Goal: Transaction & Acquisition: Book appointment/travel/reservation

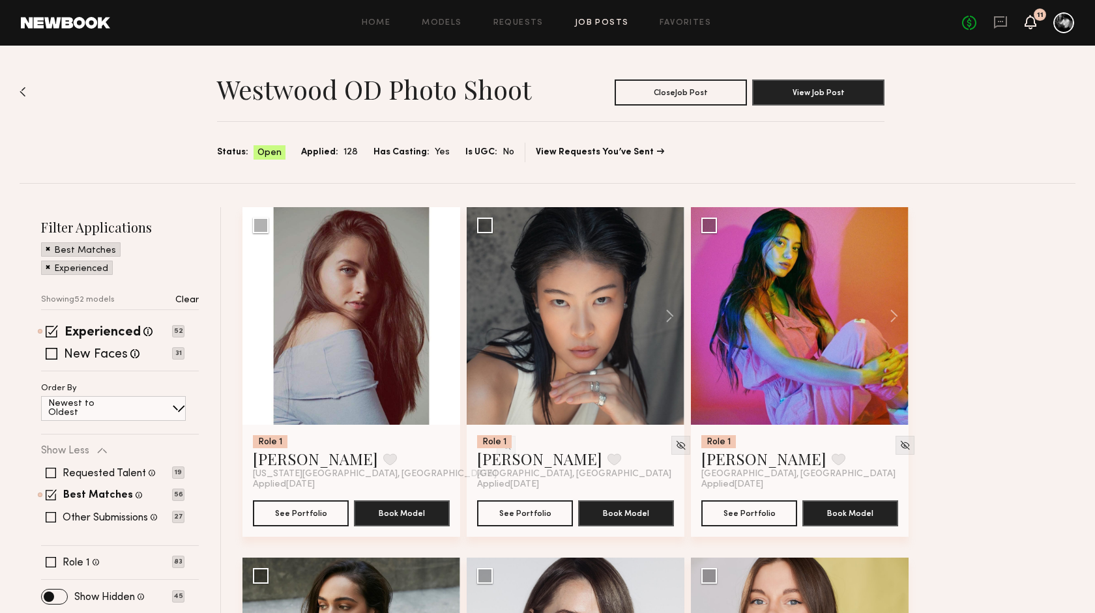
click at [1029, 25] on icon at bounding box center [1030, 21] width 10 height 9
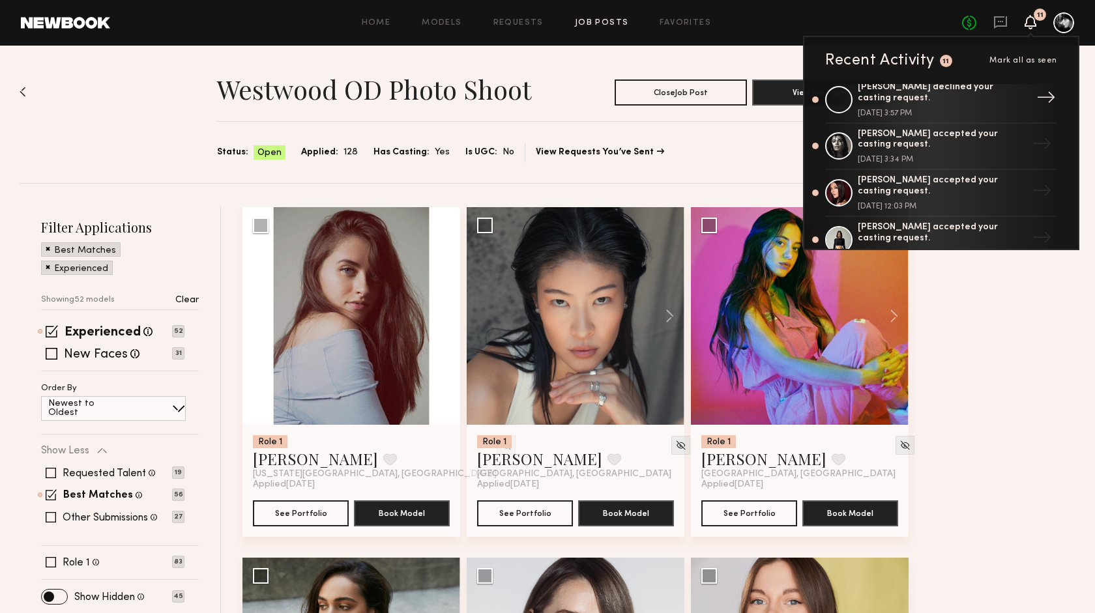
scroll to position [8, 0]
click at [883, 96] on div "Summerlyn C. declined your casting request." at bounding box center [942, 94] width 169 height 22
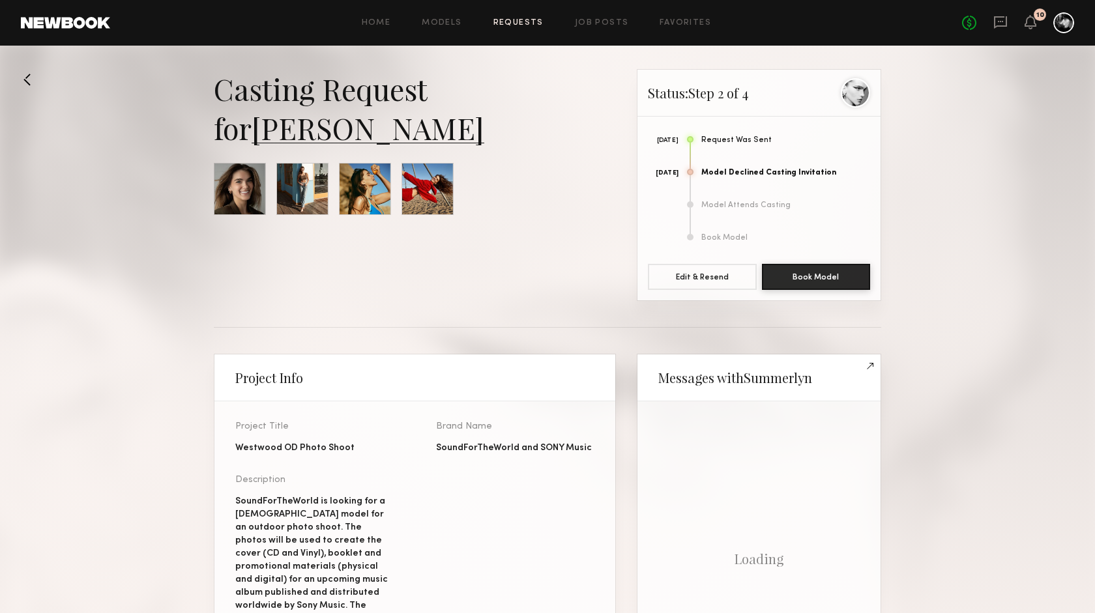
scroll to position [467, 0]
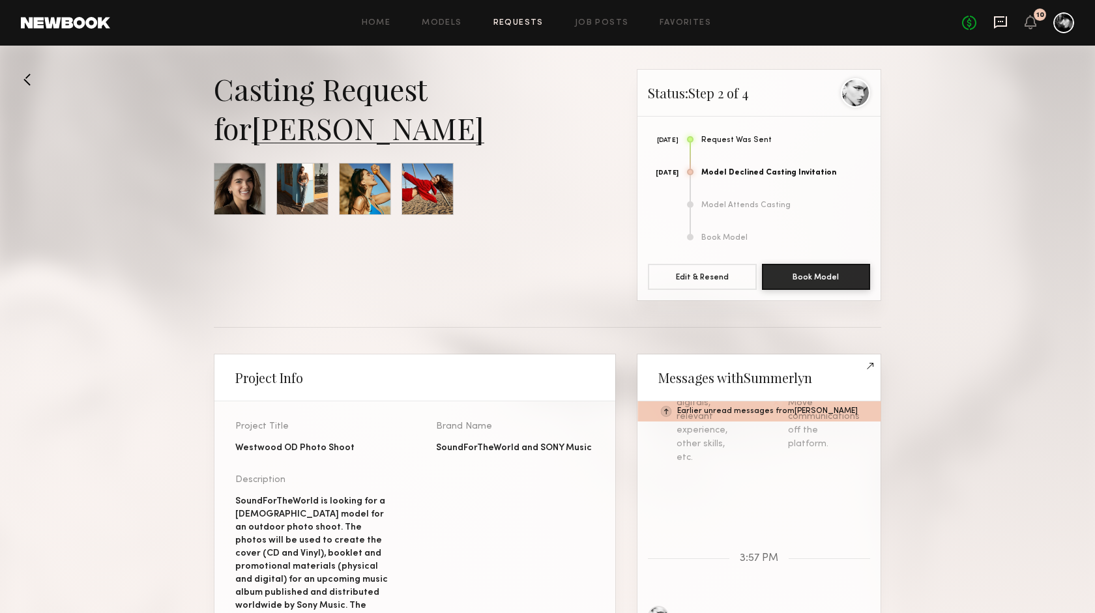
click at [998, 16] on icon at bounding box center [1000, 22] width 13 height 12
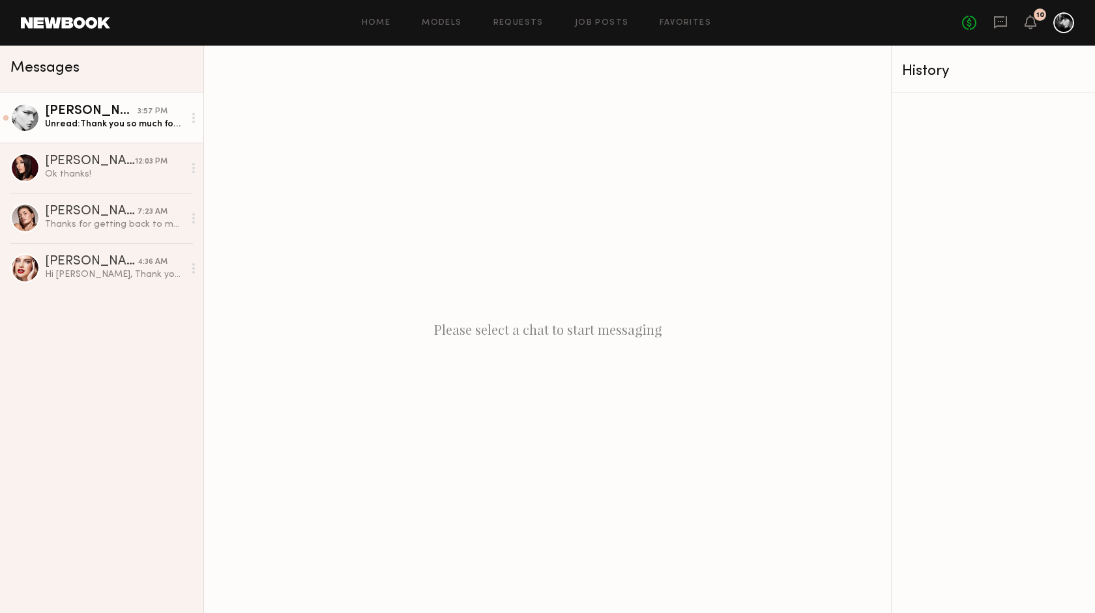
click at [139, 118] on div "3:57 PM" at bounding box center [153, 112] width 30 height 12
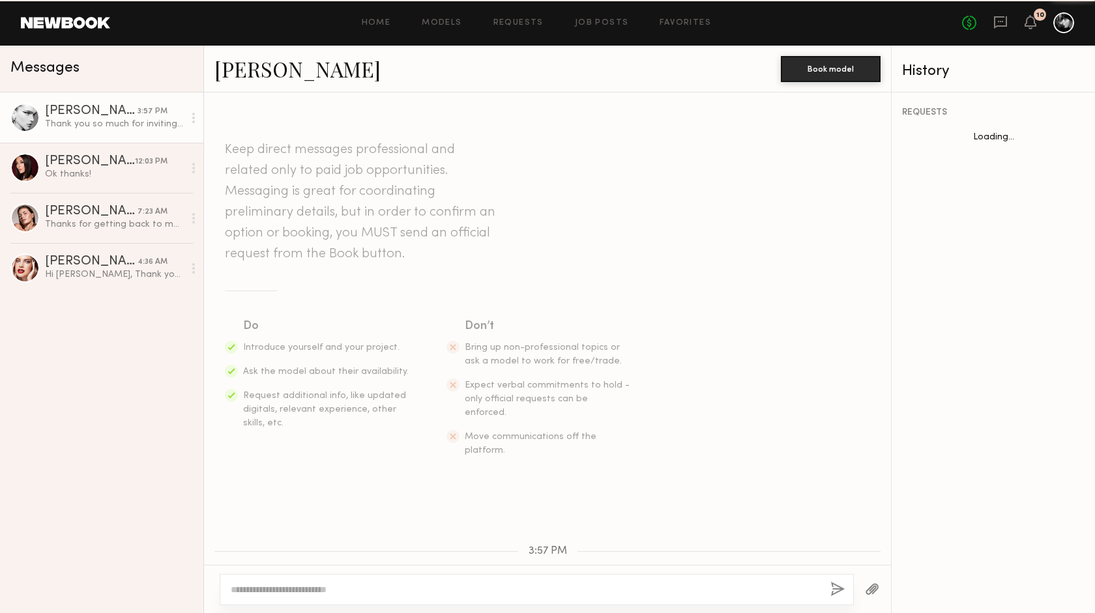
scroll to position [102, 0]
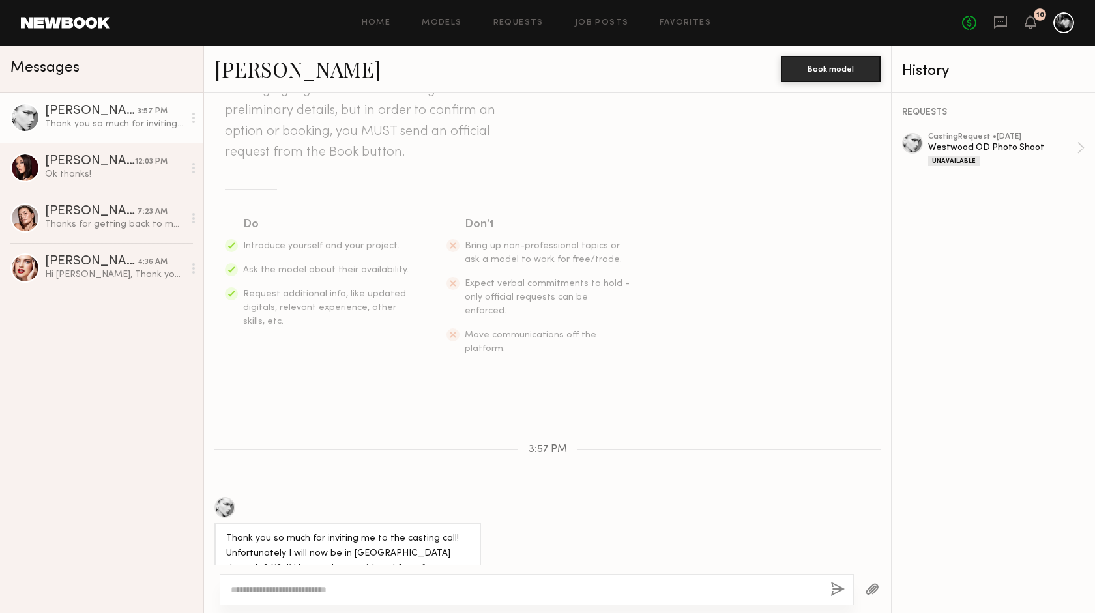
click at [195, 117] on icon at bounding box center [193, 118] width 3 height 10
click at [175, 143] on div "Mark unread" at bounding box center [155, 143] width 95 height 29
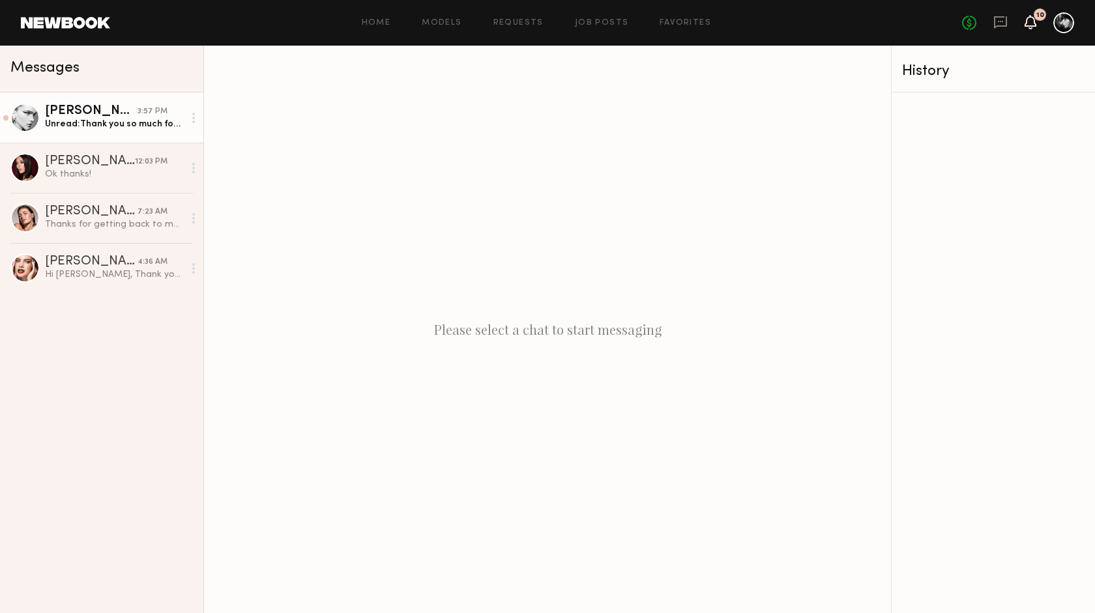
click at [1027, 23] on icon at bounding box center [1030, 21] width 10 height 9
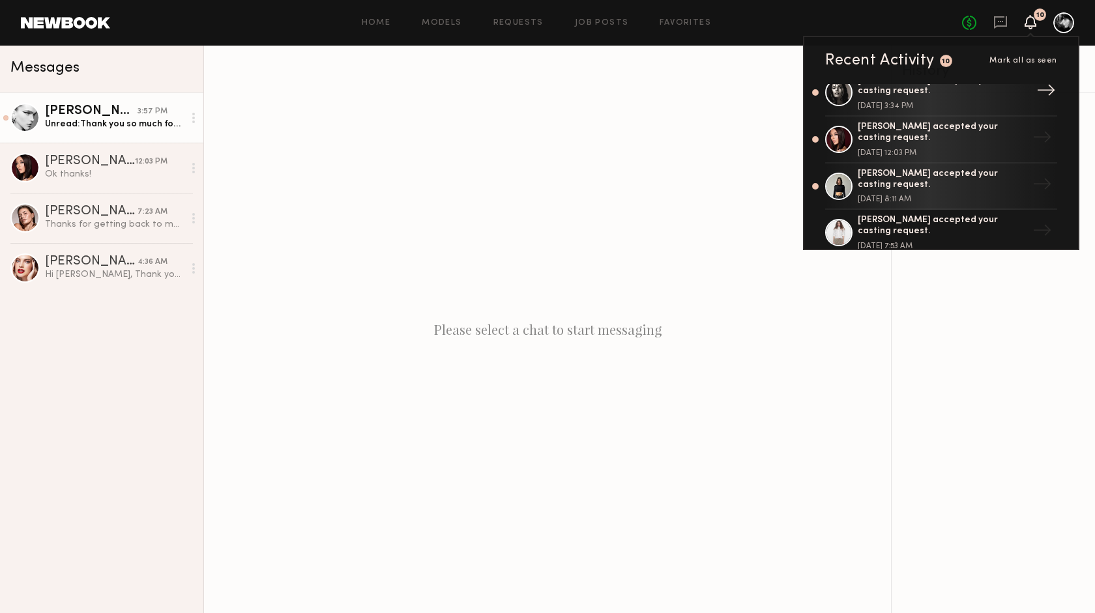
scroll to position [65, 0]
click at [959, 171] on div "Kate A. accepted your casting request." at bounding box center [942, 177] width 169 height 22
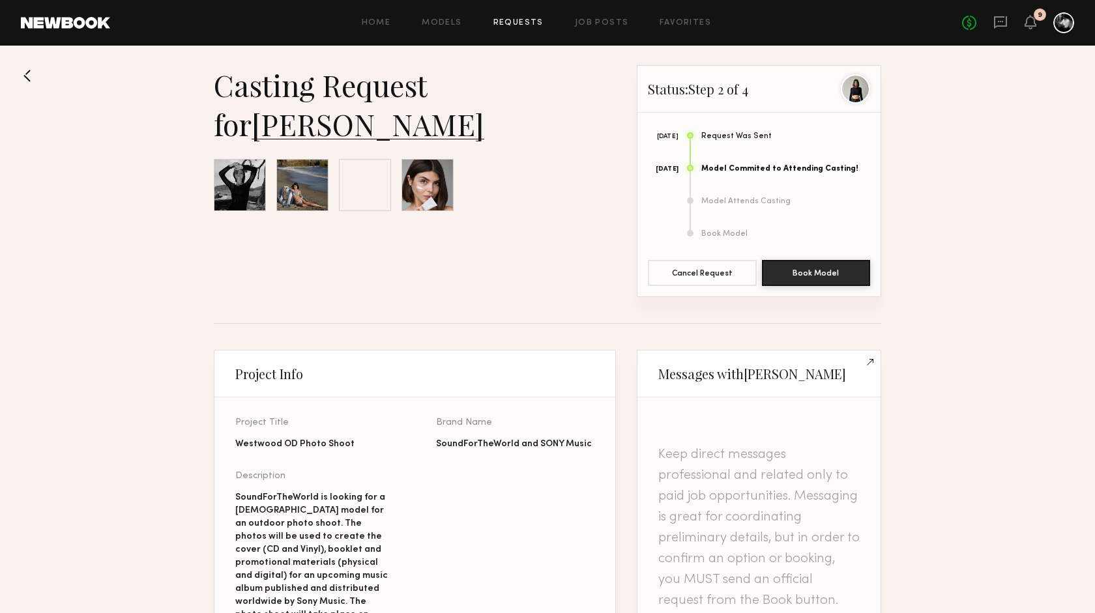
scroll to position [5, 0]
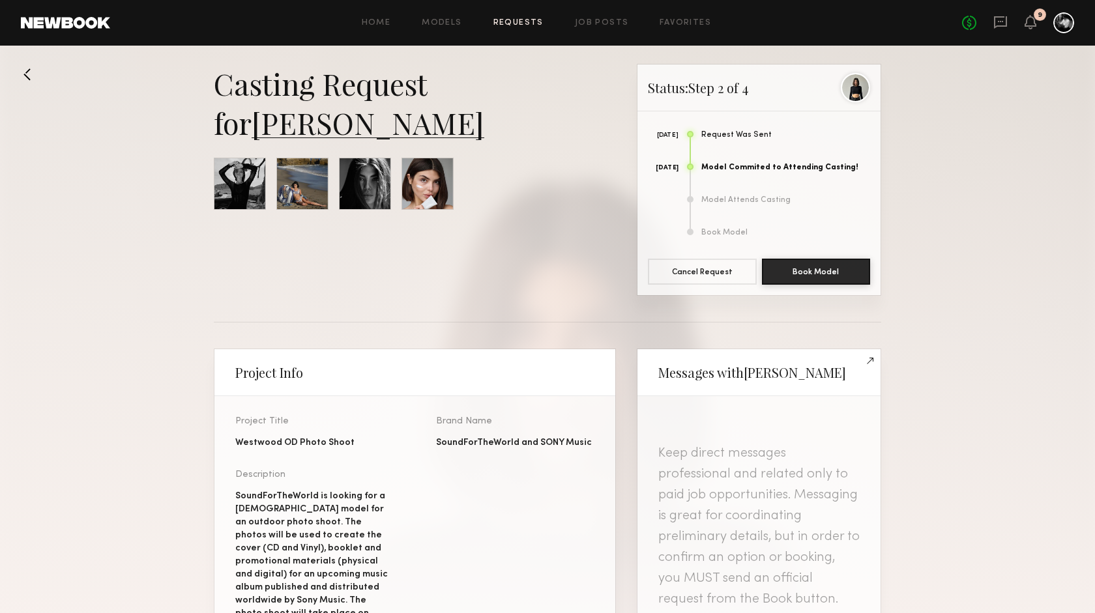
click at [1038, 20] on div "9" at bounding box center [1040, 14] width 12 height 12
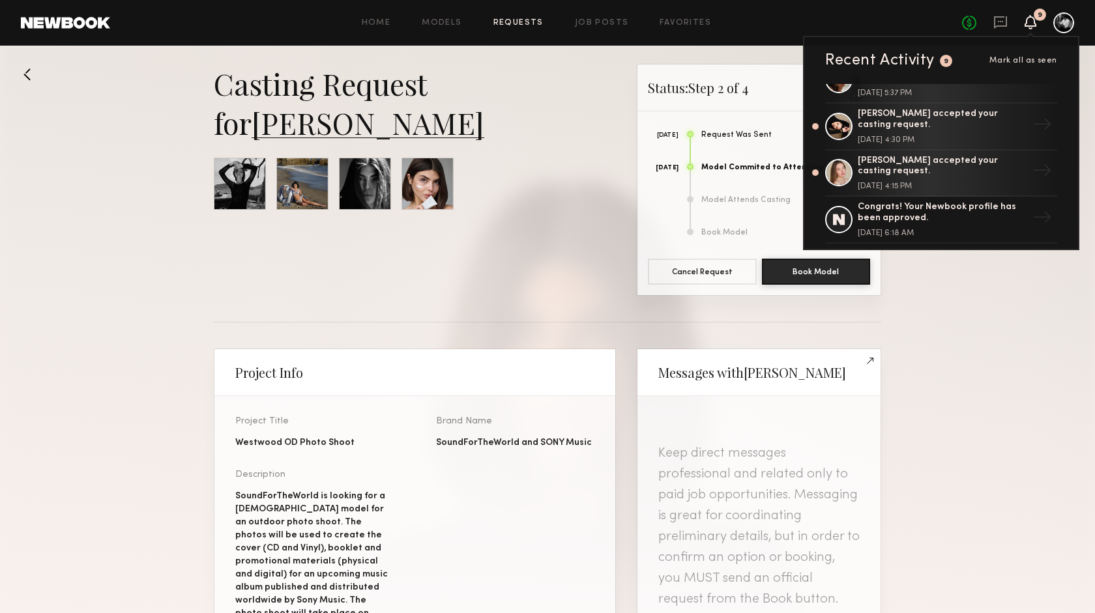
scroll to position [451, 0]
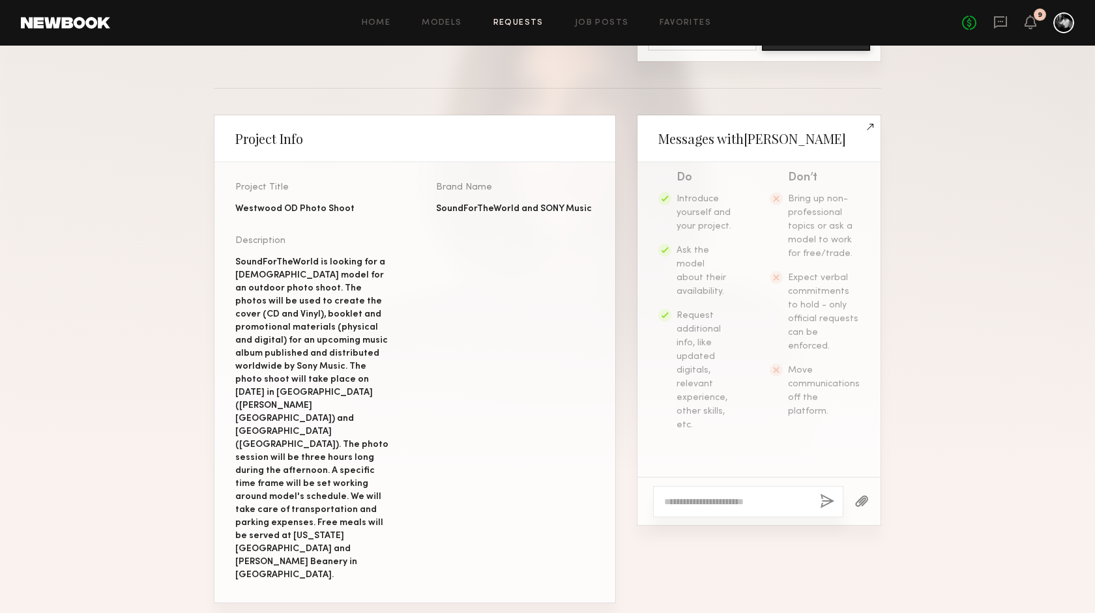
scroll to position [0, 0]
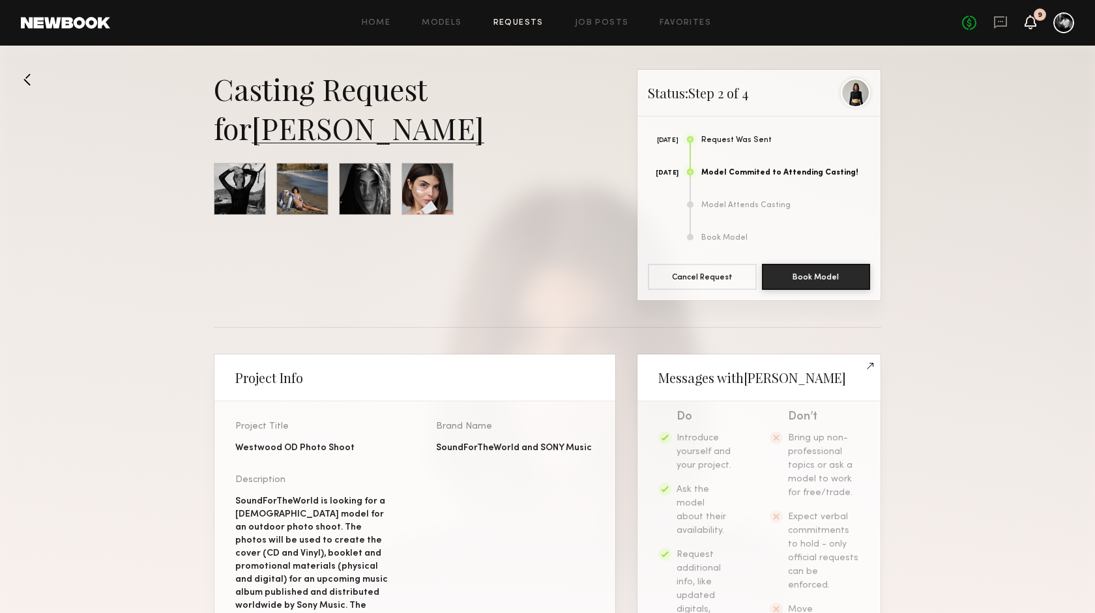
click at [1031, 17] on icon at bounding box center [1030, 21] width 10 height 9
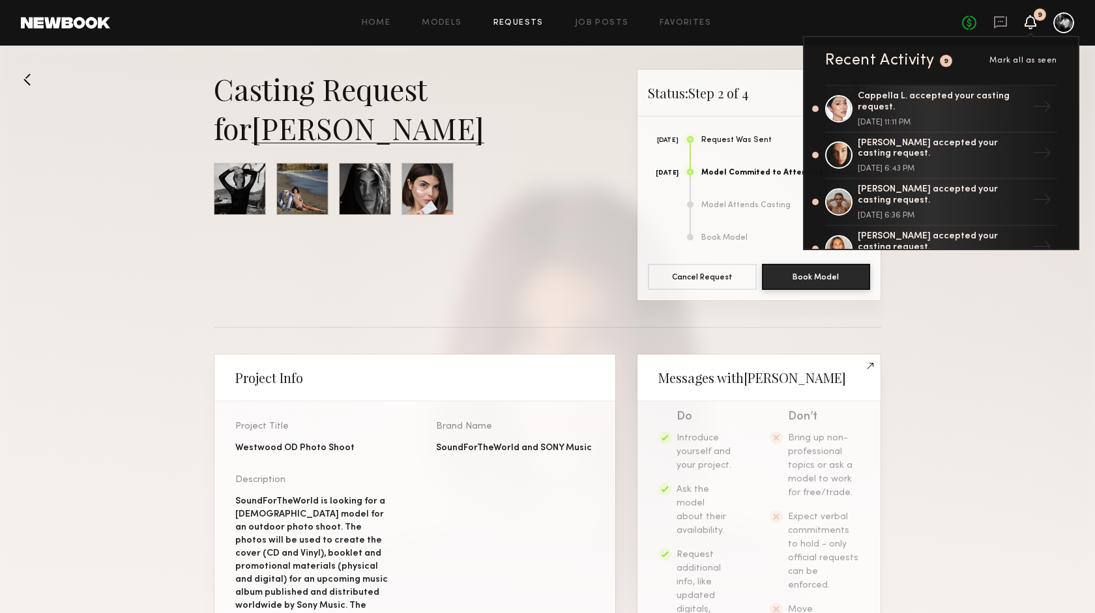
scroll to position [246, 0]
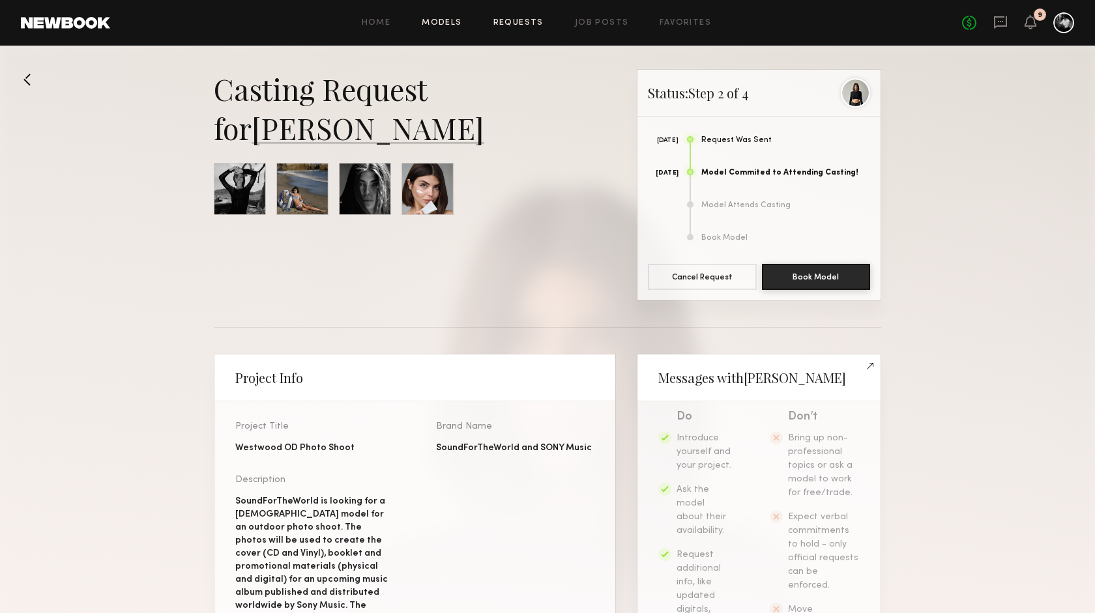
click at [441, 22] on link "Models" at bounding box center [442, 23] width 40 height 8
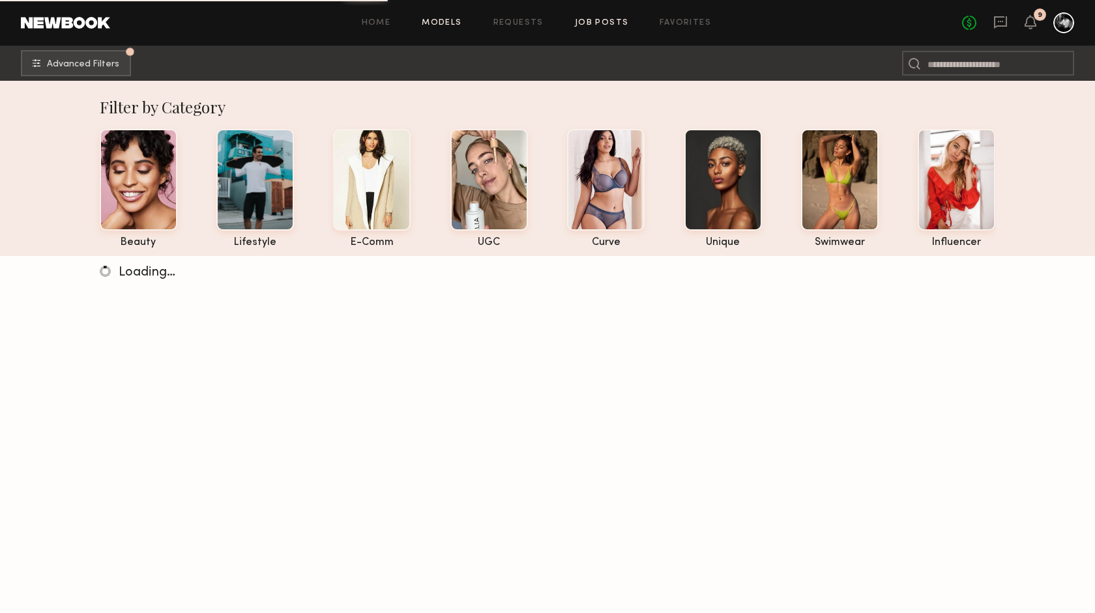
click at [589, 22] on link "Job Posts" at bounding box center [602, 23] width 54 height 8
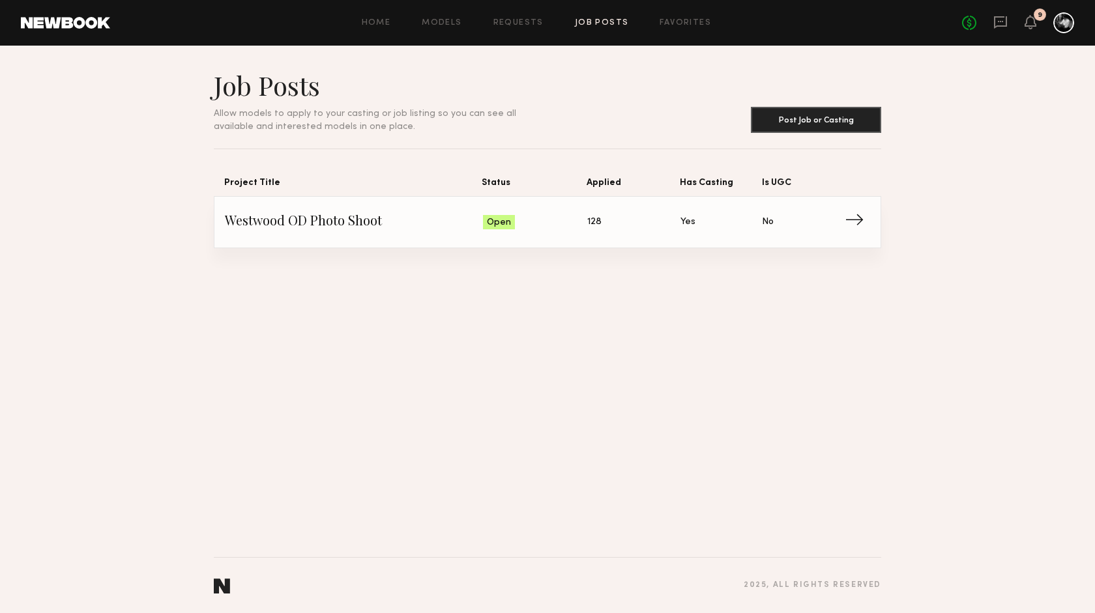
click at [857, 217] on span "→" at bounding box center [858, 223] width 27 height 20
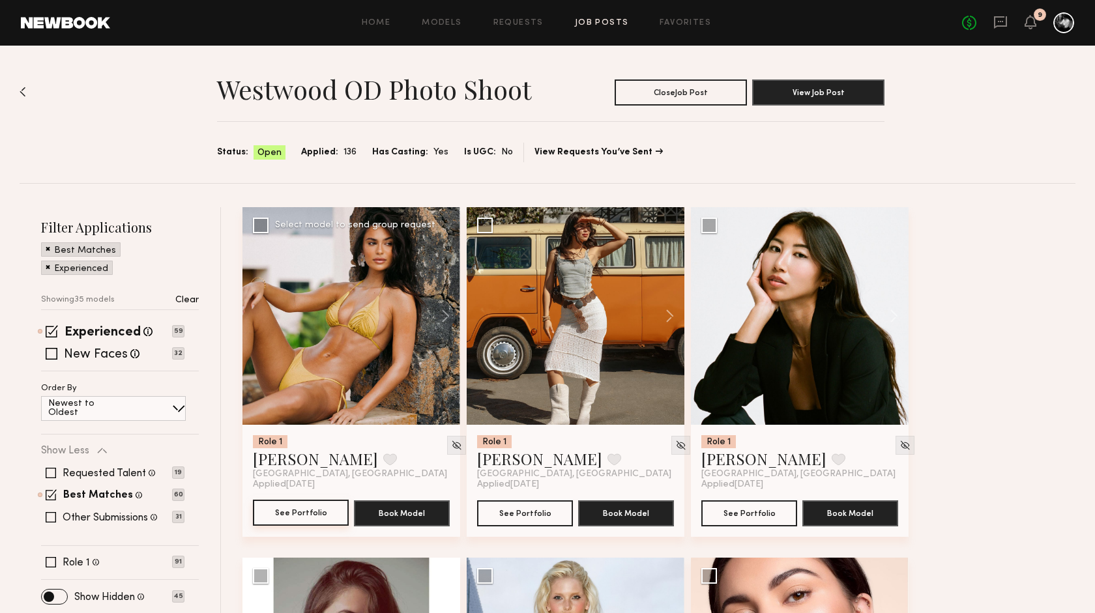
click at [307, 511] on button "See Portfolio" at bounding box center [301, 513] width 96 height 26
click at [291, 514] on button "See Portfolio" at bounding box center [301, 513] width 96 height 26
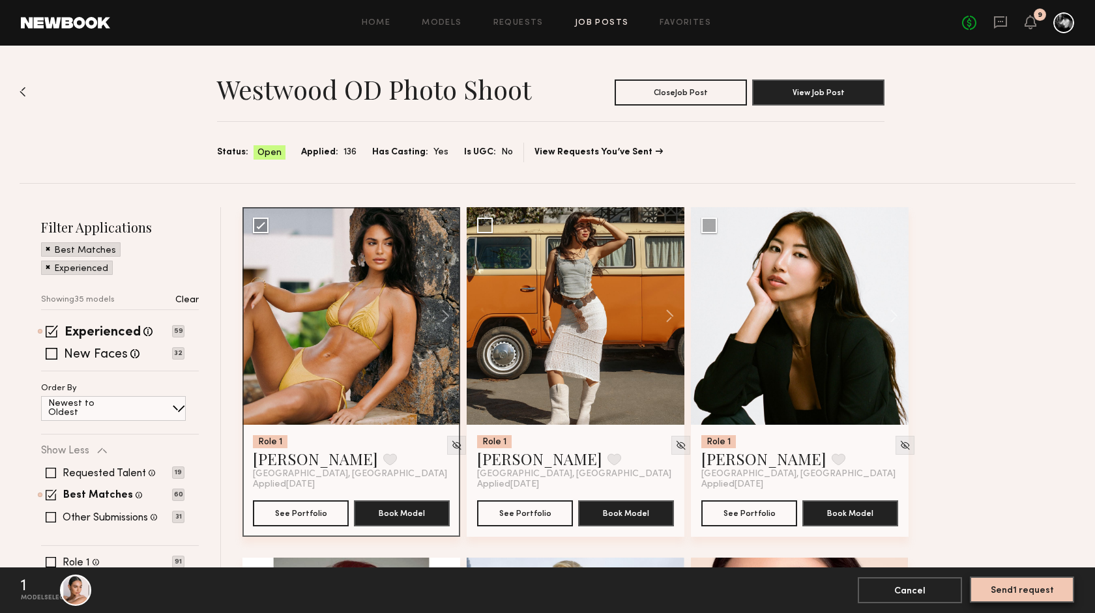
click at [1028, 596] on button "Send 1 request" at bounding box center [1022, 590] width 104 height 26
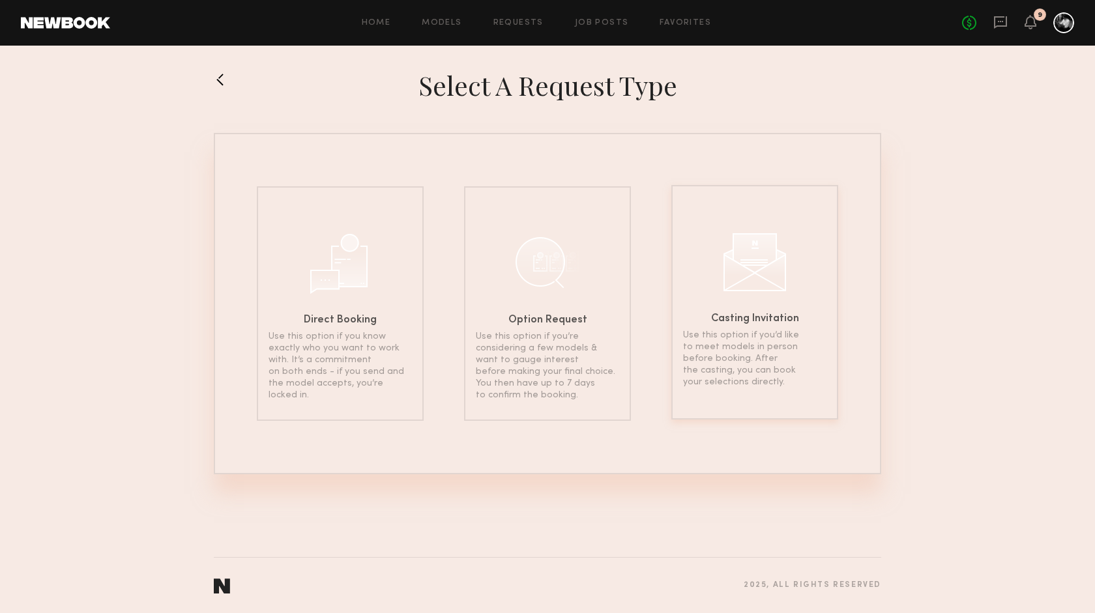
click at [763, 272] on div at bounding box center [754, 260] width 65 height 65
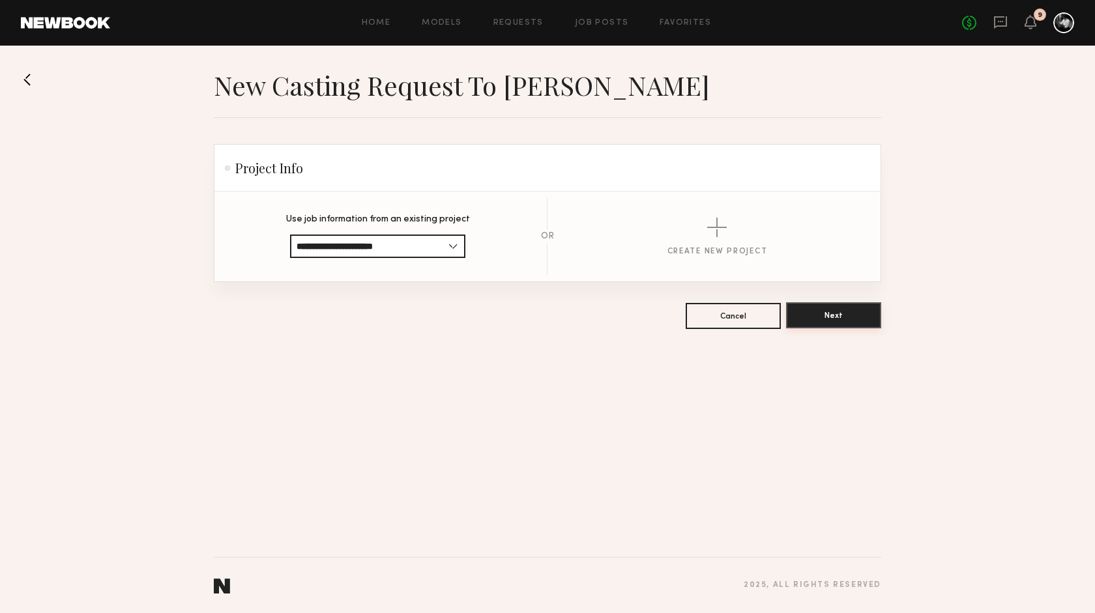
click at [823, 319] on button "Next" at bounding box center [833, 315] width 95 height 26
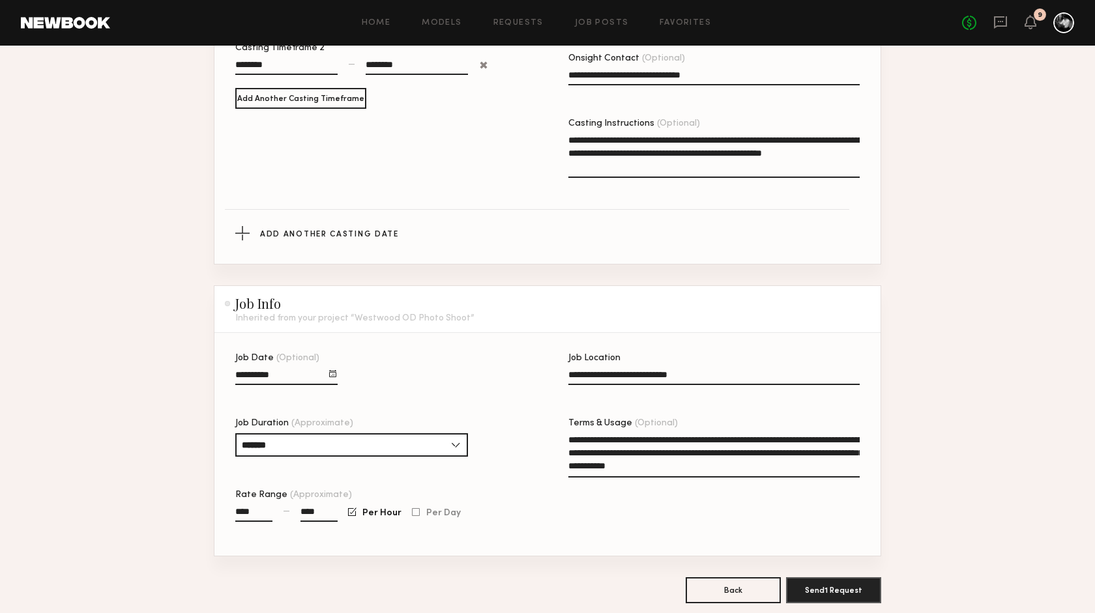
scroll to position [681, 0]
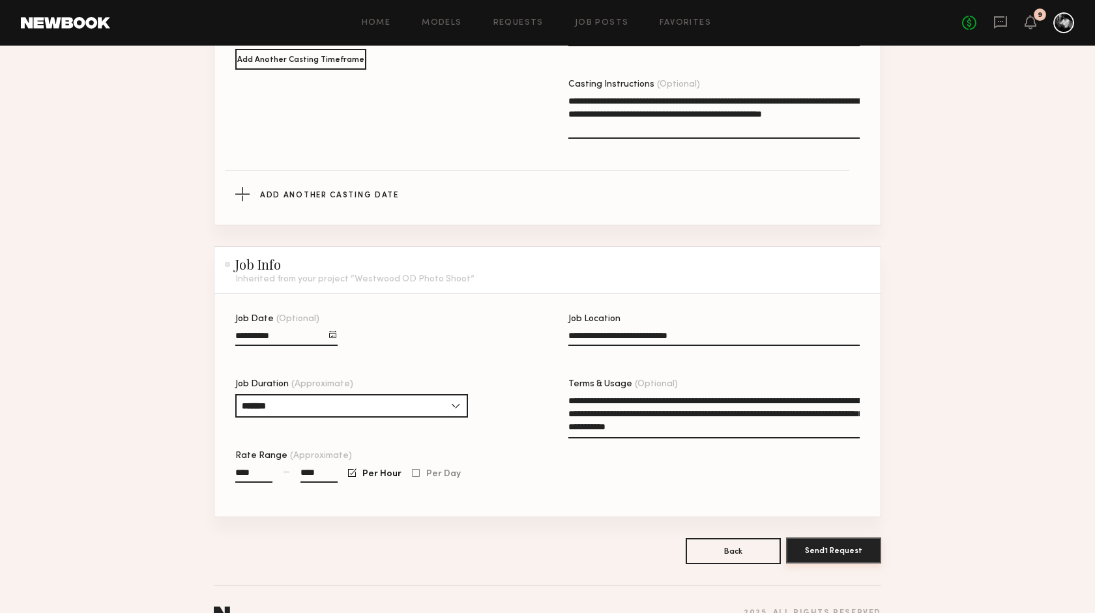
click at [844, 538] on button "Send 1 Request" at bounding box center [833, 551] width 95 height 26
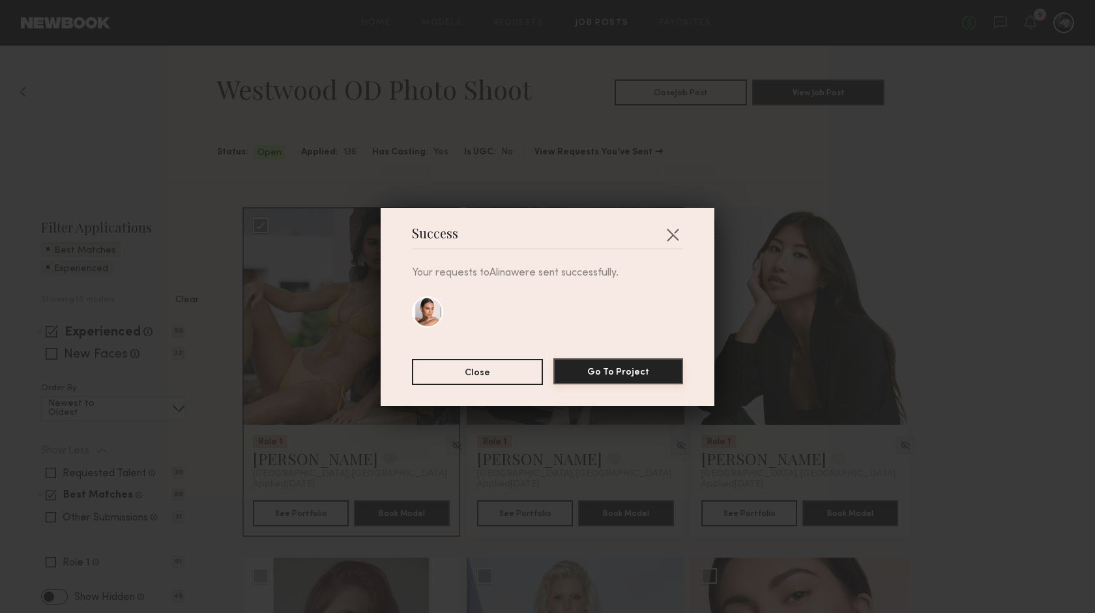
click at [650, 374] on button "Go To Project" at bounding box center [618, 372] width 130 height 26
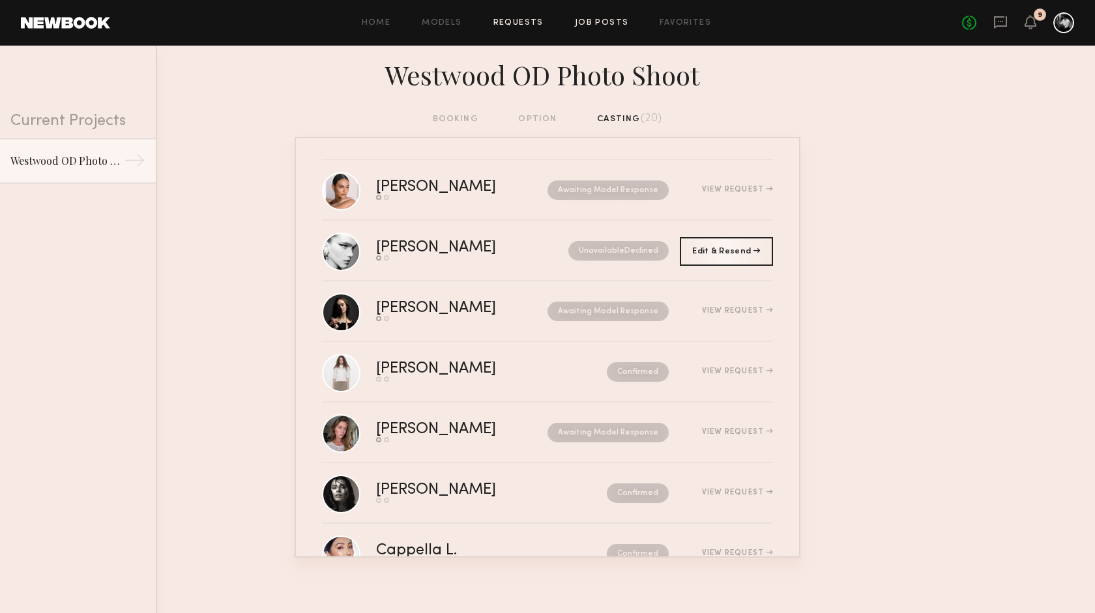
click at [594, 22] on link "Job Posts" at bounding box center [602, 23] width 54 height 8
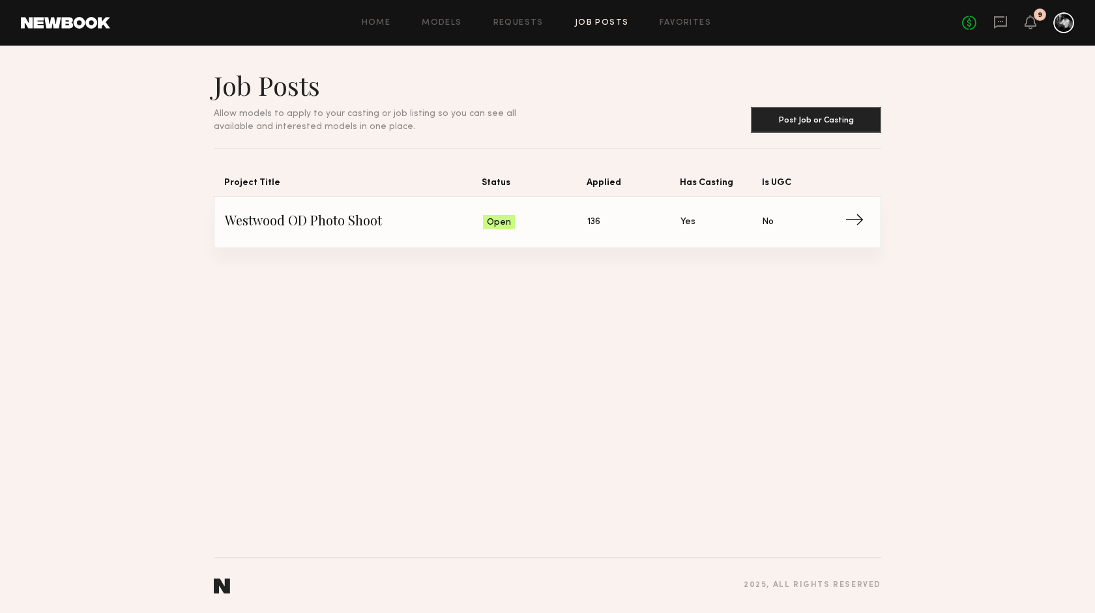
click at [858, 215] on span "→" at bounding box center [858, 223] width 27 height 20
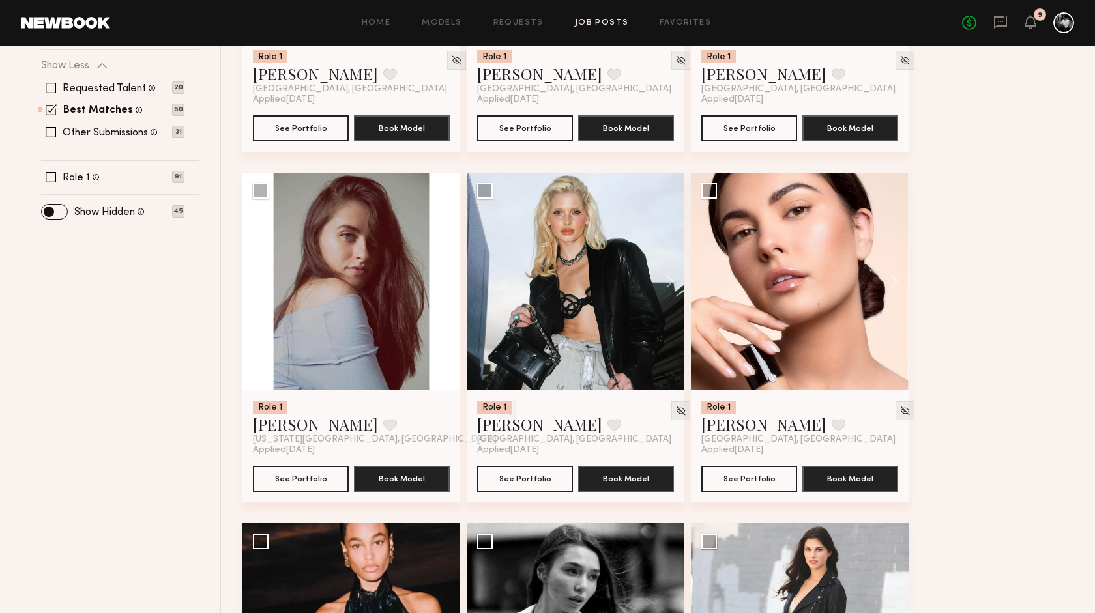
scroll to position [388, 0]
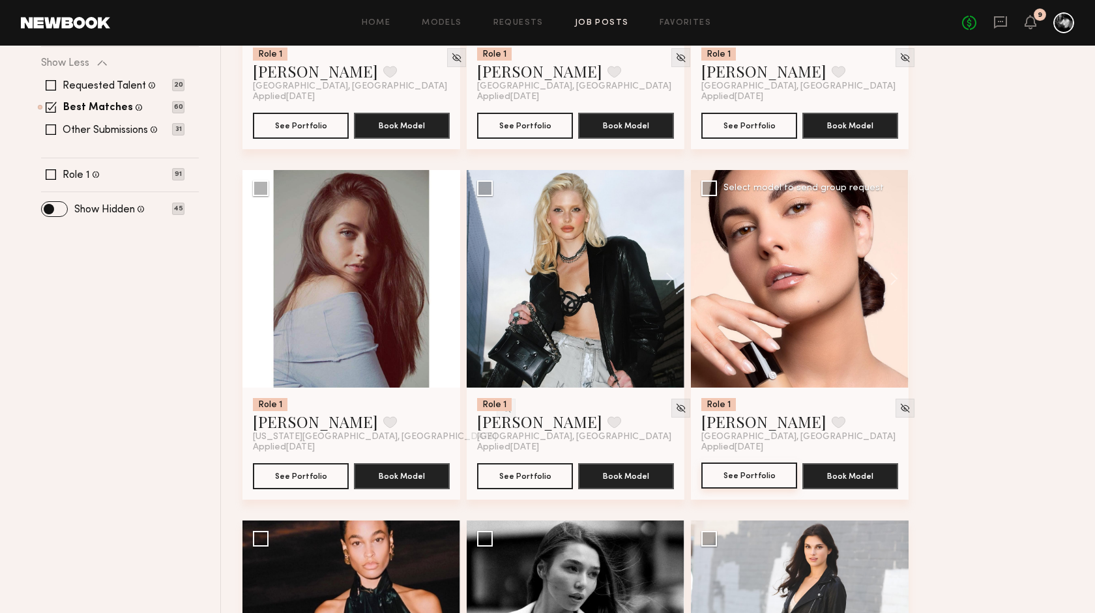
click at [764, 472] on button "See Portfolio" at bounding box center [749, 476] width 96 height 26
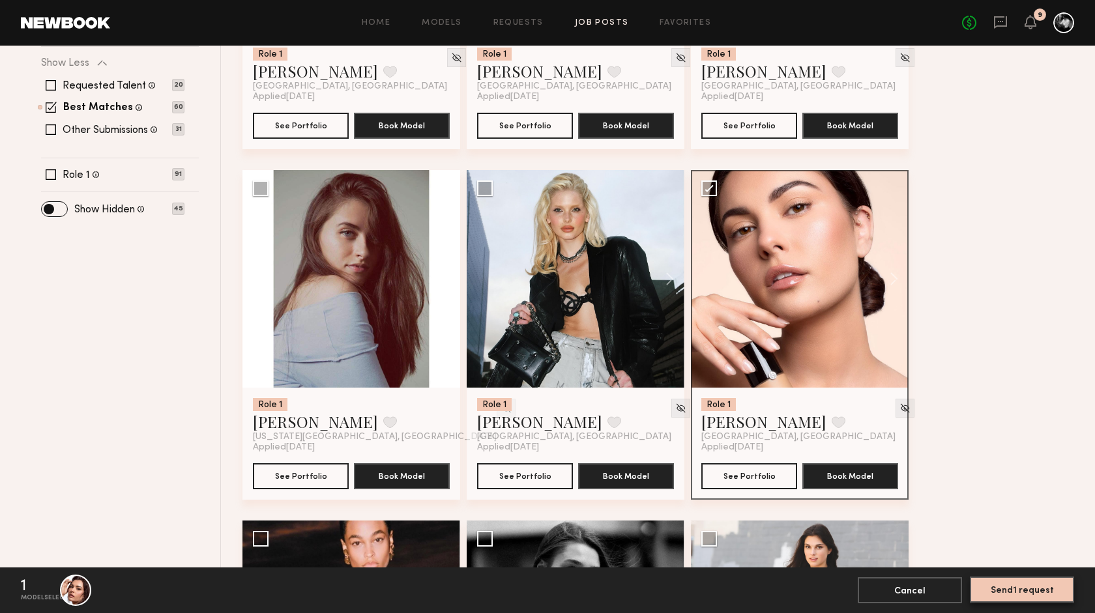
click at [1010, 586] on button "Send 1 request" at bounding box center [1022, 590] width 104 height 26
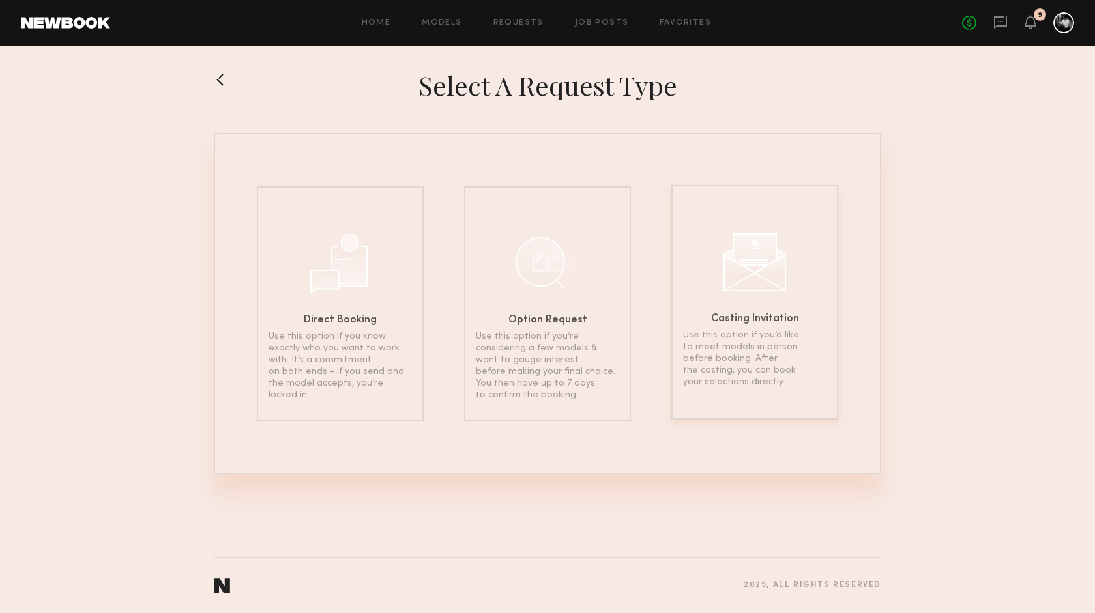
click at [765, 281] on div at bounding box center [754, 260] width 65 height 65
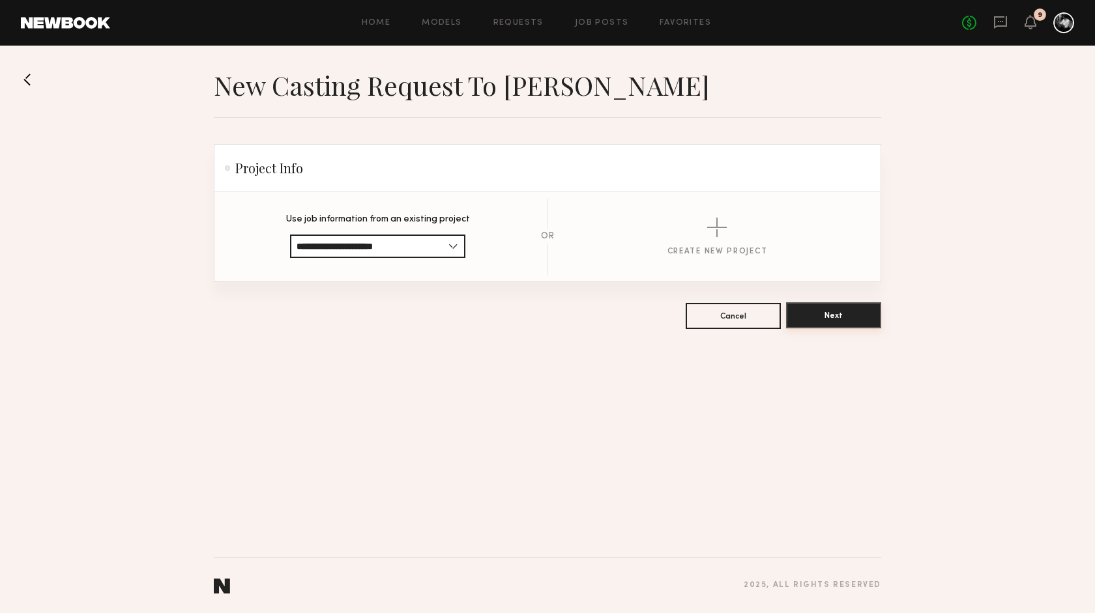
click at [837, 320] on button "Next" at bounding box center [833, 315] width 95 height 26
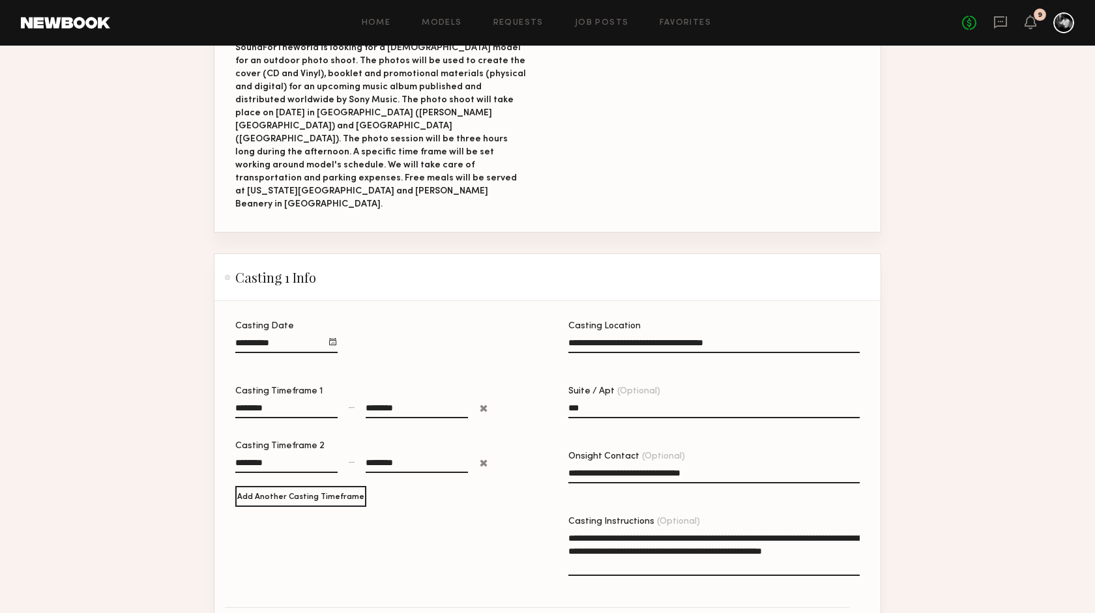
scroll to position [681, 0]
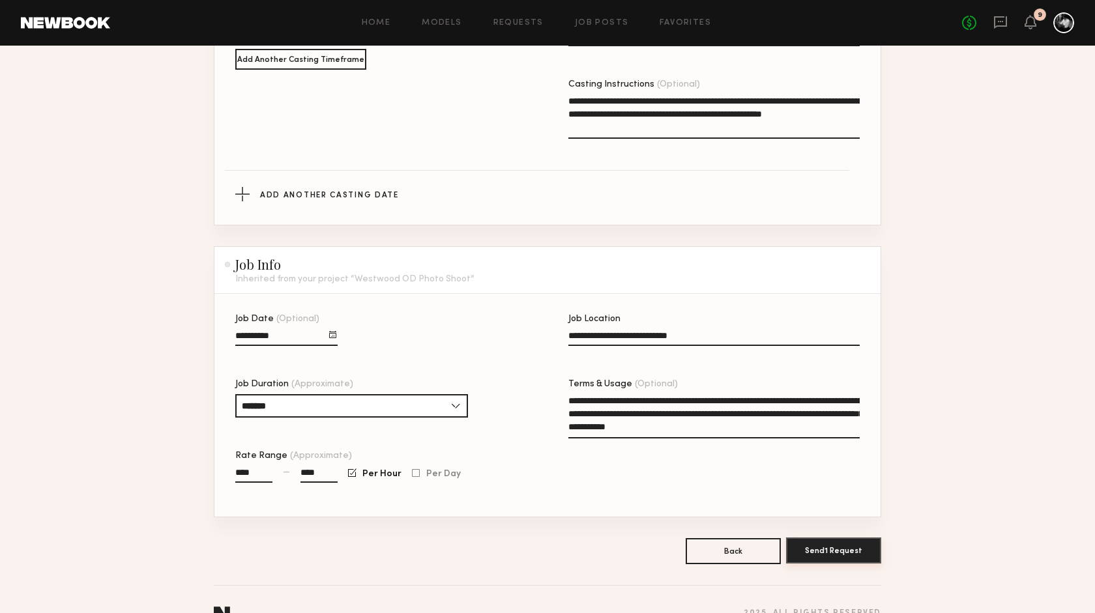
click at [852, 538] on button "Send 1 Request" at bounding box center [833, 551] width 95 height 26
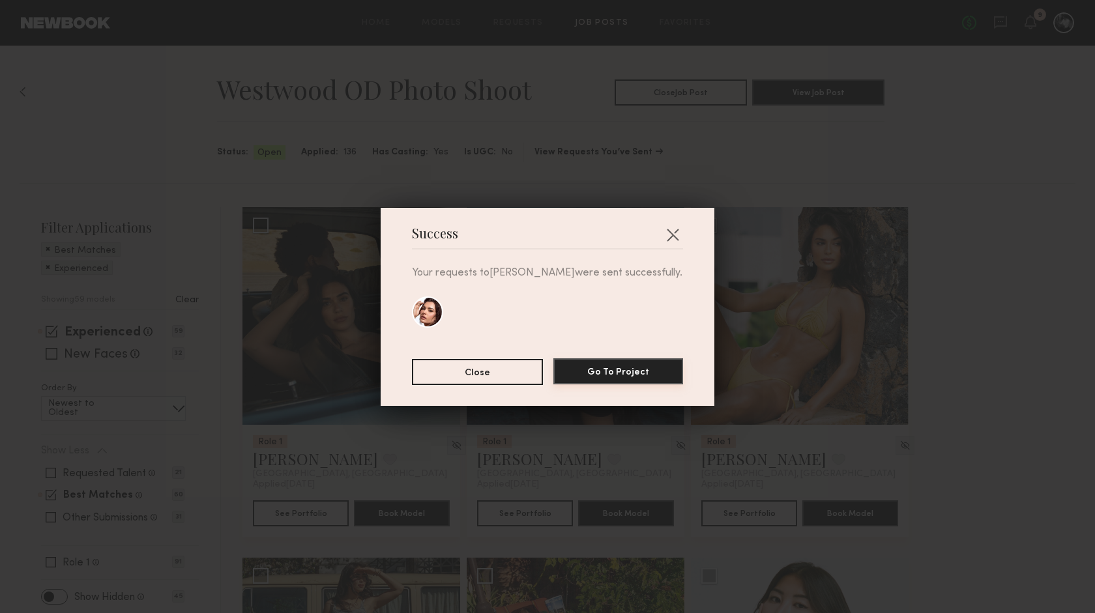
click at [660, 372] on button "Go To Project" at bounding box center [618, 372] width 130 height 26
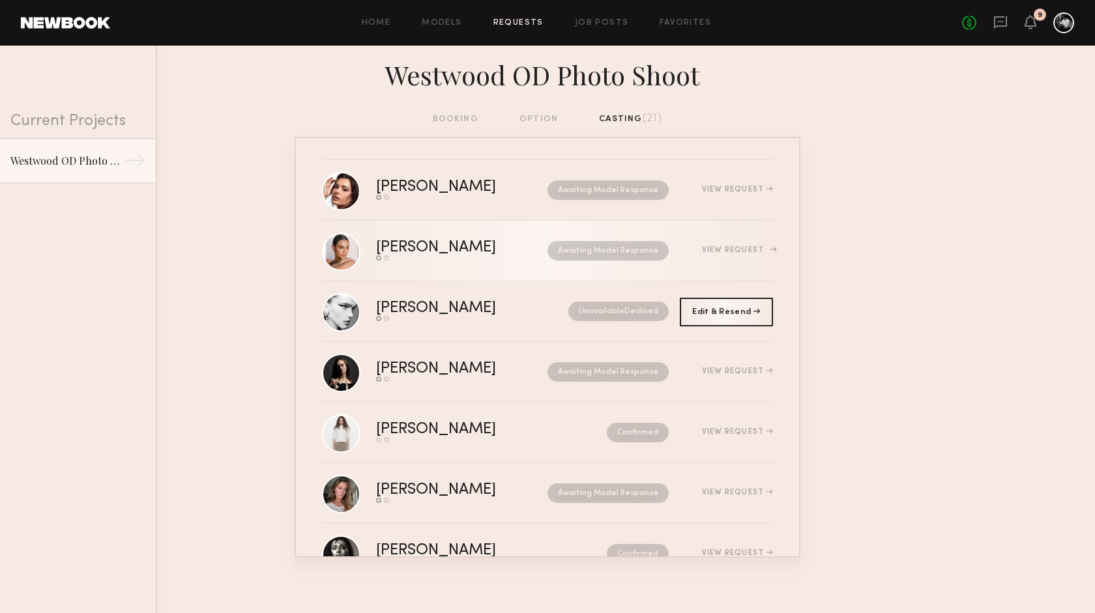
click at [731, 253] on div "View Request" at bounding box center [737, 250] width 71 height 8
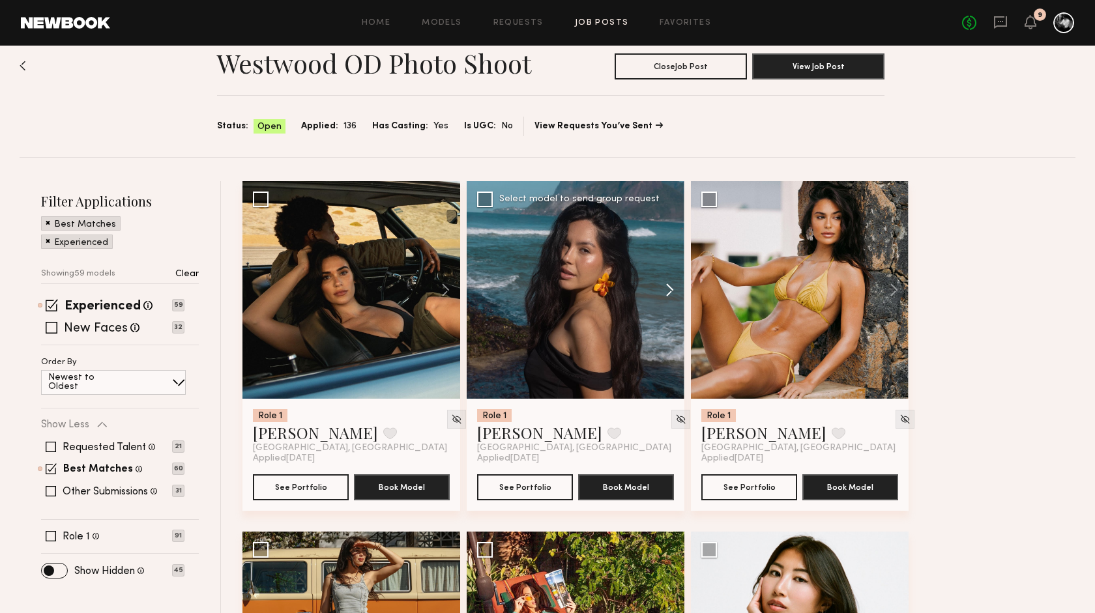
scroll to position [30, 0]
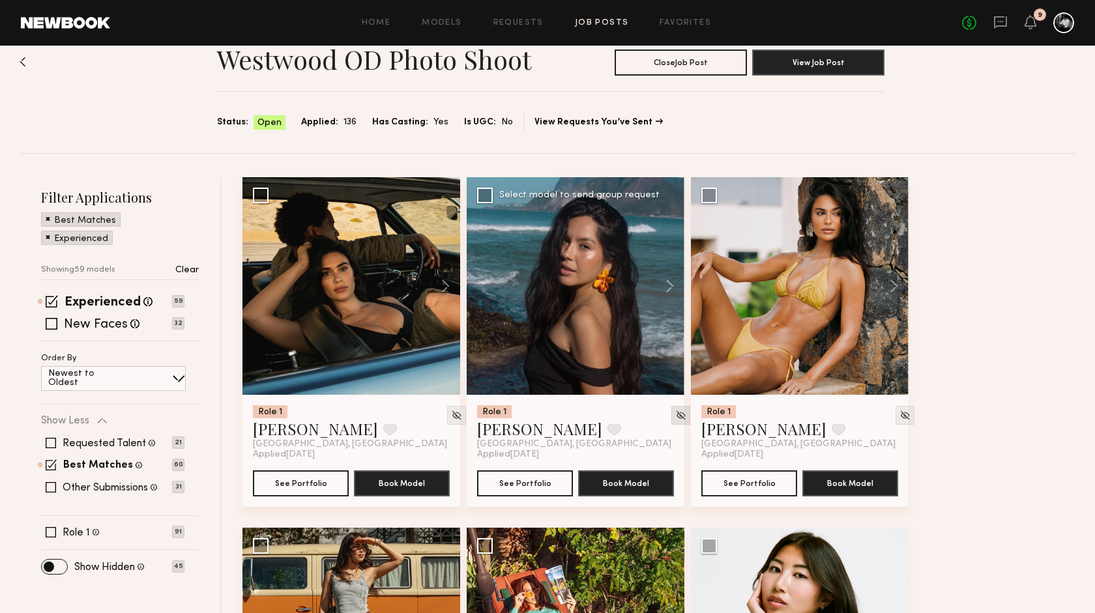
click at [675, 415] on img at bounding box center [680, 415] width 11 height 11
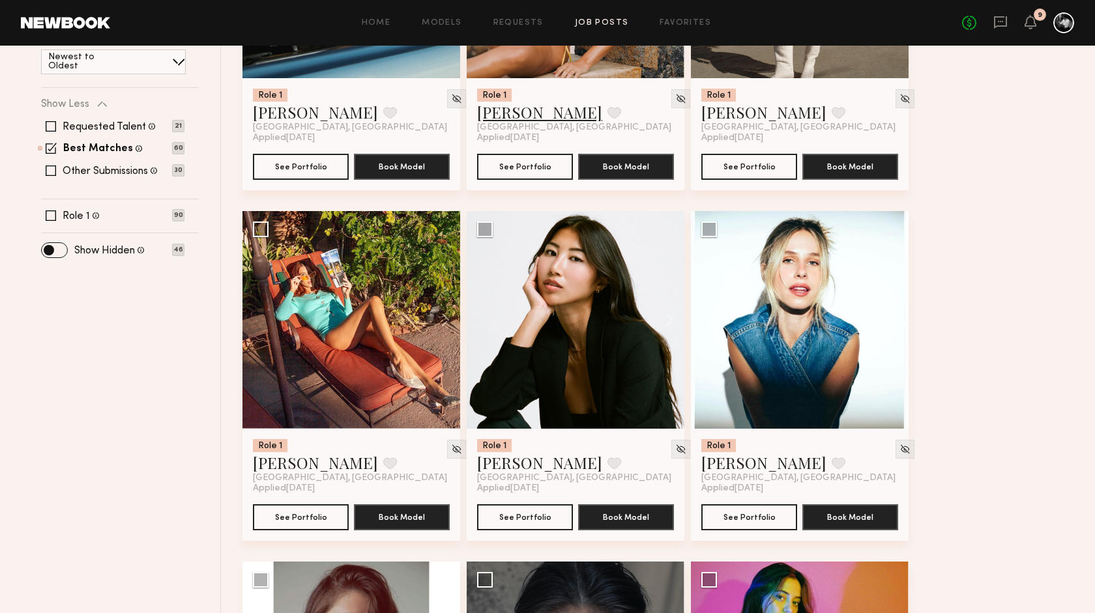
scroll to position [355, 0]
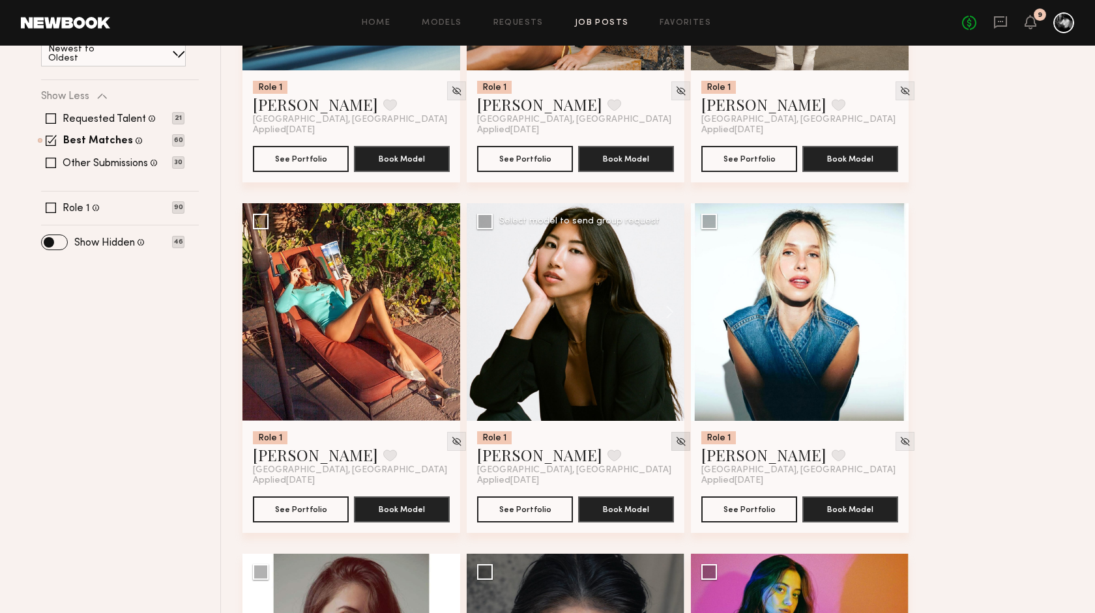
click at [675, 439] on img at bounding box center [680, 441] width 11 height 11
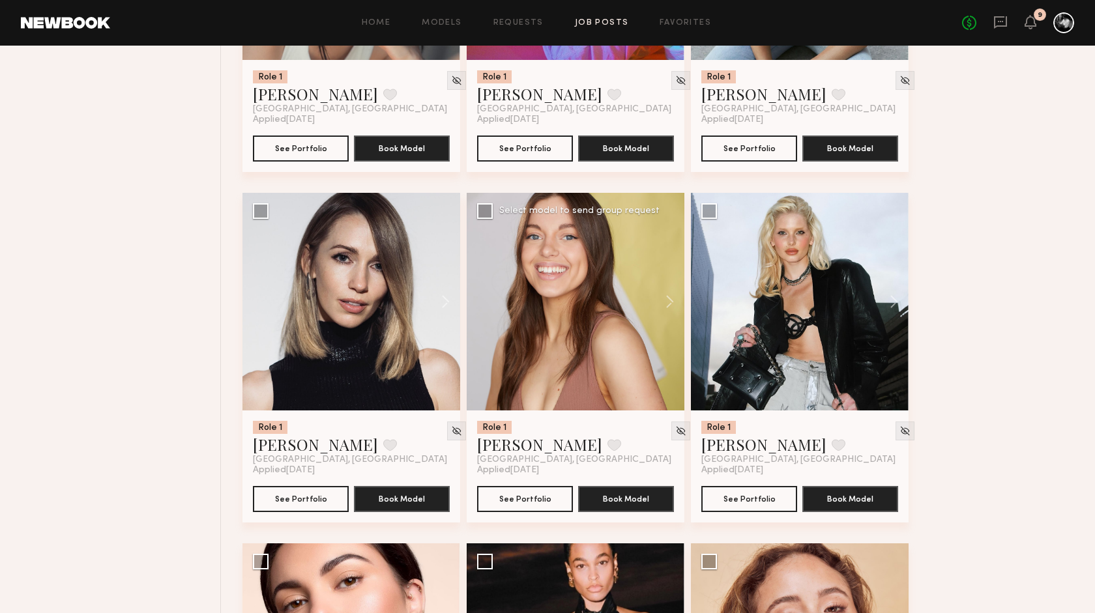
scroll to position [1068, 0]
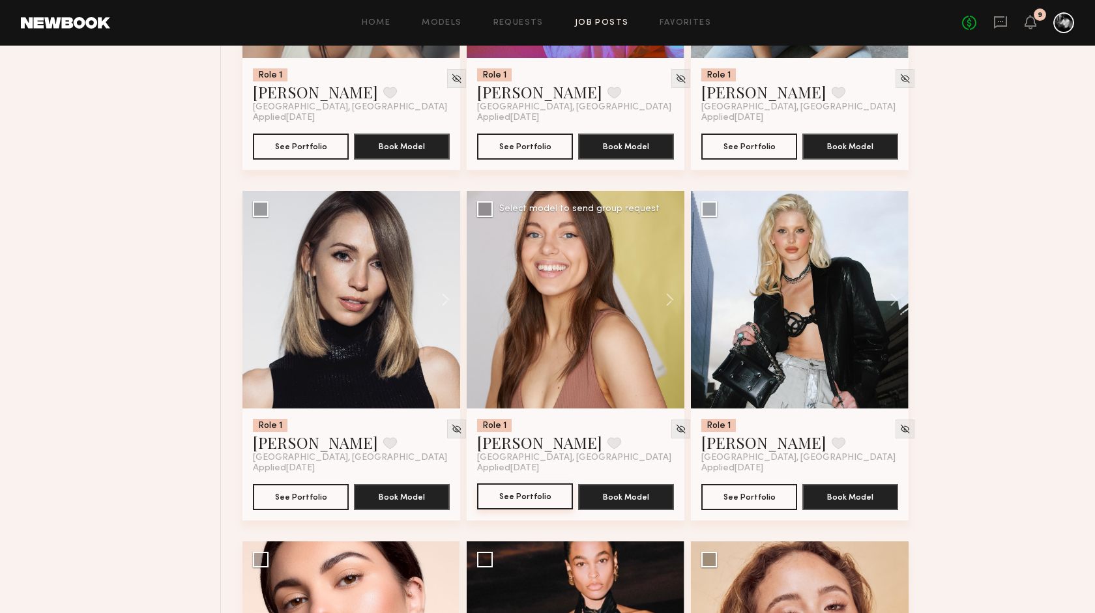
click at [527, 495] on button "See Portfolio" at bounding box center [525, 497] width 96 height 26
click at [900, 426] on img at bounding box center [905, 429] width 11 height 11
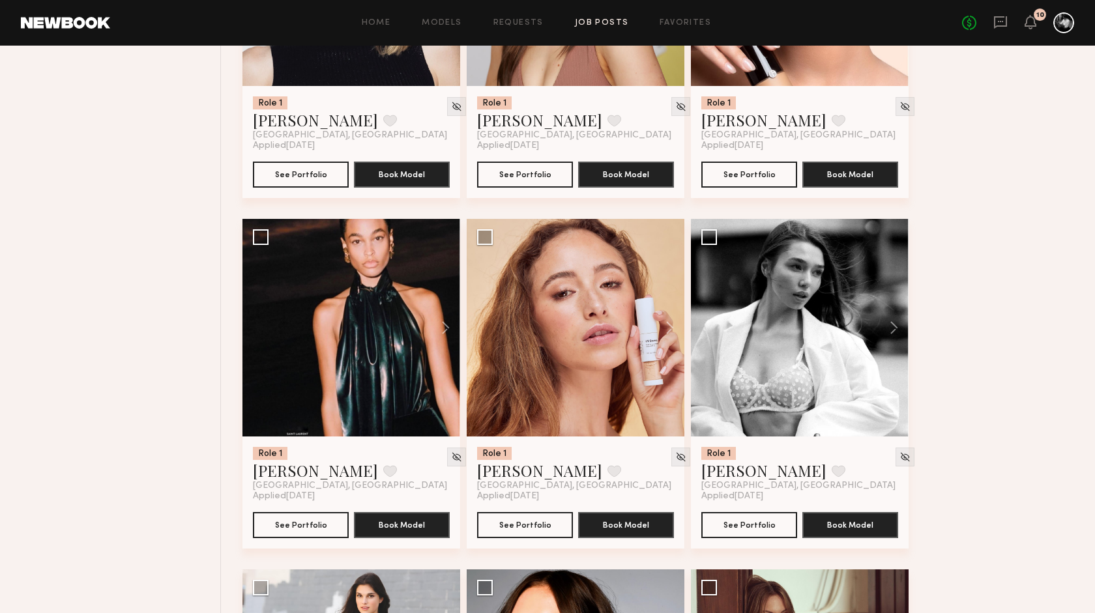
scroll to position [1441, 0]
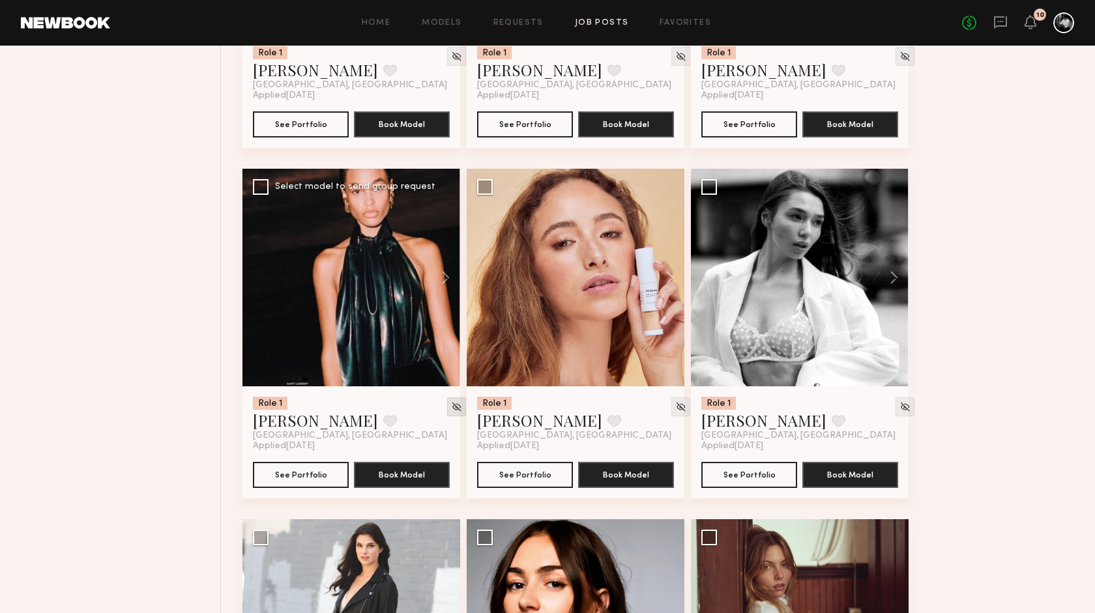
click at [451, 409] on img at bounding box center [456, 407] width 11 height 11
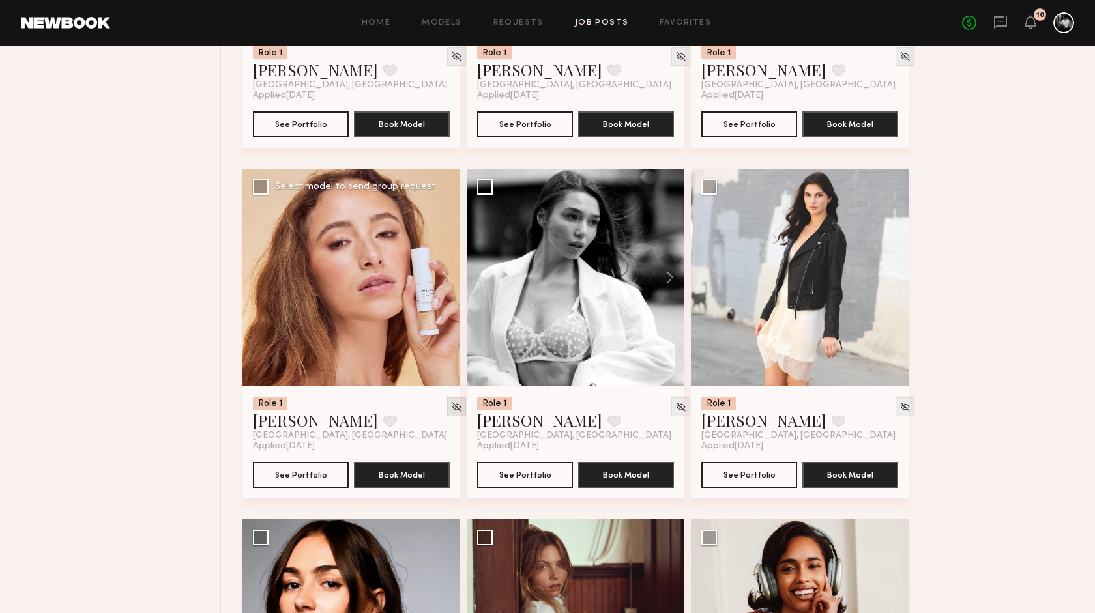
click at [451, 405] on img at bounding box center [456, 407] width 11 height 11
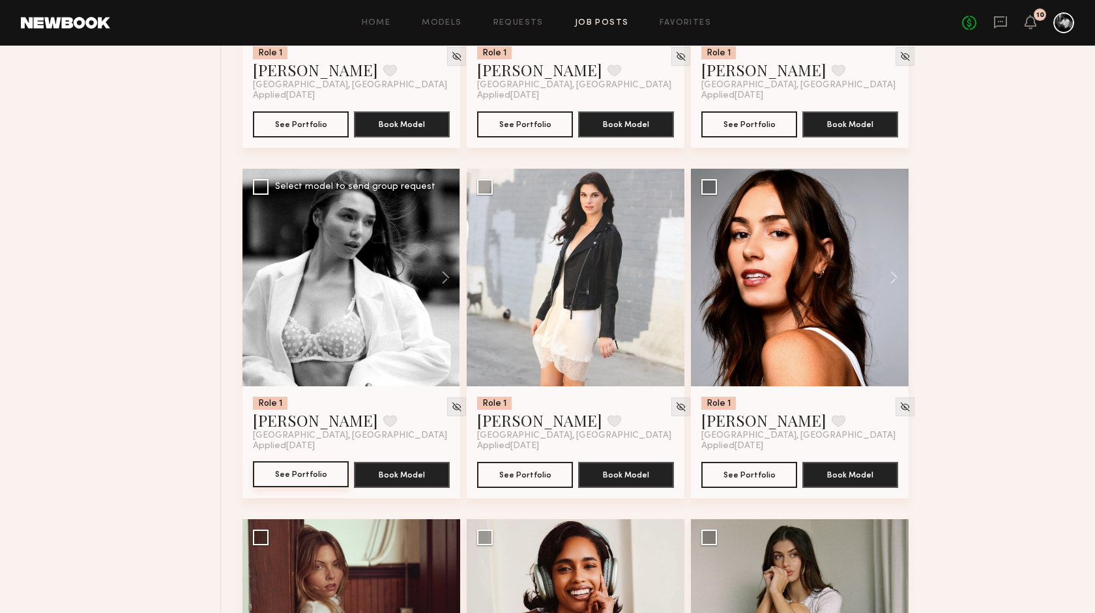
click at [314, 473] on button "See Portfolio" at bounding box center [301, 475] width 96 height 26
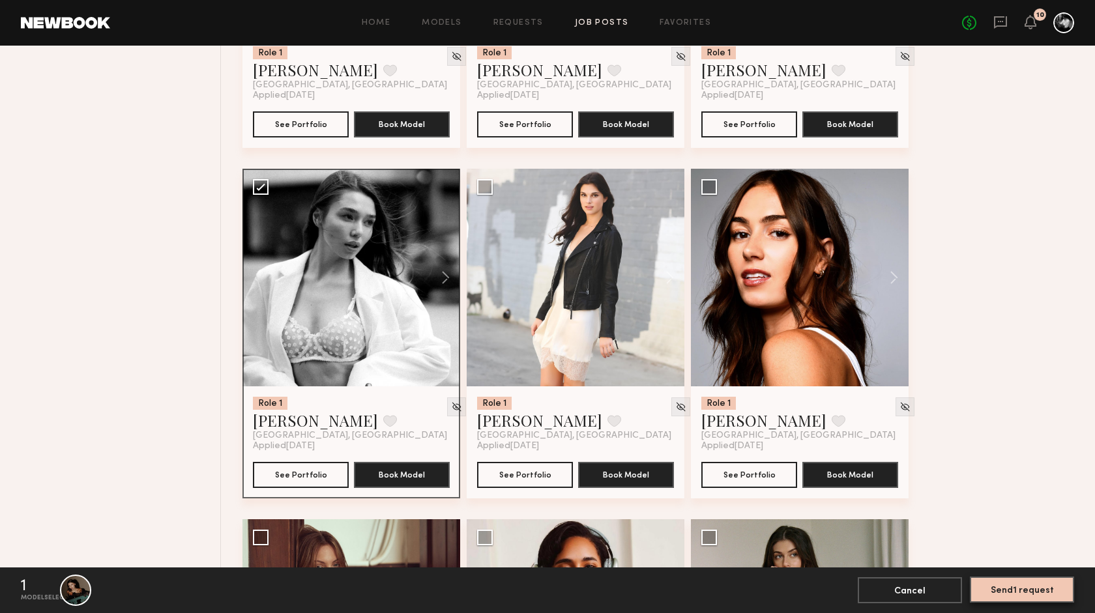
click at [1040, 588] on button "Send 1 request" at bounding box center [1022, 590] width 104 height 26
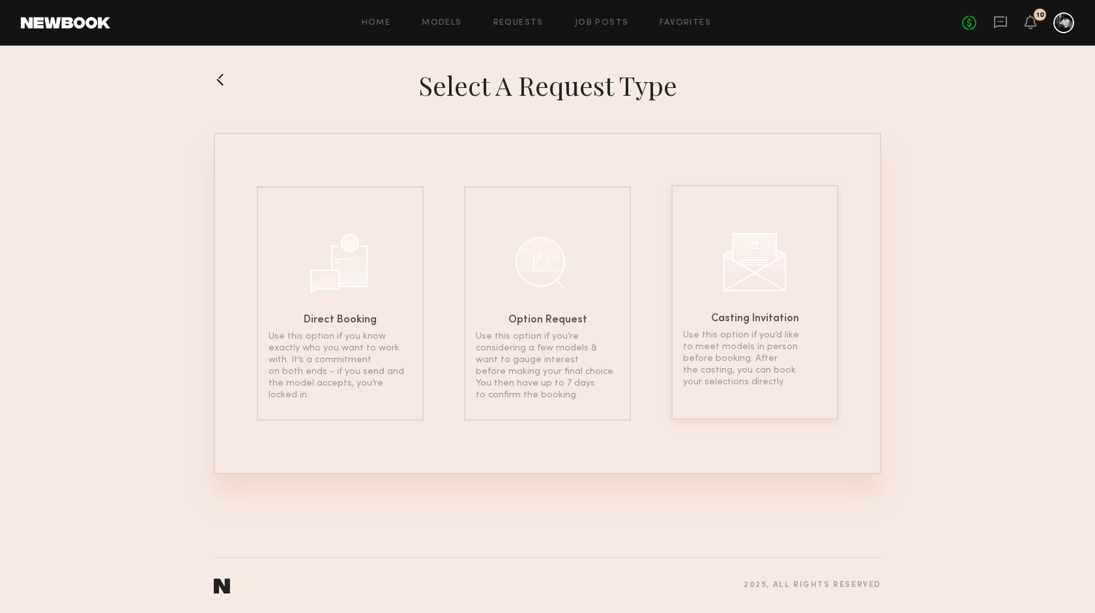
click at [783, 267] on div at bounding box center [754, 260] width 65 height 65
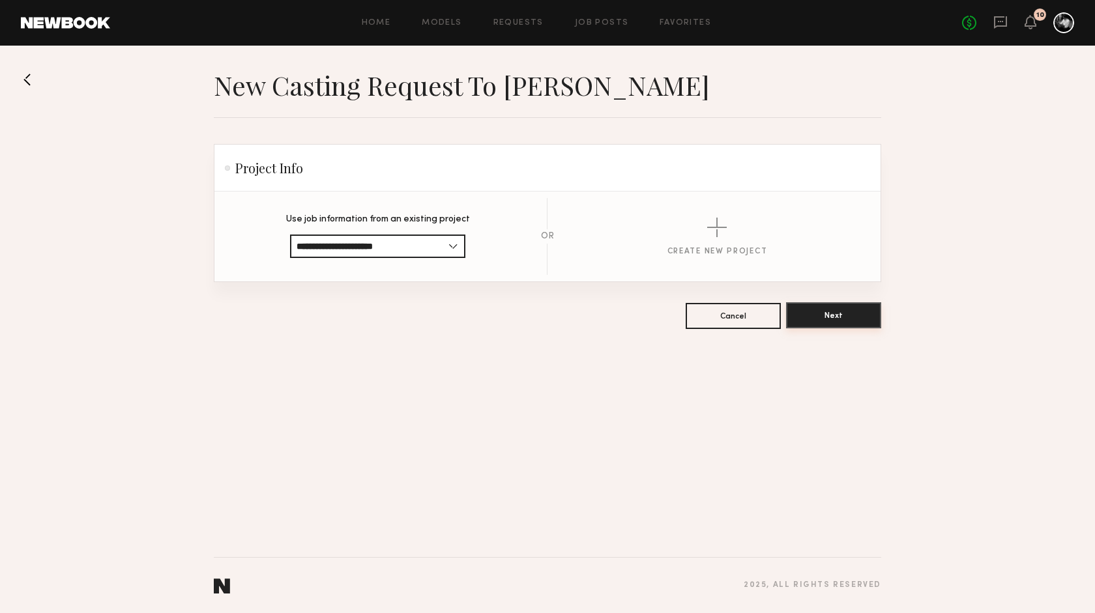
click at [836, 310] on button "Next" at bounding box center [833, 315] width 95 height 26
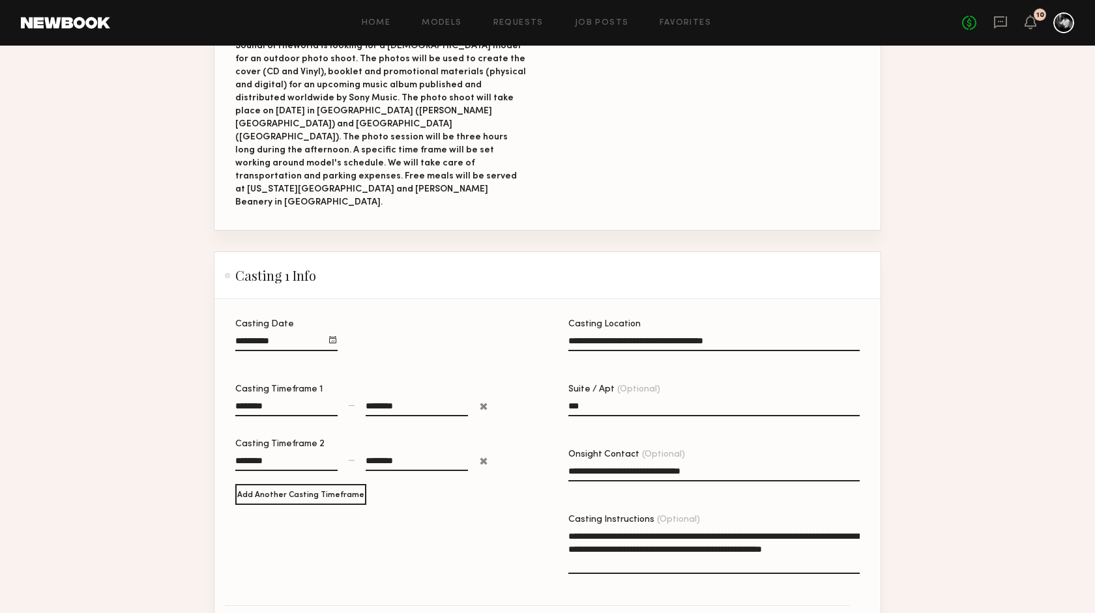
scroll to position [681, 0]
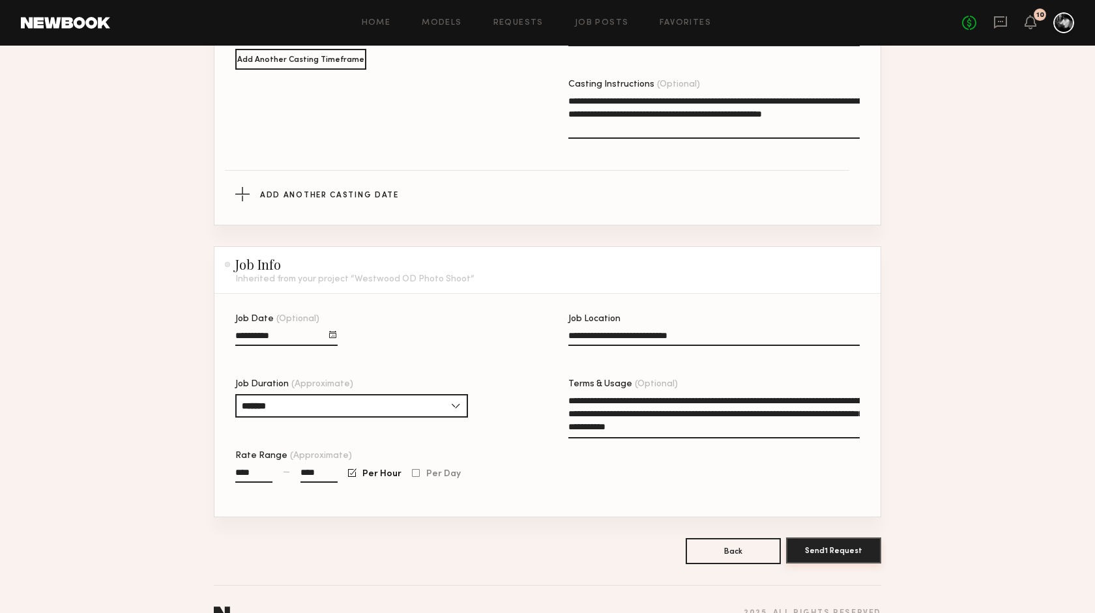
click at [847, 538] on button "Send 1 Request" at bounding box center [833, 551] width 95 height 26
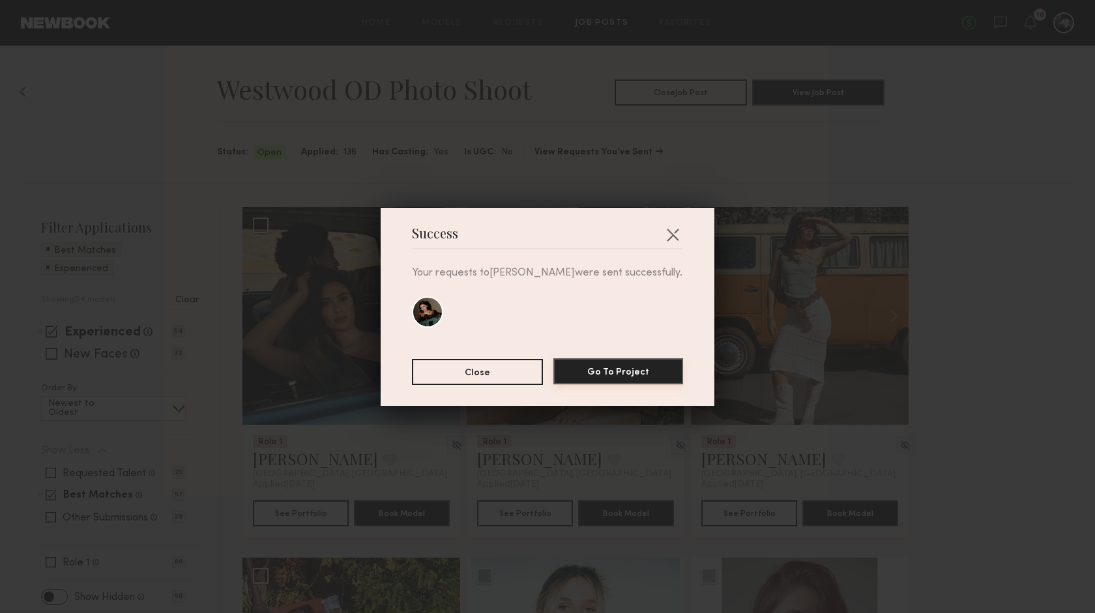
click at [651, 372] on button "Go To Project" at bounding box center [618, 372] width 130 height 26
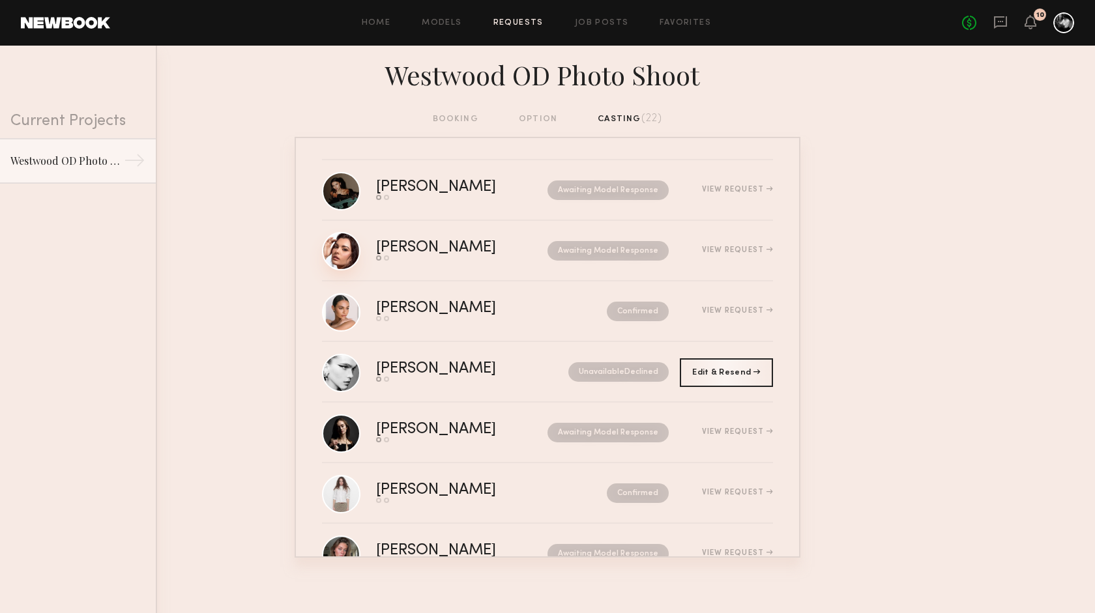
click at [337, 250] on link at bounding box center [341, 251] width 38 height 38
click at [596, 25] on link "Job Posts" at bounding box center [602, 23] width 54 height 8
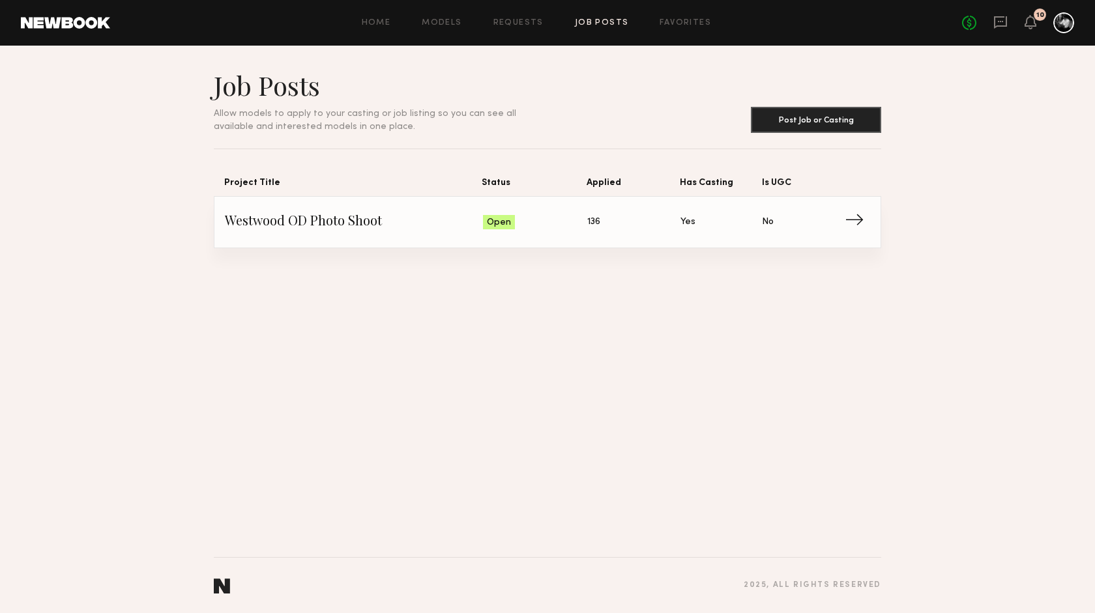
click at [861, 220] on span "→" at bounding box center [858, 223] width 27 height 20
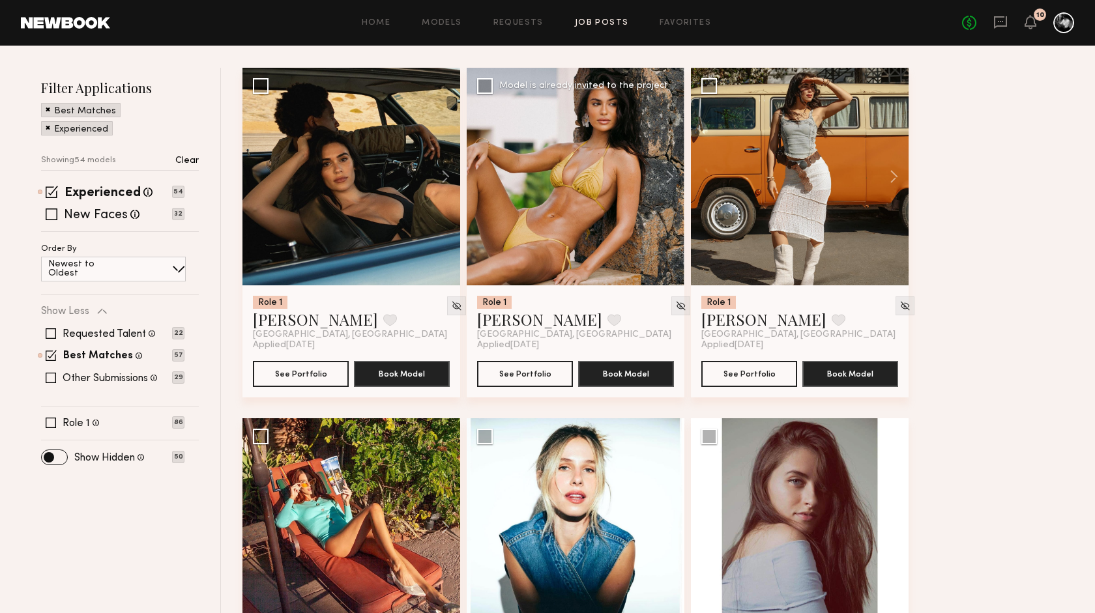
scroll to position [89, 0]
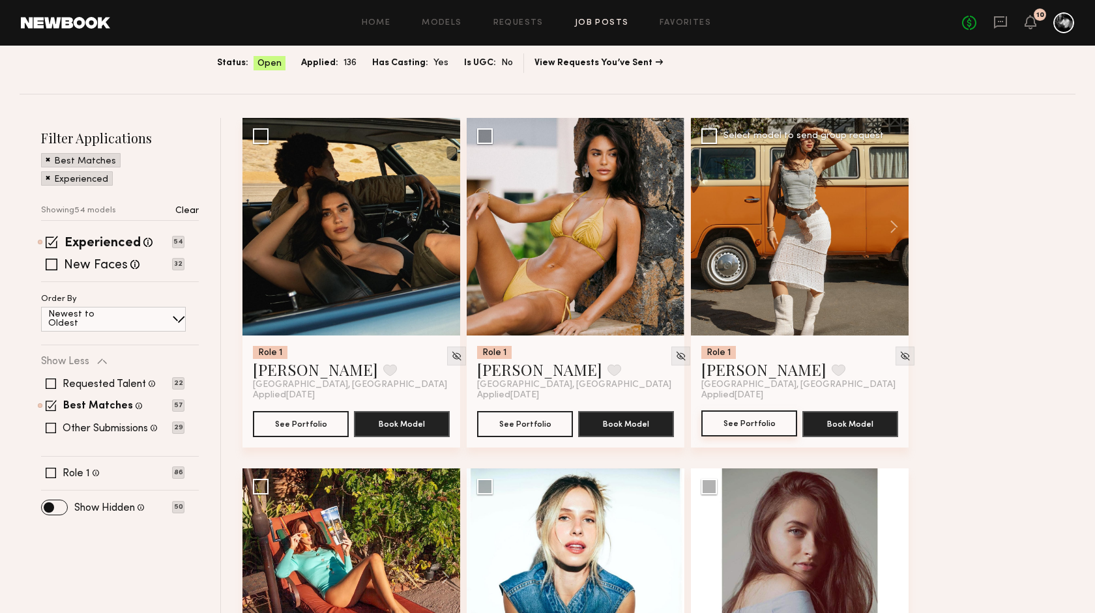
click at [772, 428] on button "See Portfolio" at bounding box center [749, 424] width 96 height 26
click at [1001, 21] on icon at bounding box center [1000, 21] width 5 height 1
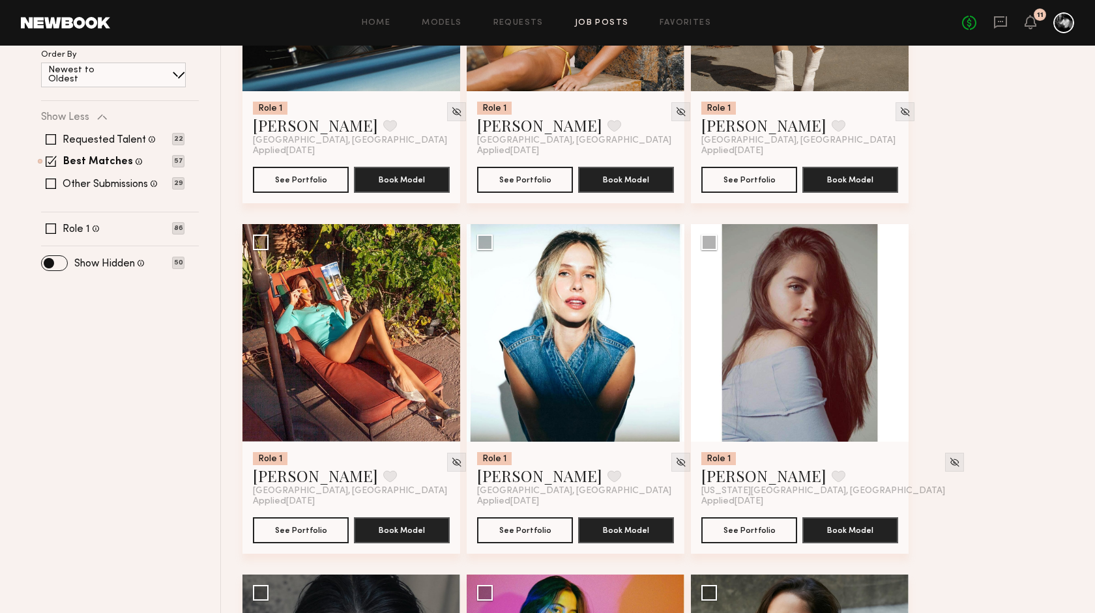
scroll to position [430, 0]
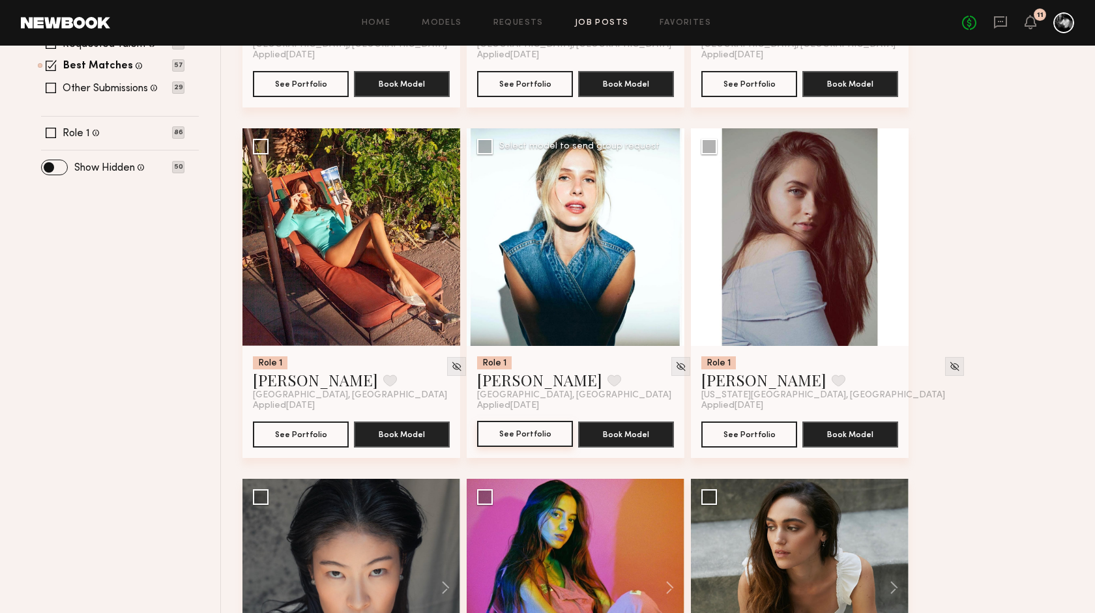
click at [552, 434] on button "See Portfolio" at bounding box center [525, 434] width 96 height 26
click at [675, 367] on img at bounding box center [680, 366] width 11 height 11
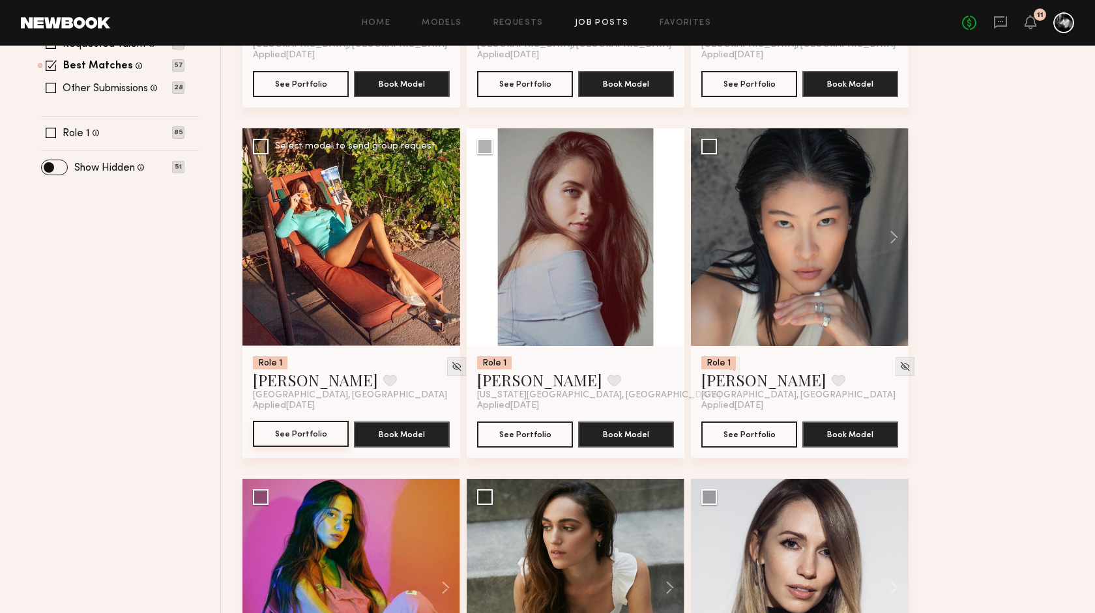
click at [319, 436] on button "See Portfolio" at bounding box center [301, 434] width 96 height 26
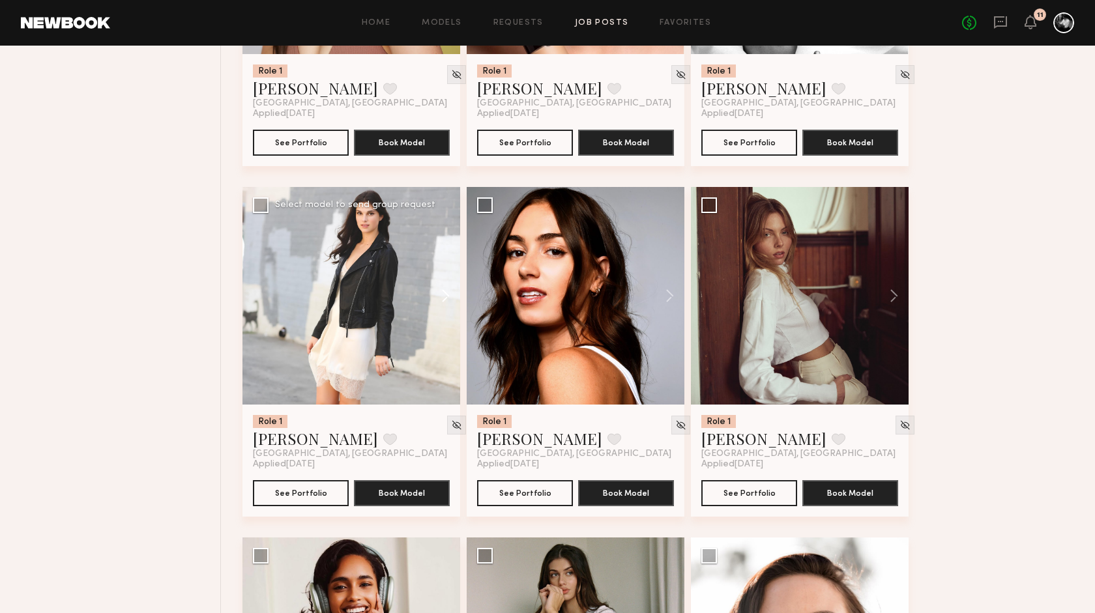
scroll to position [1426, 0]
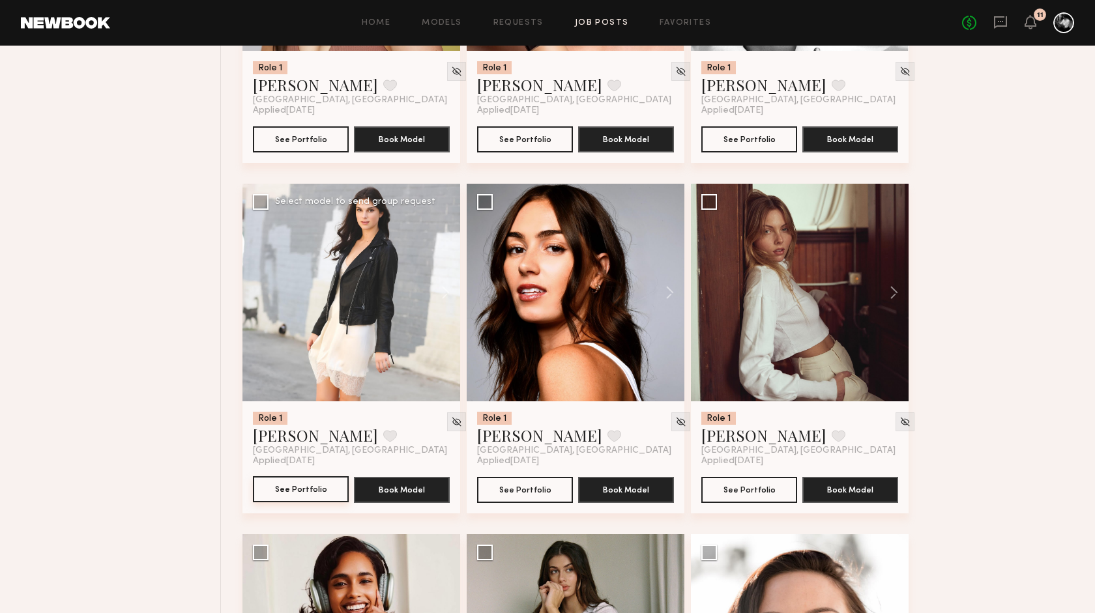
click at [308, 490] on button "See Portfolio" at bounding box center [301, 490] width 96 height 26
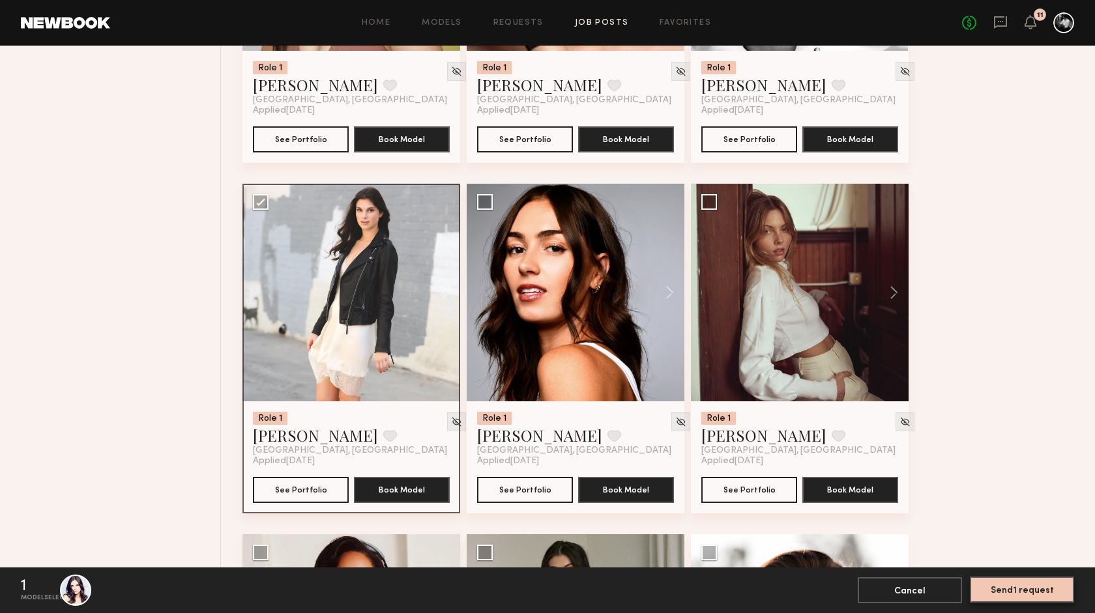
click at [1032, 587] on button "Send 1 request" at bounding box center [1022, 590] width 104 height 26
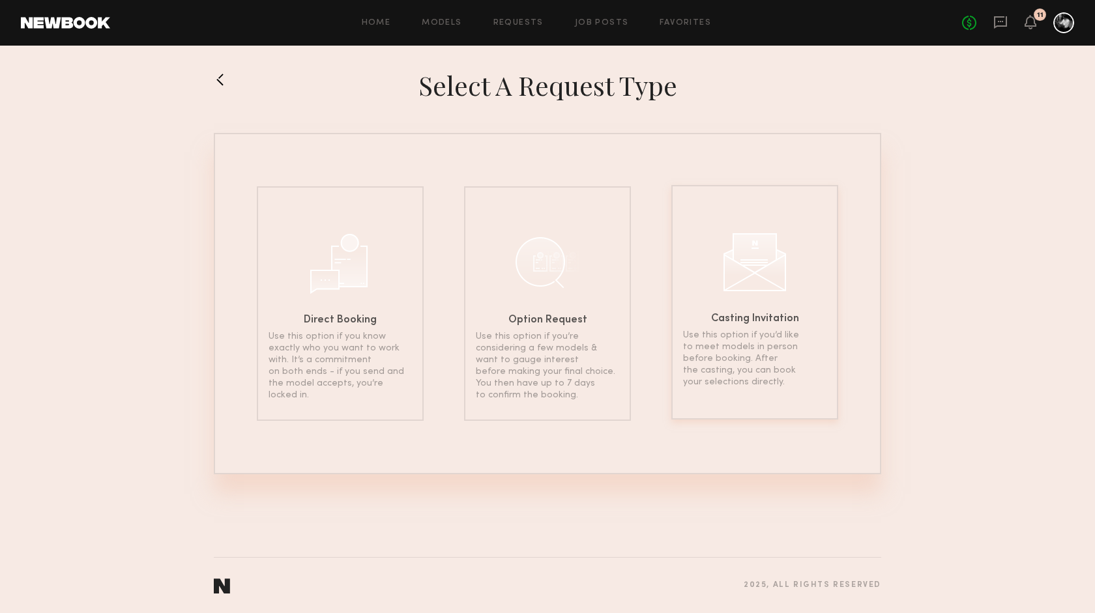
click at [775, 291] on div at bounding box center [754, 260] width 65 height 65
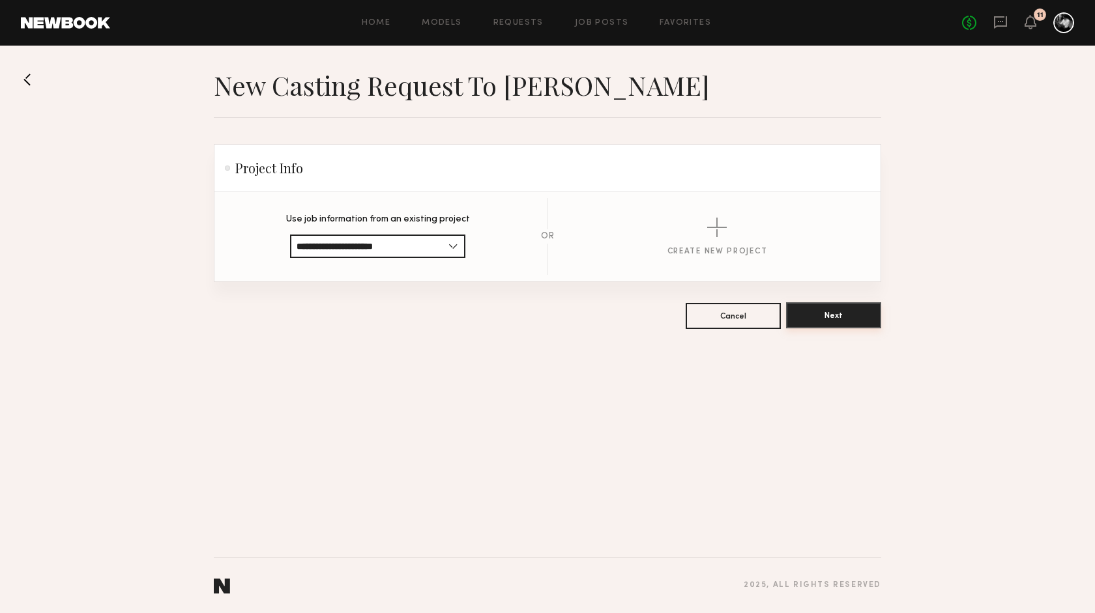
click at [832, 316] on button "Next" at bounding box center [833, 315] width 95 height 26
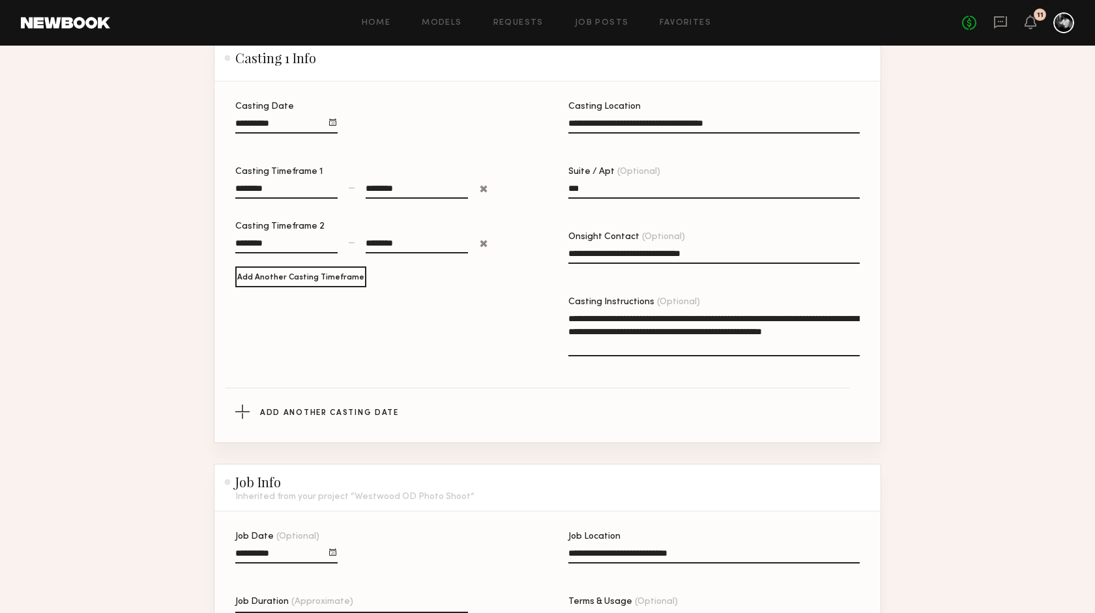
scroll to position [681, 0]
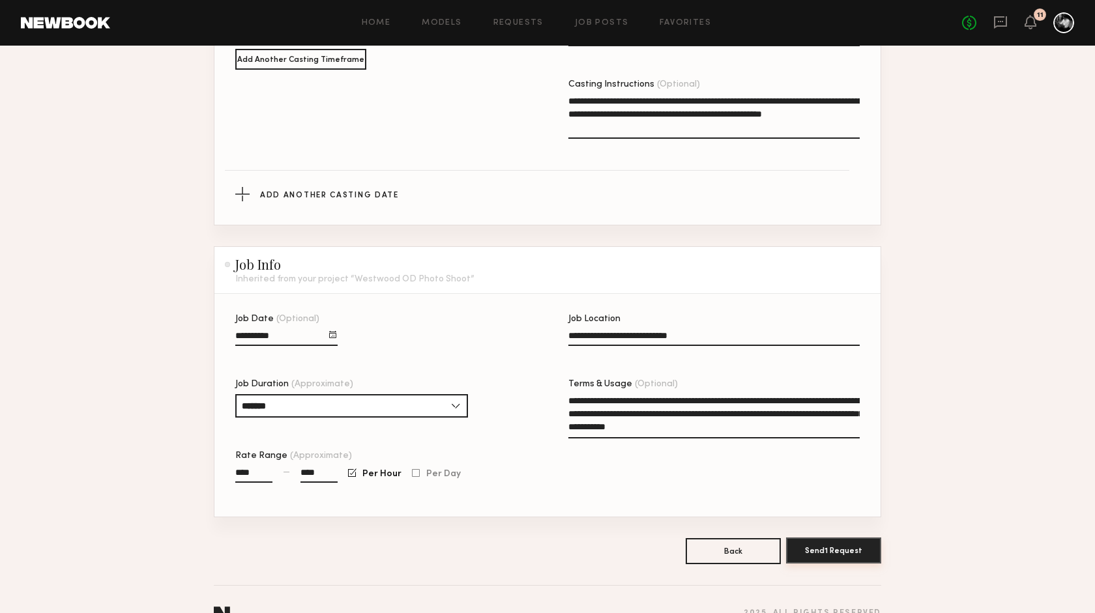
click at [834, 538] on button "Send 1 Request" at bounding box center [833, 551] width 95 height 26
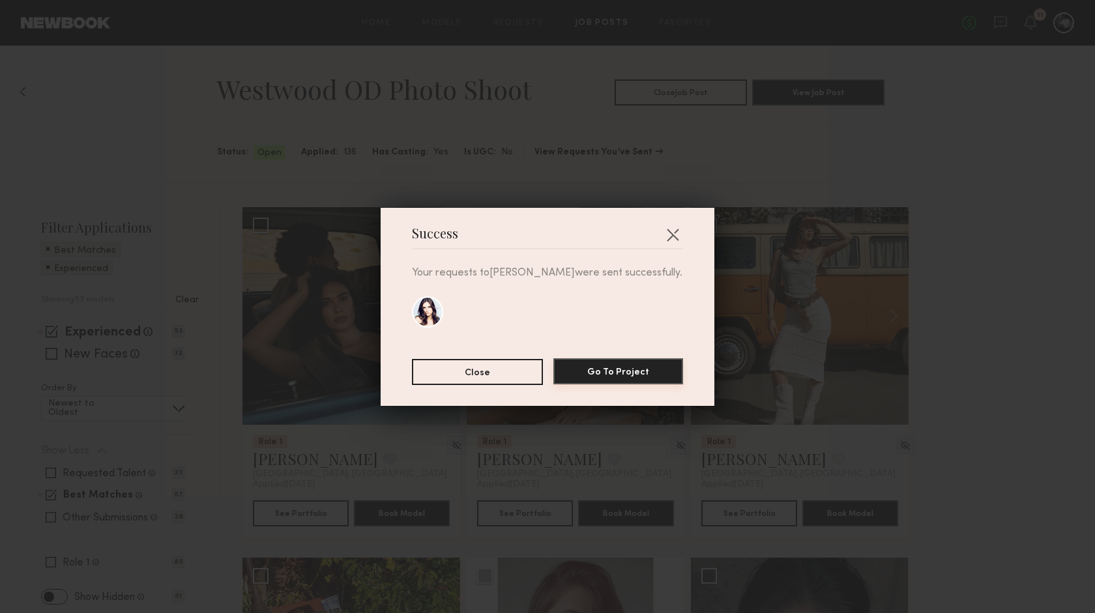
click at [655, 368] on button "Go To Project" at bounding box center [618, 372] width 130 height 26
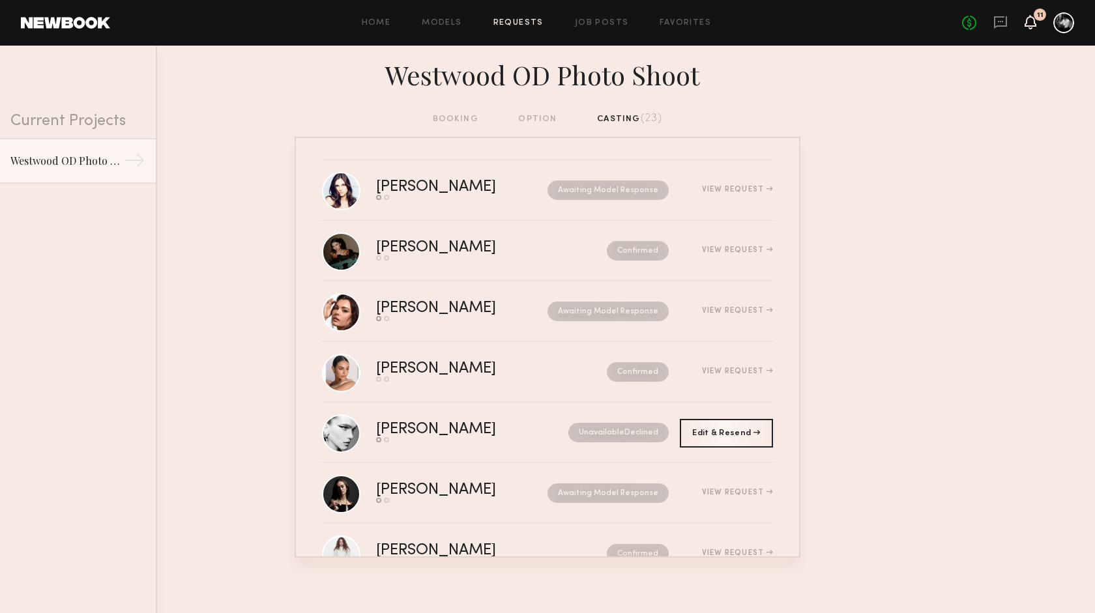
click at [1034, 21] on icon at bounding box center [1030, 21] width 10 height 9
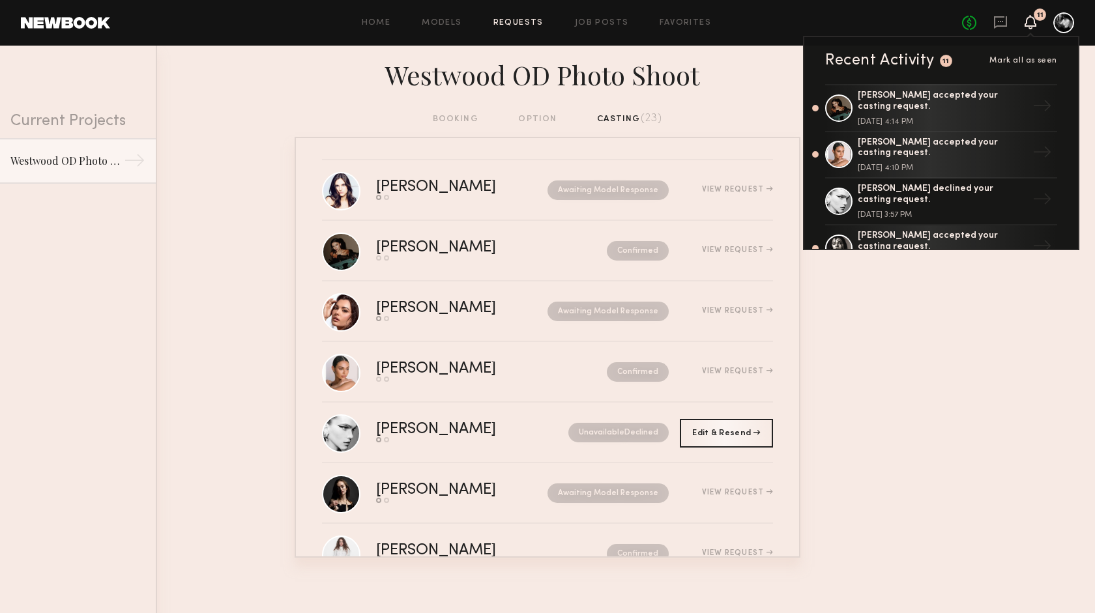
click at [965, 273] on nb-requests-list-container "Ashley E. Send request Model response Awaiting Model Response View Request Ekat…" at bounding box center [547, 347] width 1095 height 421
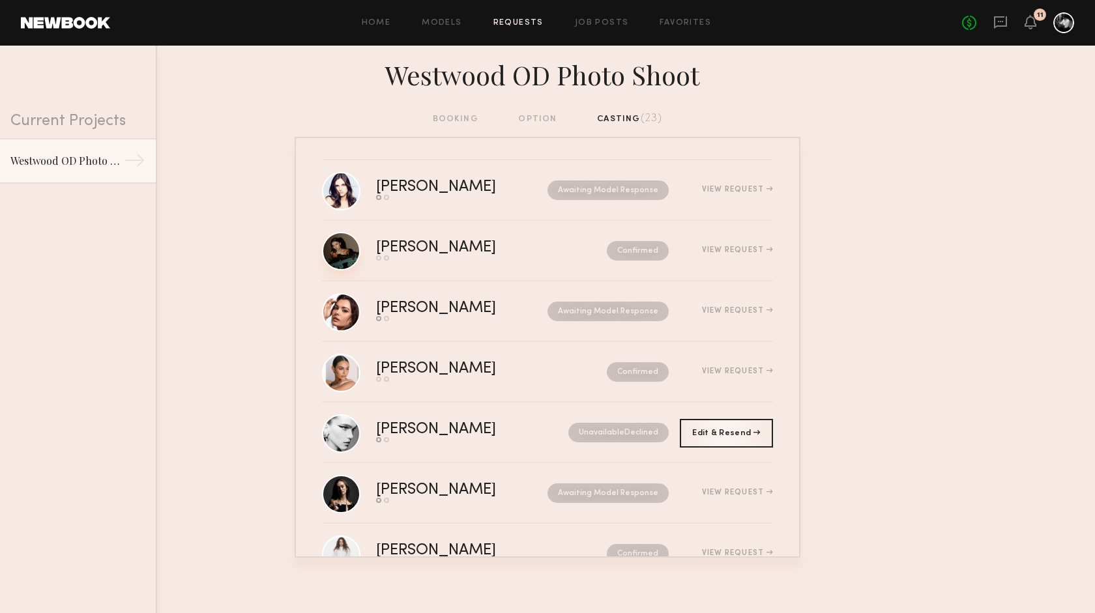
click at [345, 252] on link at bounding box center [341, 251] width 38 height 38
click at [604, 22] on link "Job Posts" at bounding box center [602, 23] width 54 height 8
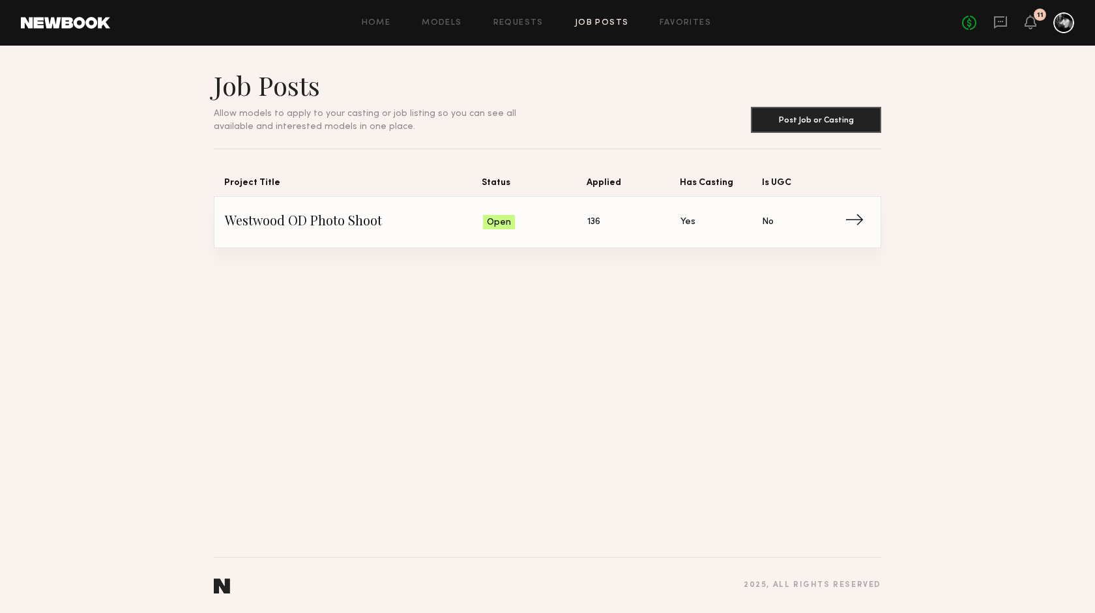
click at [855, 218] on span "→" at bounding box center [858, 223] width 27 height 20
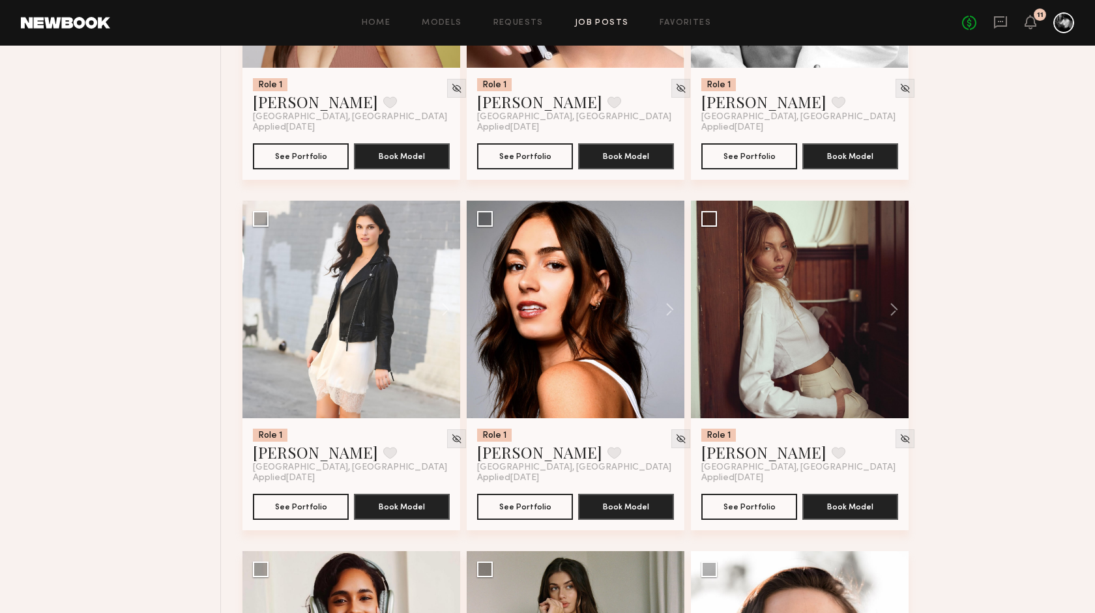
scroll to position [1411, 0]
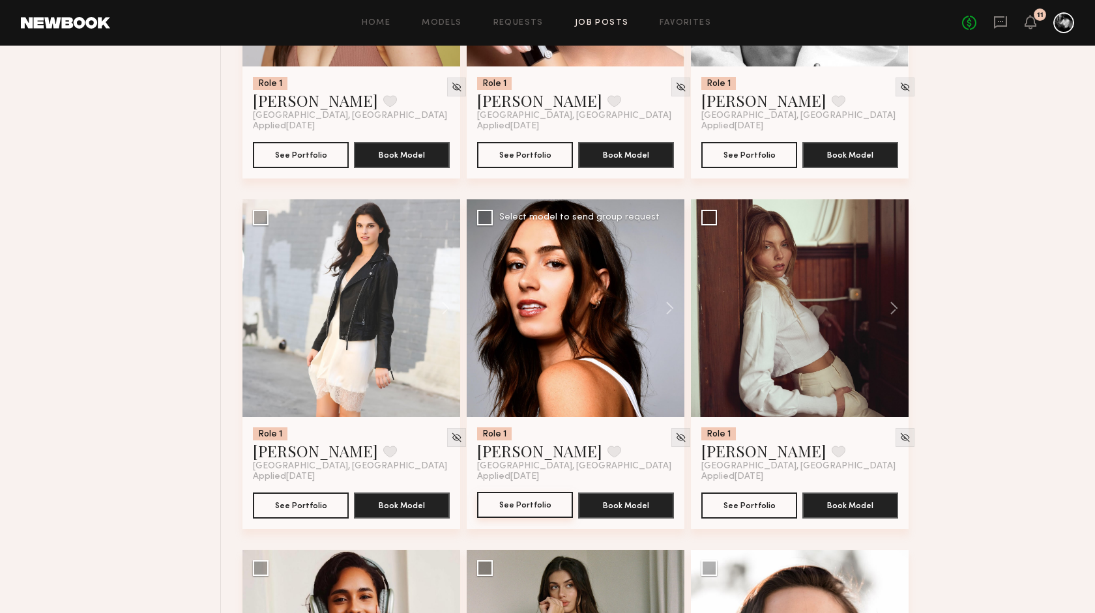
click at [531, 501] on button "See Portfolio" at bounding box center [525, 505] width 96 height 26
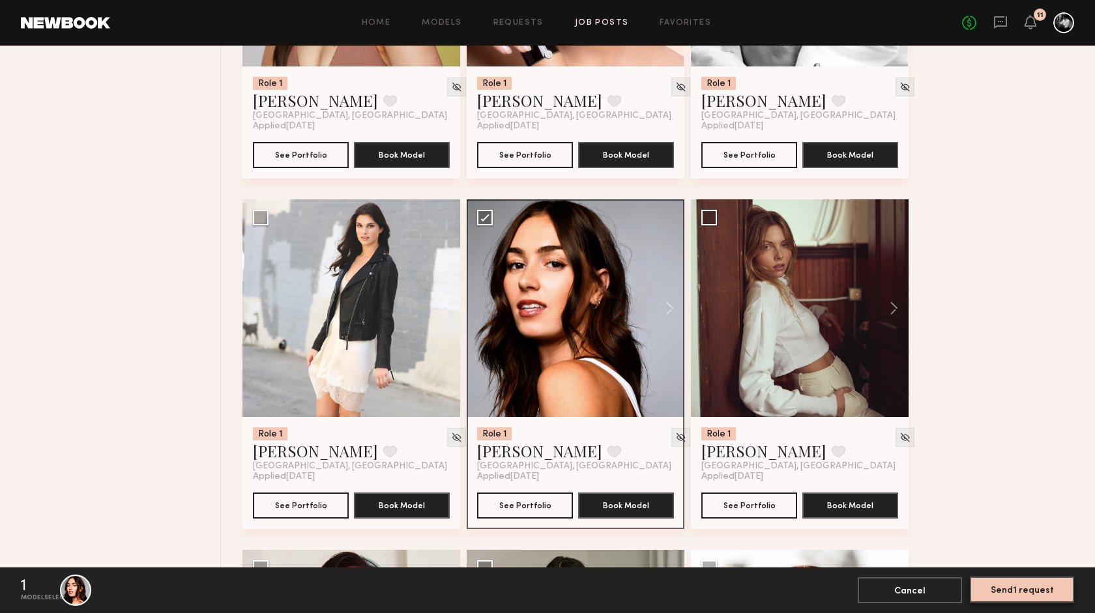
click at [1043, 588] on button "Send 1 request" at bounding box center [1022, 590] width 104 height 26
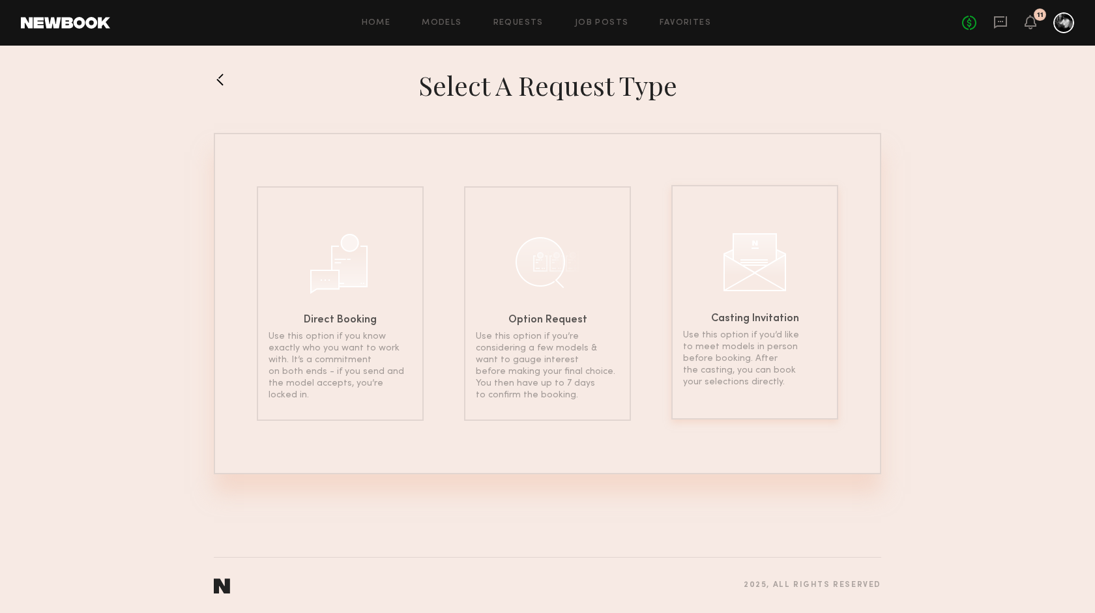
click at [744, 302] on div "Casting Invitation Use this option if you’d like to meet models in person befor…" at bounding box center [754, 302] width 167 height 235
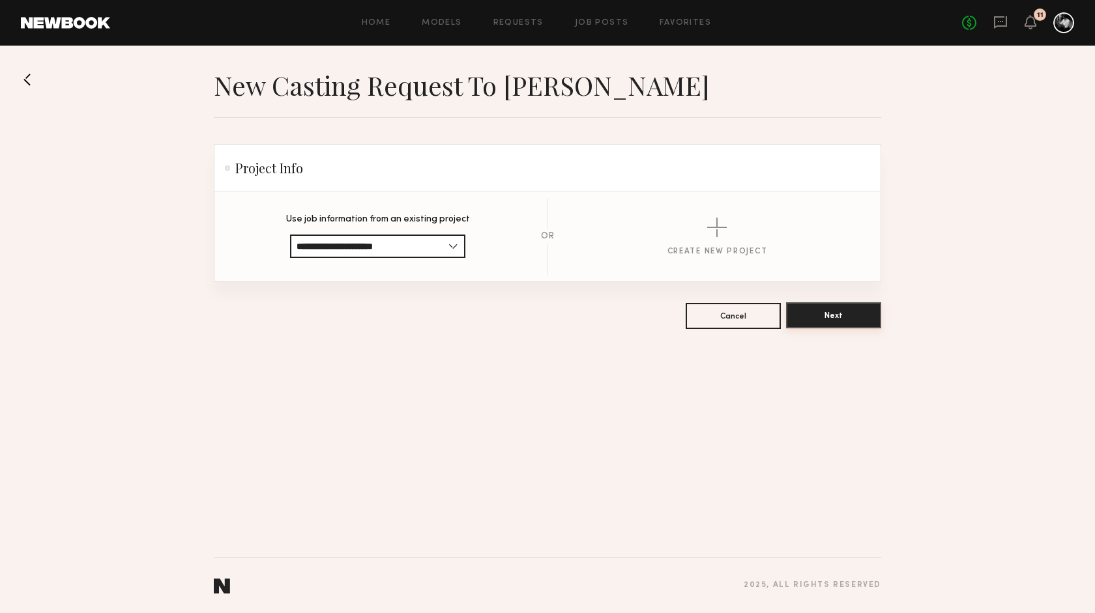
click at [832, 319] on button "Next" at bounding box center [833, 315] width 95 height 26
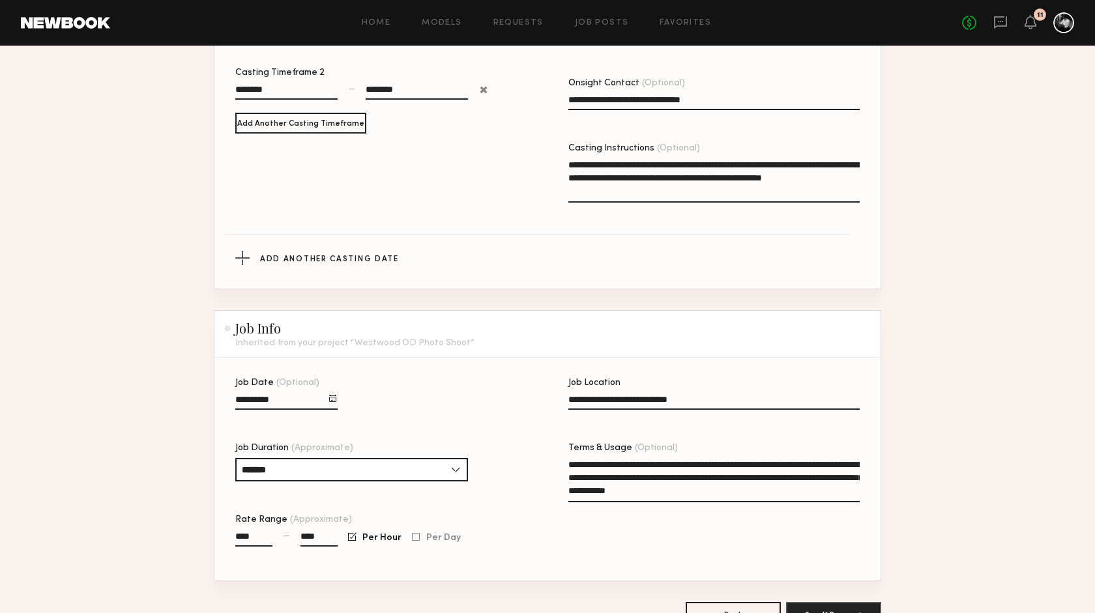
scroll to position [681, 0]
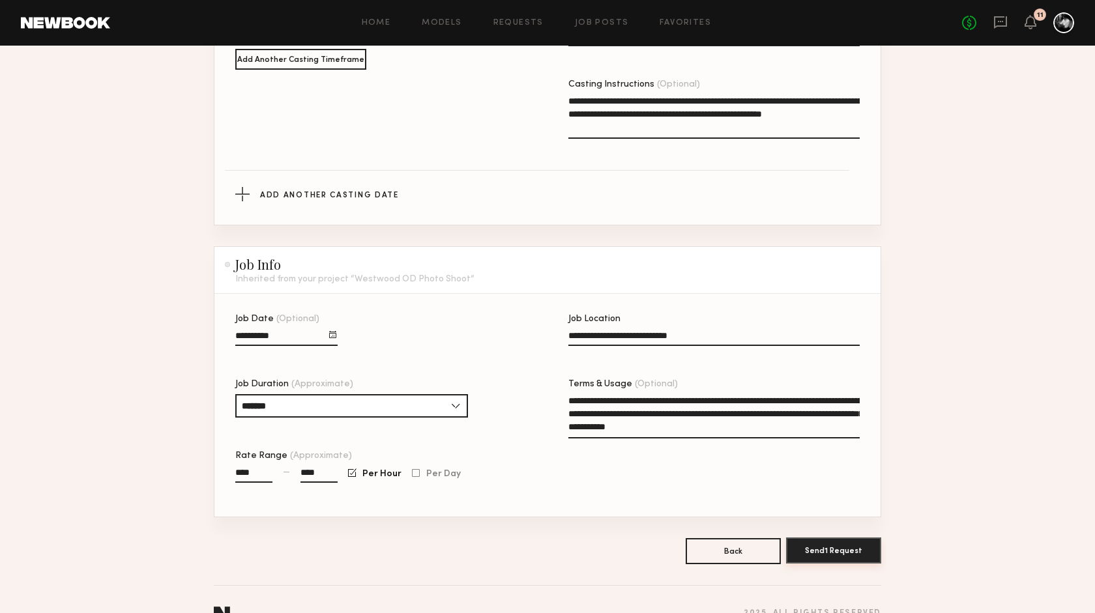
click at [839, 538] on button "Send 1 Request" at bounding box center [833, 551] width 95 height 26
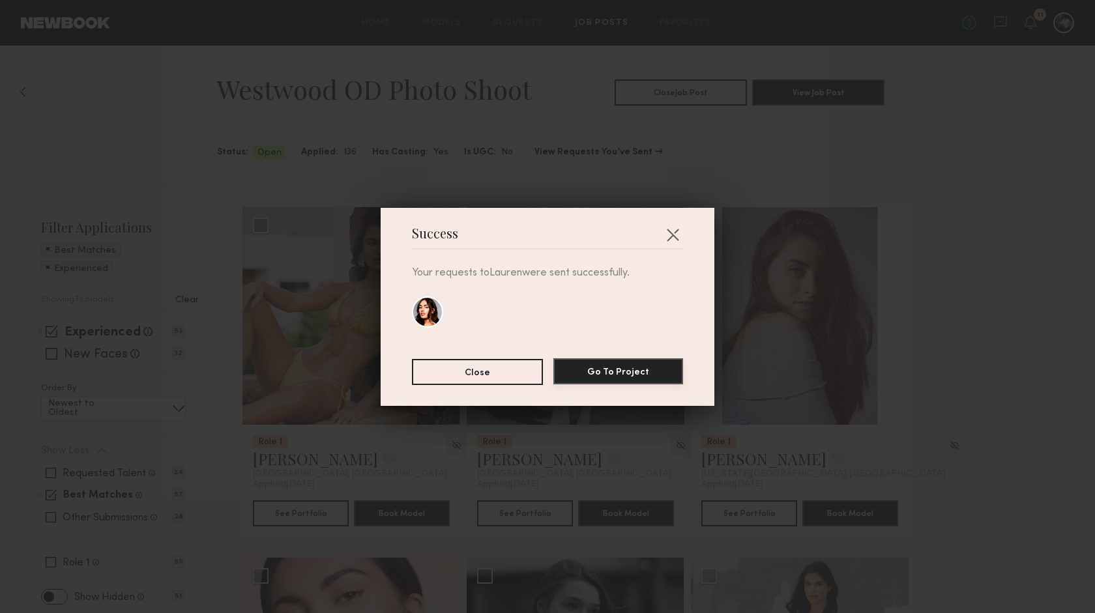
click at [653, 375] on button "Go To Project" at bounding box center [618, 372] width 130 height 26
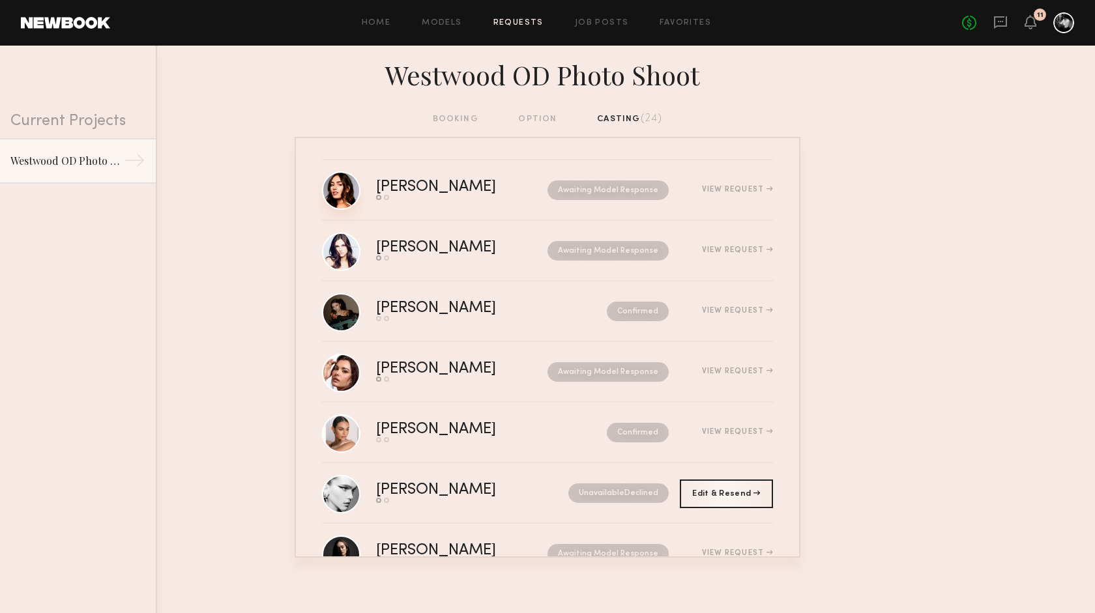
click at [342, 196] on link at bounding box center [341, 190] width 38 height 38
click at [467, 118] on div "booking option casting (24)" at bounding box center [548, 119] width 230 height 14
click at [591, 23] on link "Job Posts" at bounding box center [602, 23] width 54 height 8
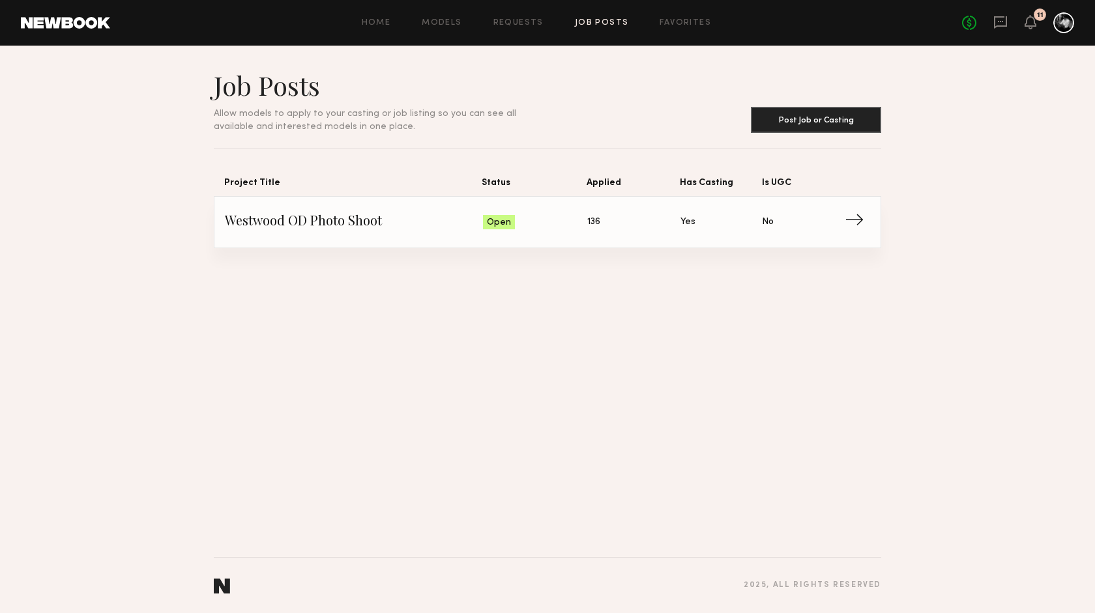
click at [846, 213] on span "→" at bounding box center [858, 223] width 27 height 20
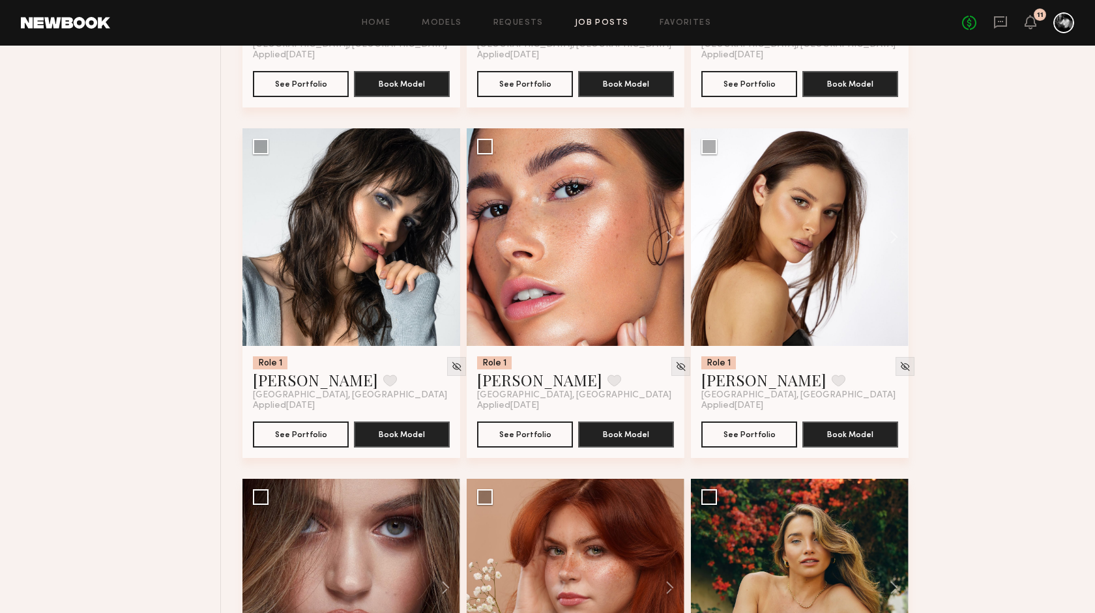
scroll to position [2887, 0]
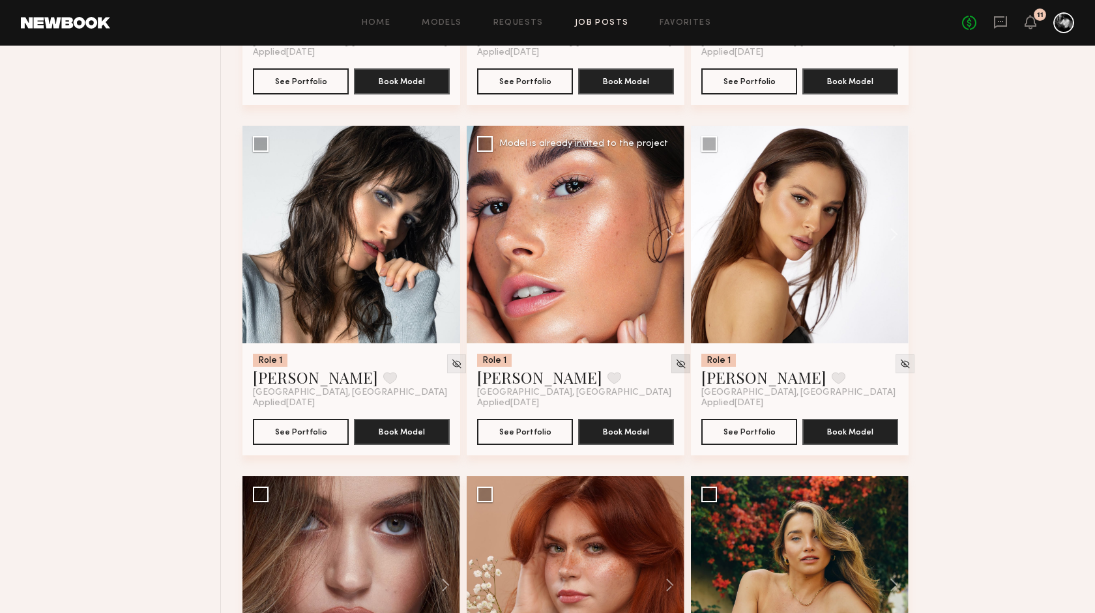
click at [675, 364] on img at bounding box center [680, 364] width 11 height 11
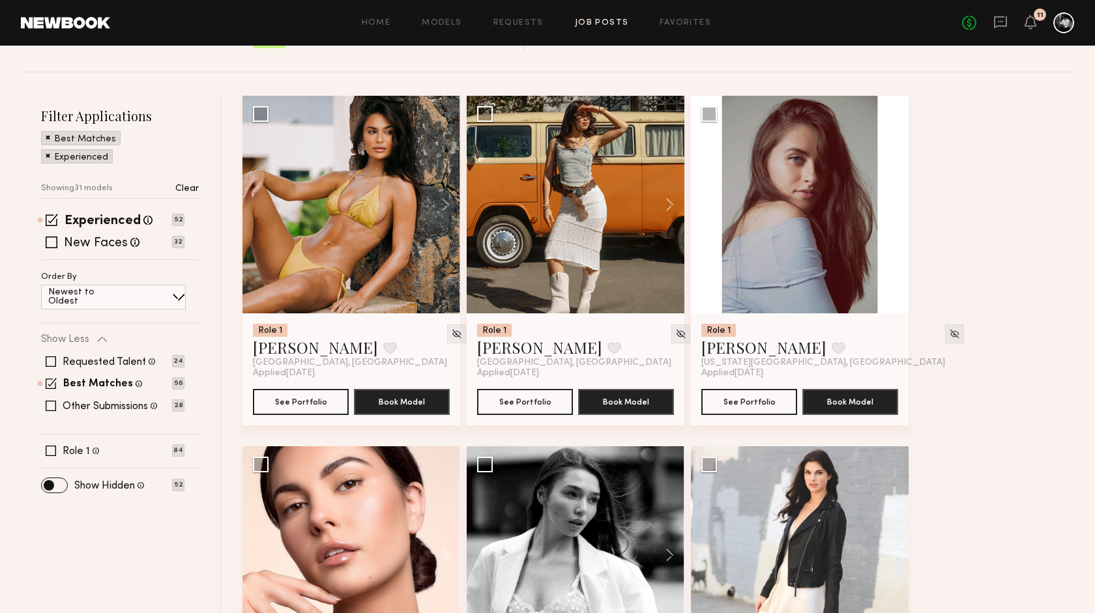
scroll to position [0, 0]
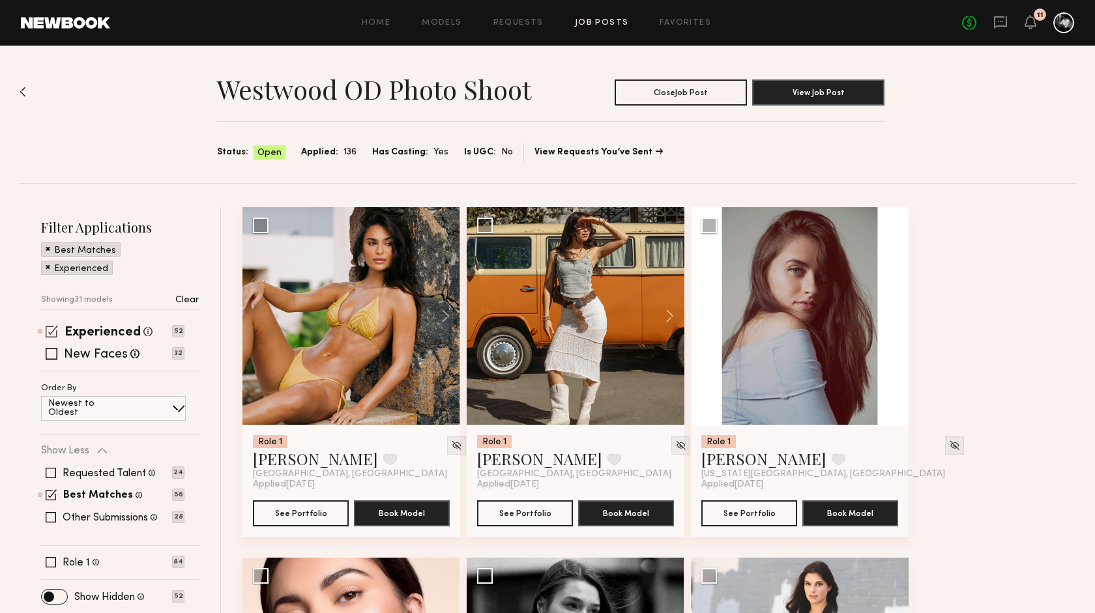
click at [49, 331] on span at bounding box center [52, 331] width 12 height 12
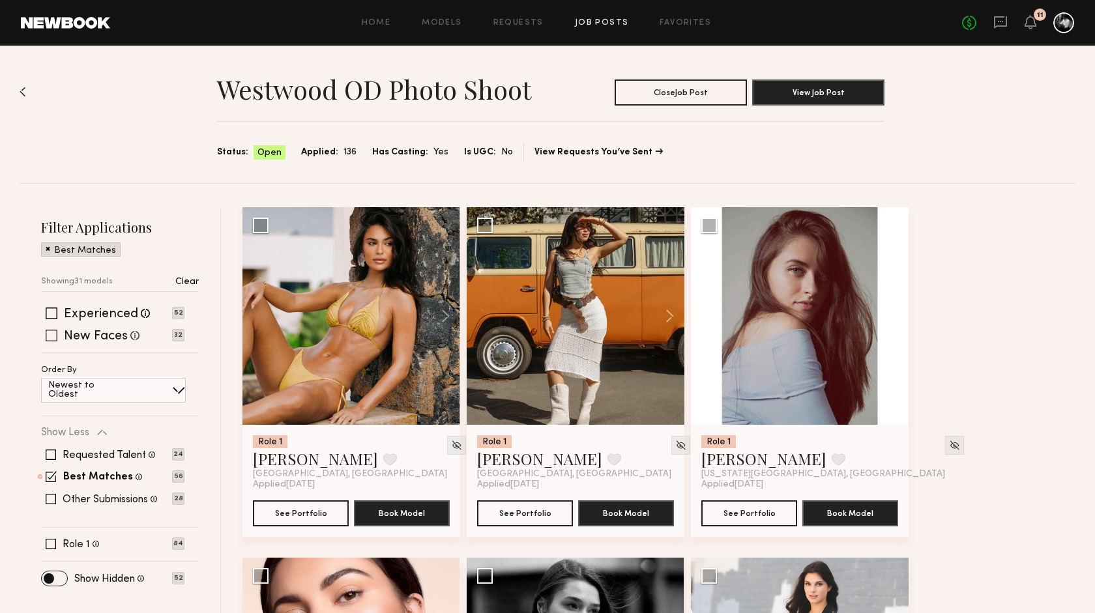
click at [50, 337] on span at bounding box center [52, 336] width 12 height 12
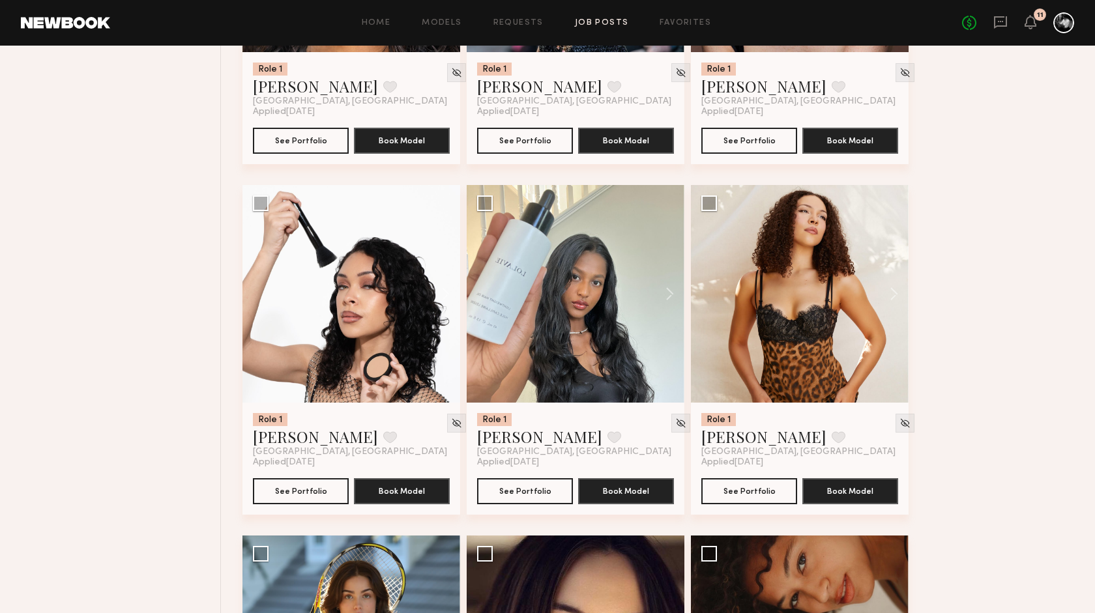
scroll to position [725, 0]
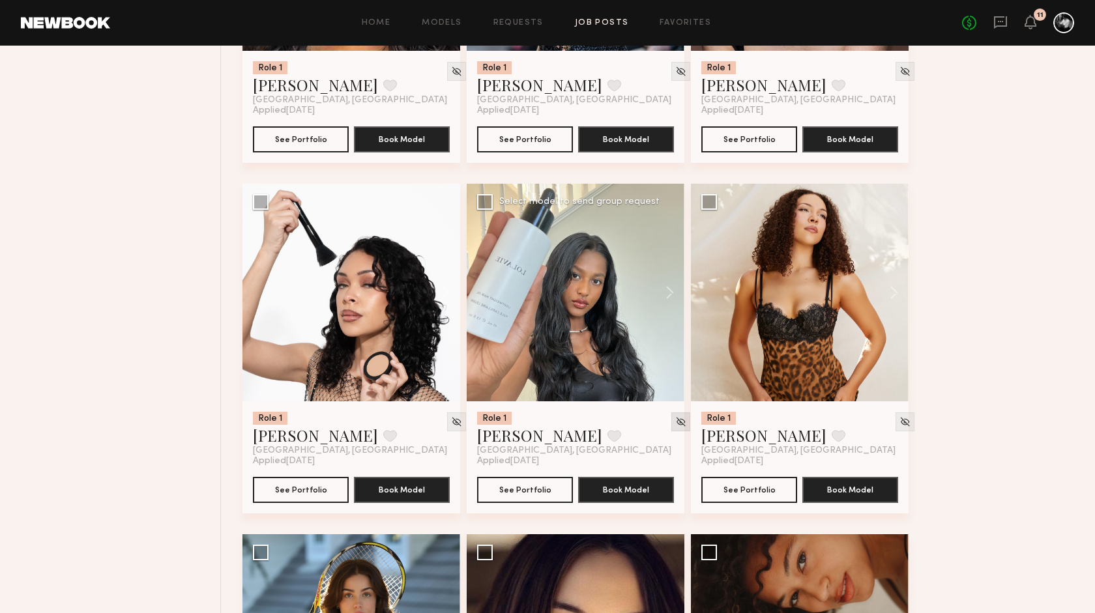
click at [675, 425] on img at bounding box center [680, 422] width 11 height 11
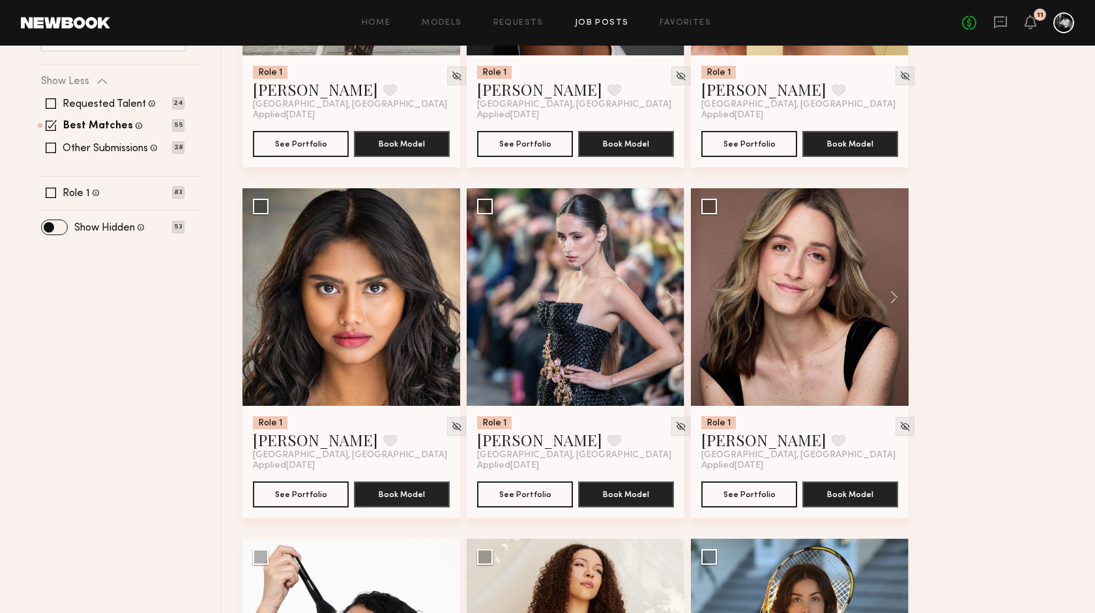
scroll to position [365, 0]
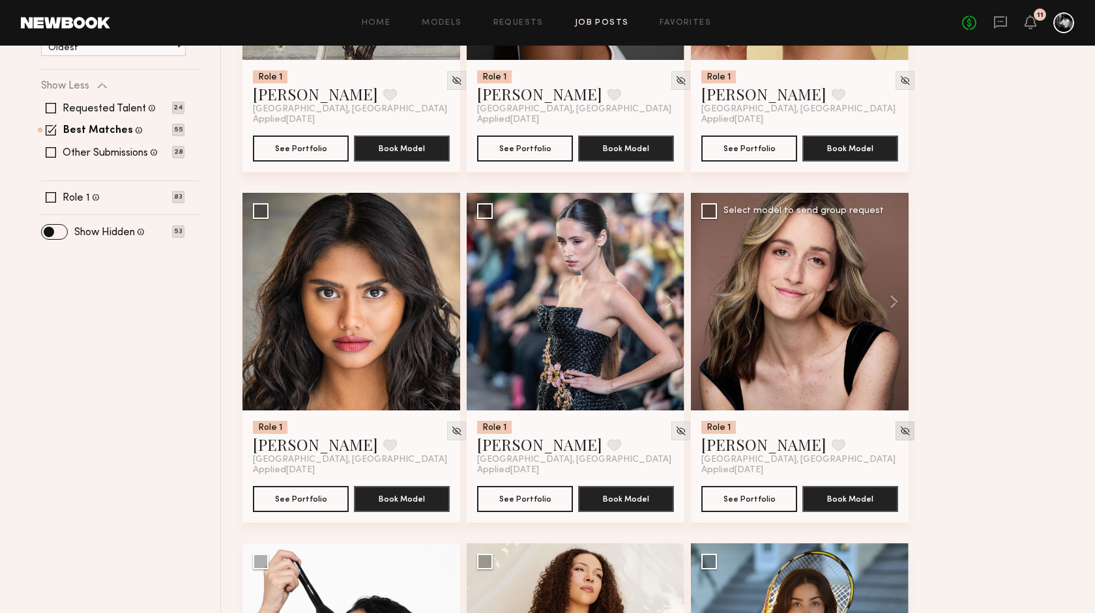
click at [900, 433] on img at bounding box center [905, 431] width 11 height 11
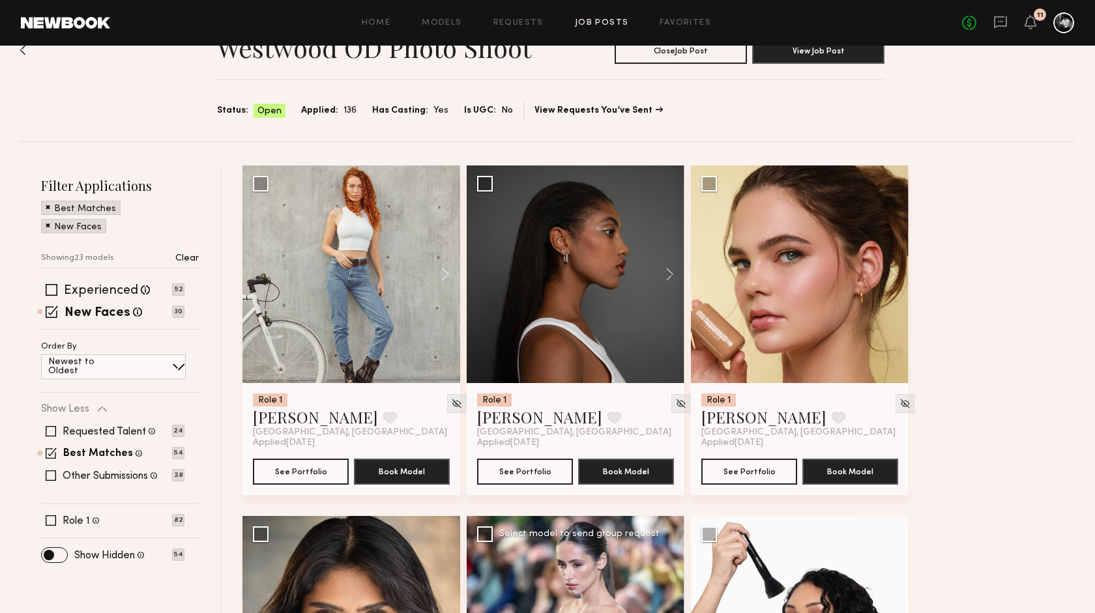
scroll to position [0, 0]
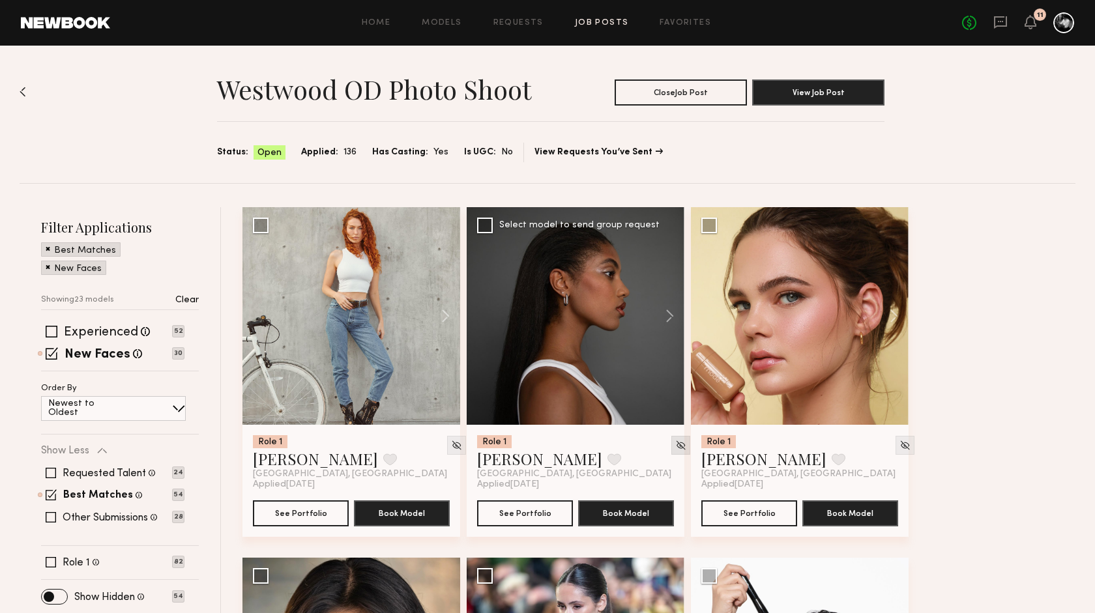
click at [675, 441] on img at bounding box center [680, 445] width 11 height 11
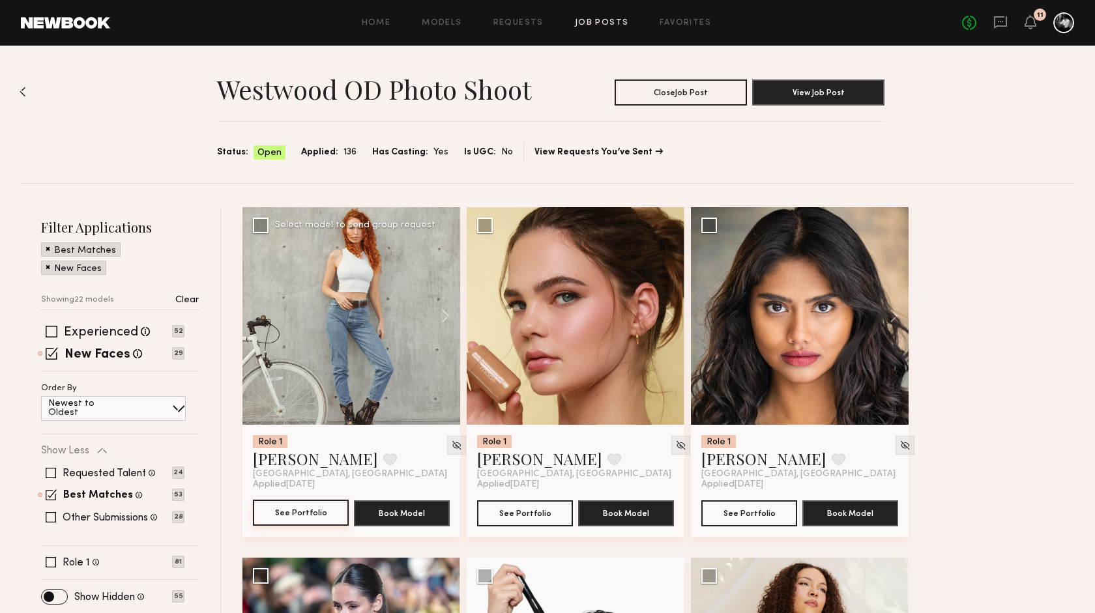
click at [318, 511] on button "See Portfolio" at bounding box center [301, 513] width 96 height 26
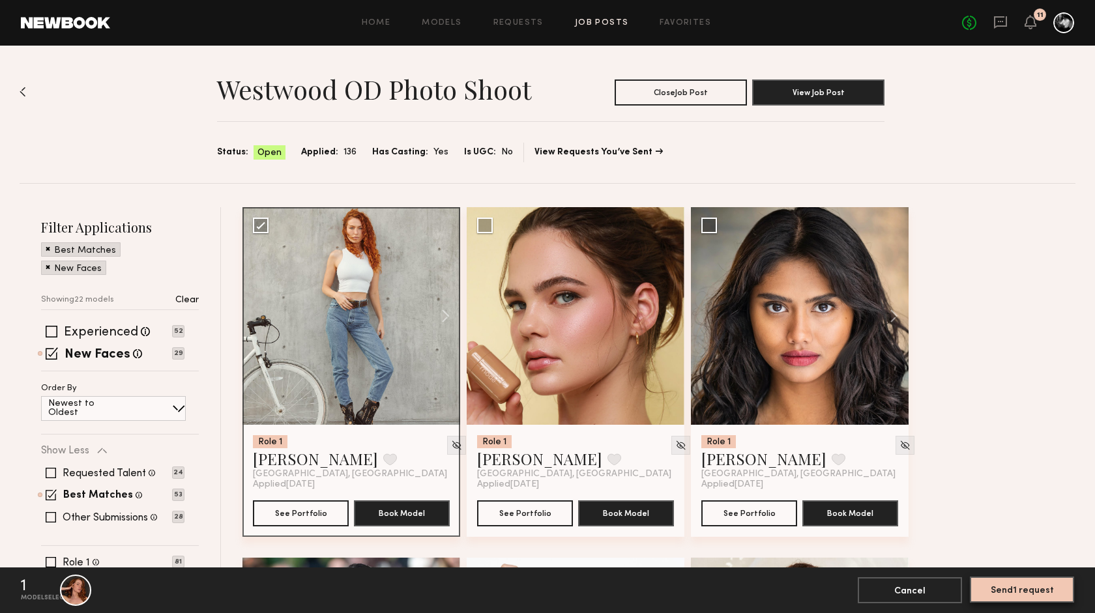
click at [1025, 591] on button "Send 1 request" at bounding box center [1022, 590] width 104 height 26
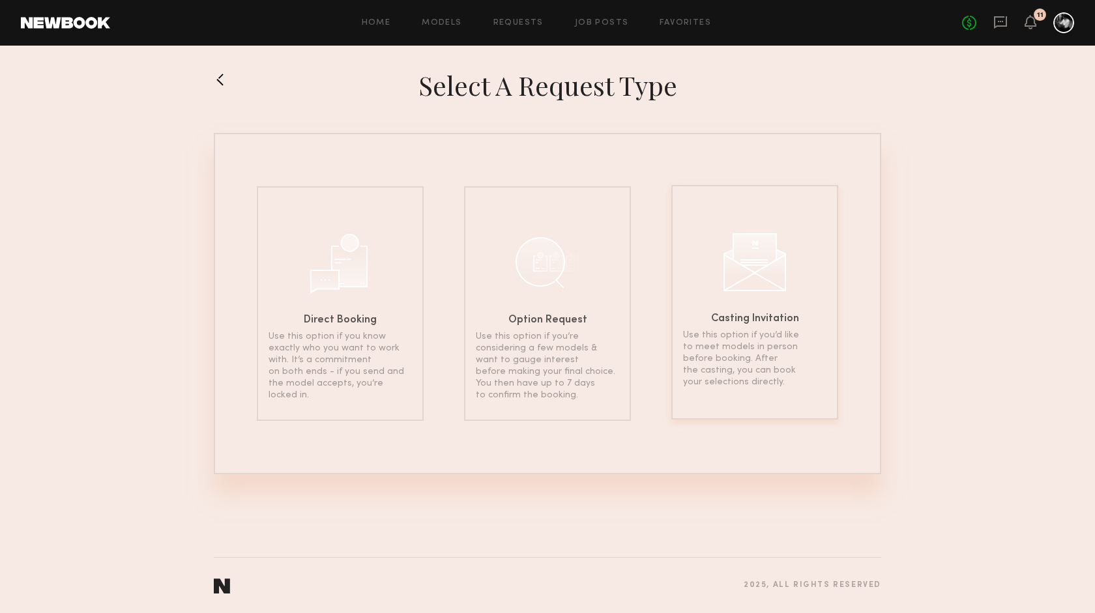
click at [767, 264] on div at bounding box center [754, 260] width 65 height 65
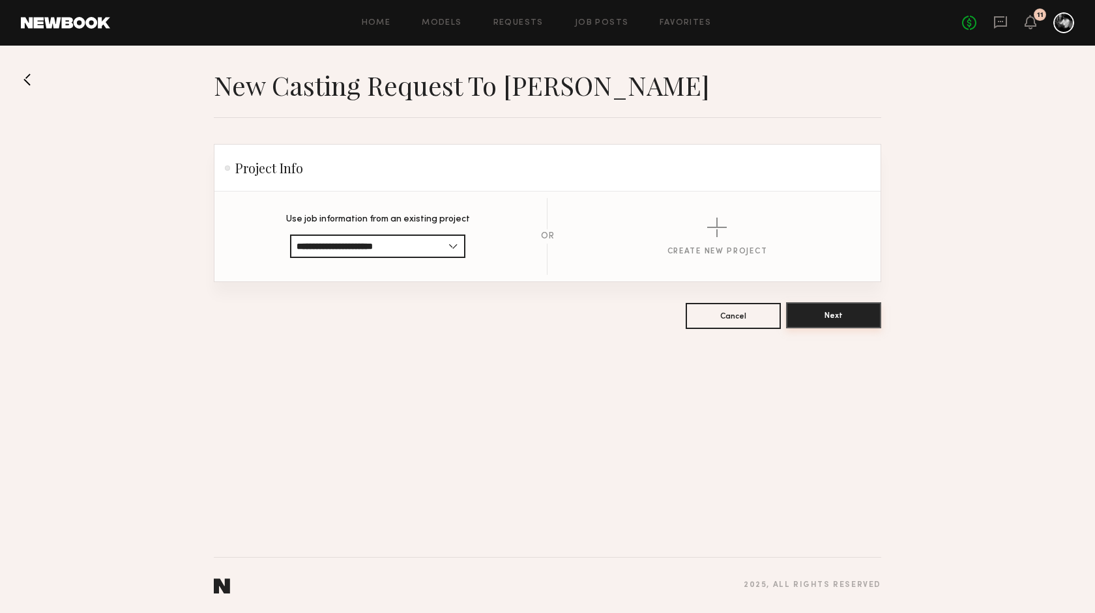
click at [830, 312] on button "Next" at bounding box center [833, 315] width 95 height 26
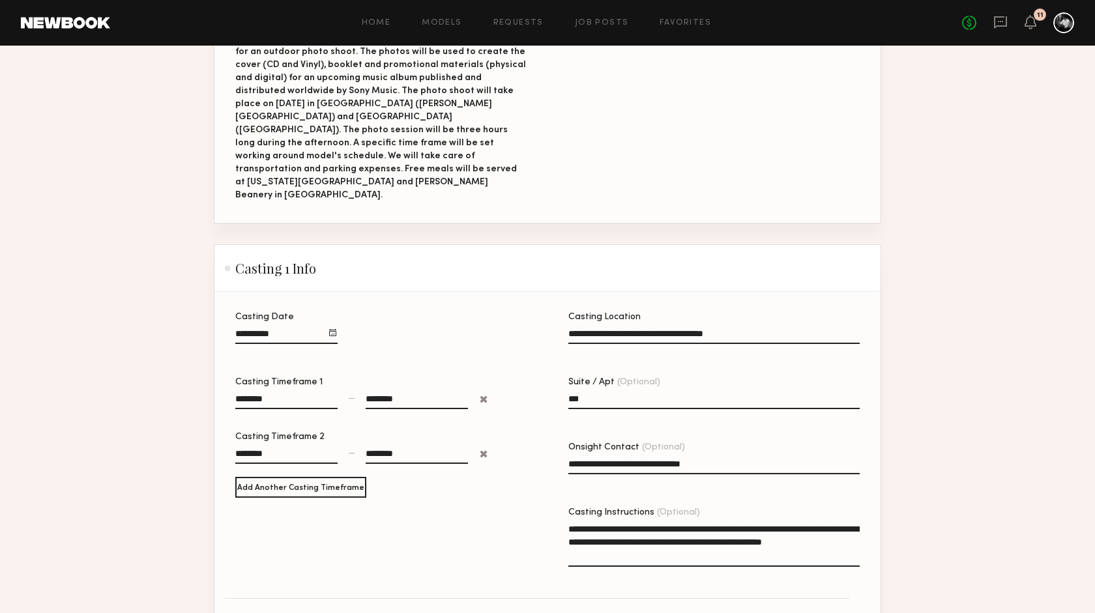
scroll to position [681, 0]
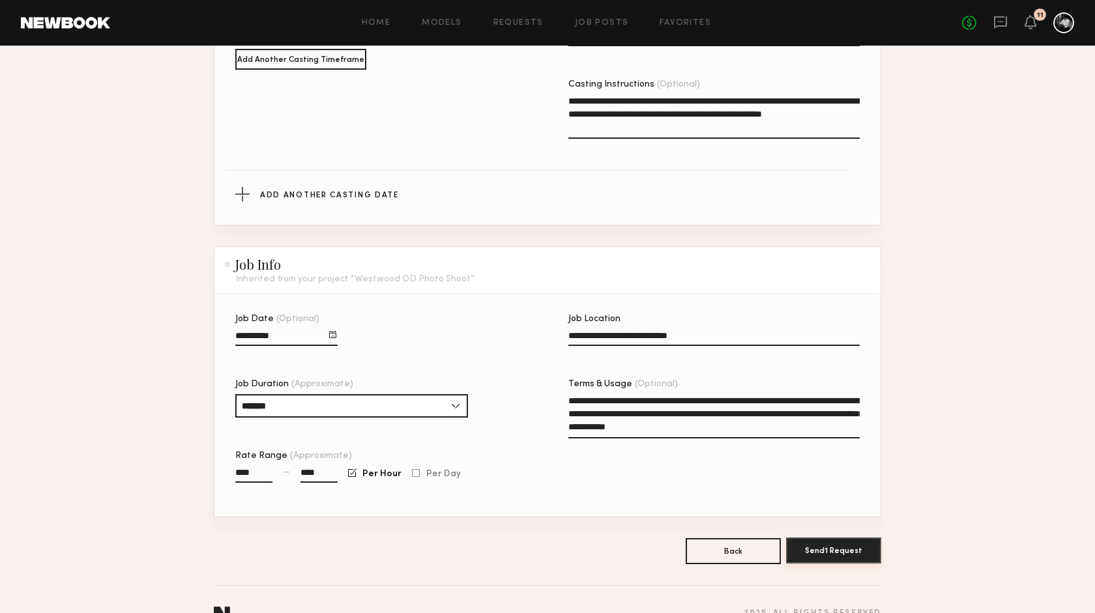
click at [846, 538] on button "Send 1 Request" at bounding box center [833, 551] width 95 height 26
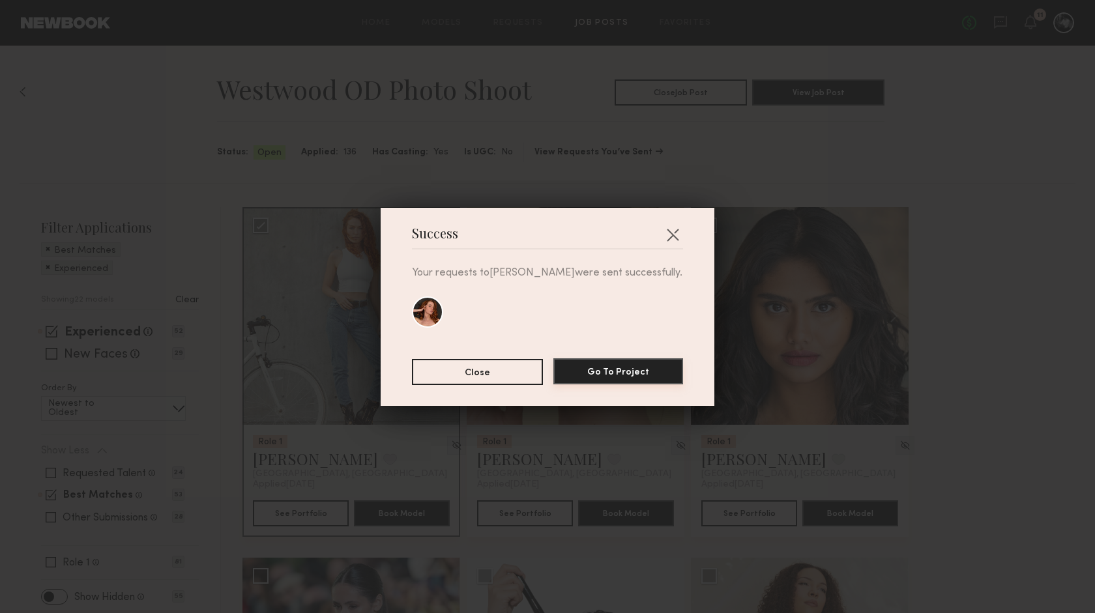
click at [643, 377] on button "Go To Project" at bounding box center [618, 372] width 130 height 26
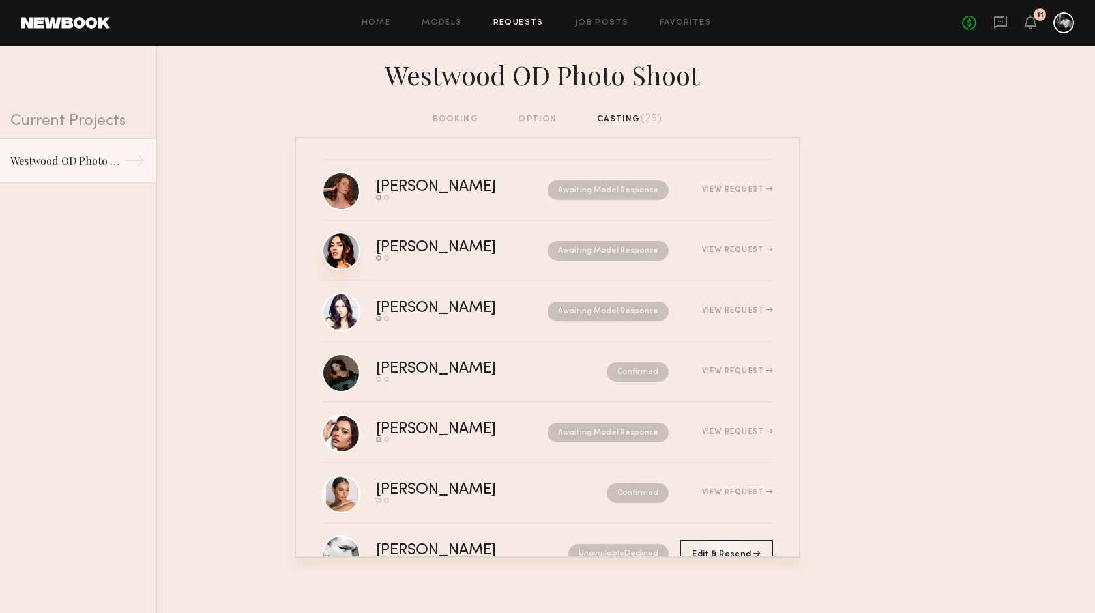
click at [344, 250] on link at bounding box center [341, 251] width 38 height 38
click at [345, 239] on link at bounding box center [341, 251] width 38 height 38
click at [611, 23] on link "Job Posts" at bounding box center [602, 23] width 54 height 8
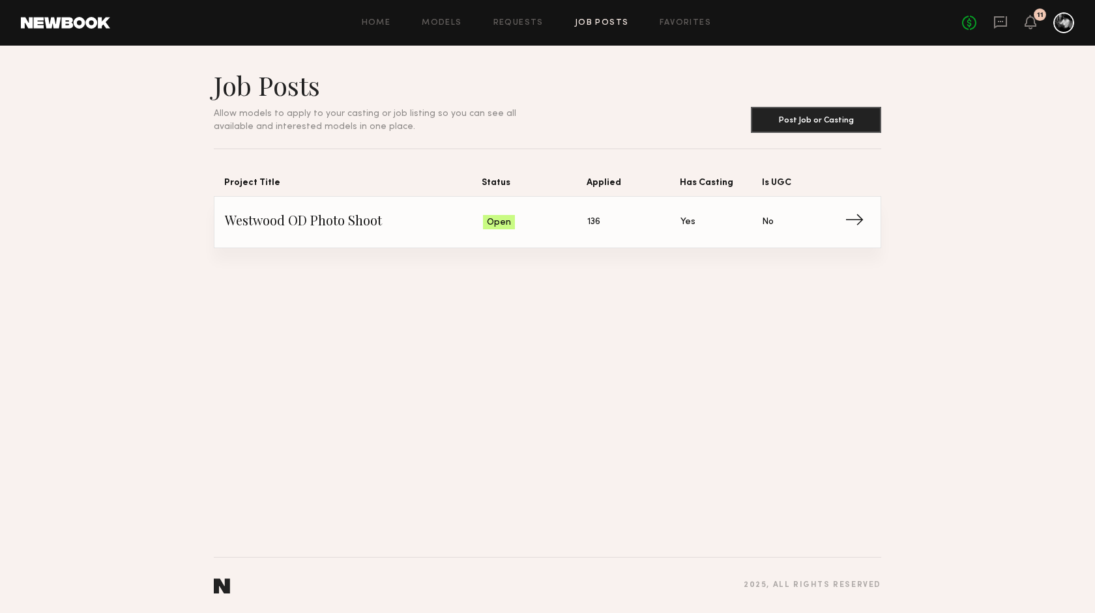
click at [863, 220] on span "→" at bounding box center [858, 223] width 27 height 20
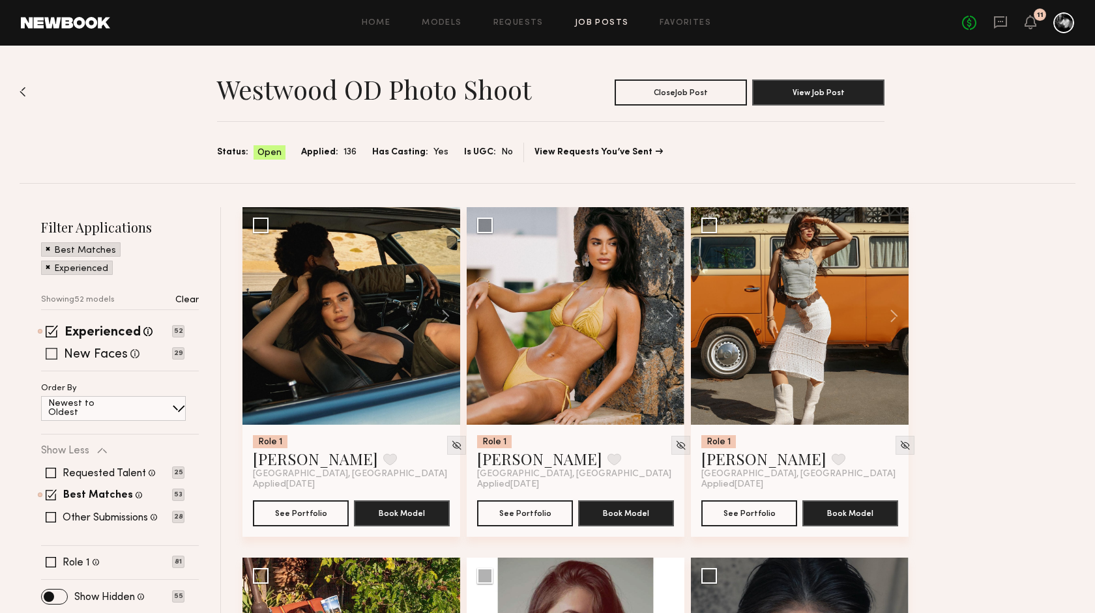
click at [50, 356] on span at bounding box center [52, 354] width 12 height 12
click at [52, 329] on span at bounding box center [52, 331] width 12 height 12
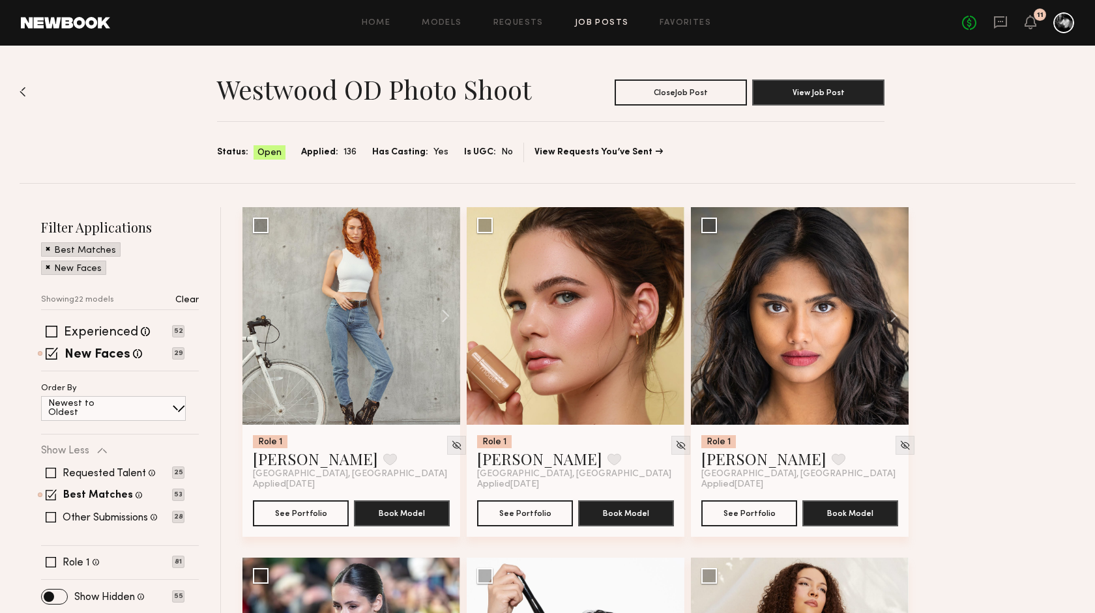
scroll to position [3, 0]
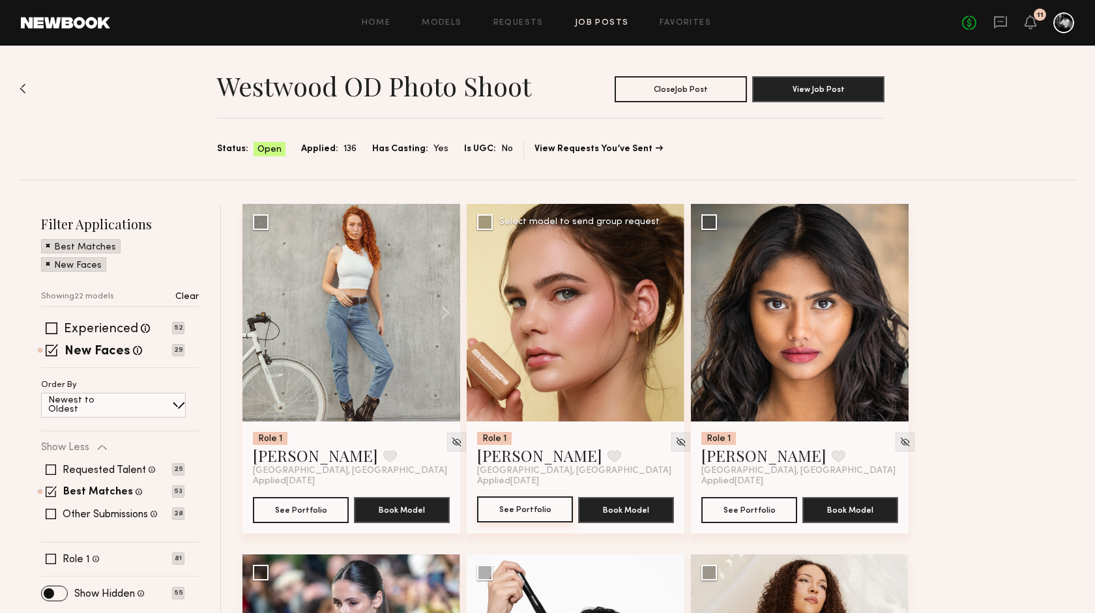
click at [522, 510] on button "See Portfolio" at bounding box center [525, 510] width 96 height 26
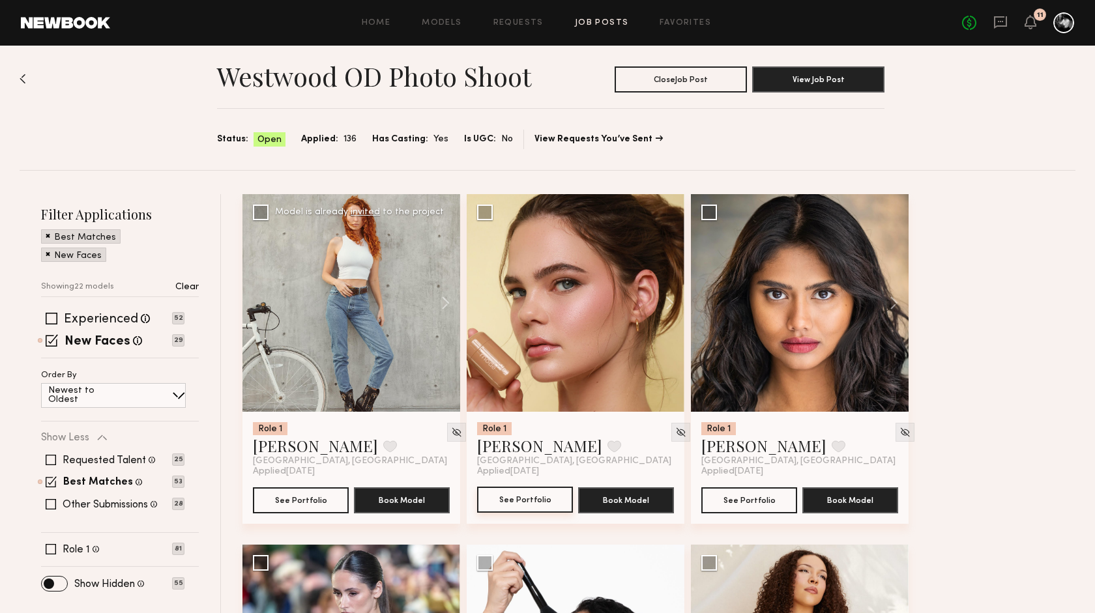
scroll to position [14, 0]
click at [900, 434] on img at bounding box center [905, 431] width 11 height 11
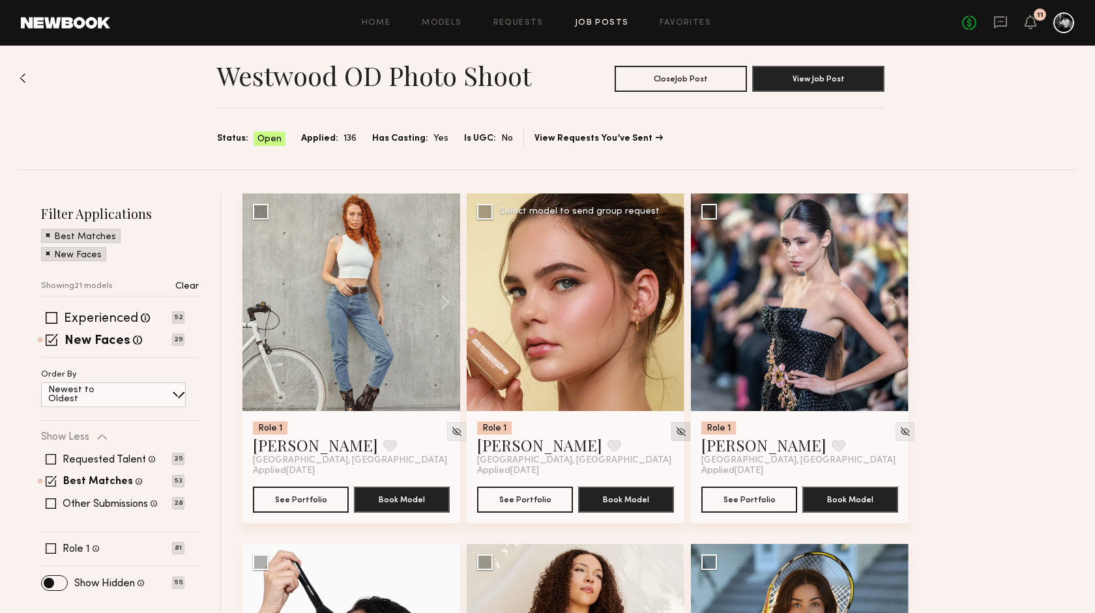
click at [675, 432] on img at bounding box center [680, 431] width 11 height 11
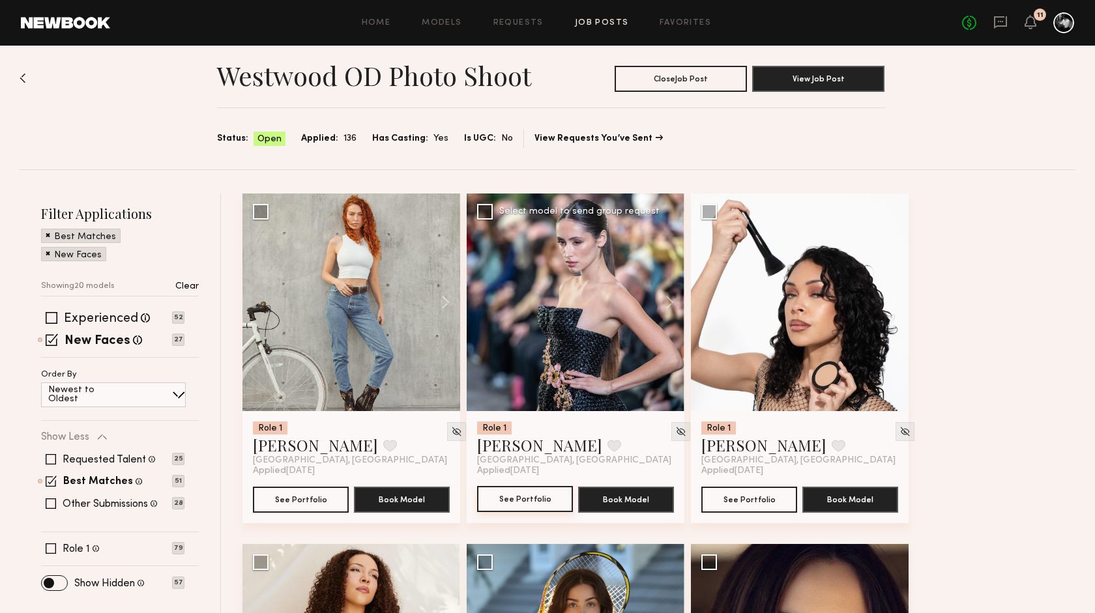
click at [530, 496] on button "See Portfolio" at bounding box center [525, 499] width 96 height 26
click at [675, 432] on img at bounding box center [680, 431] width 11 height 11
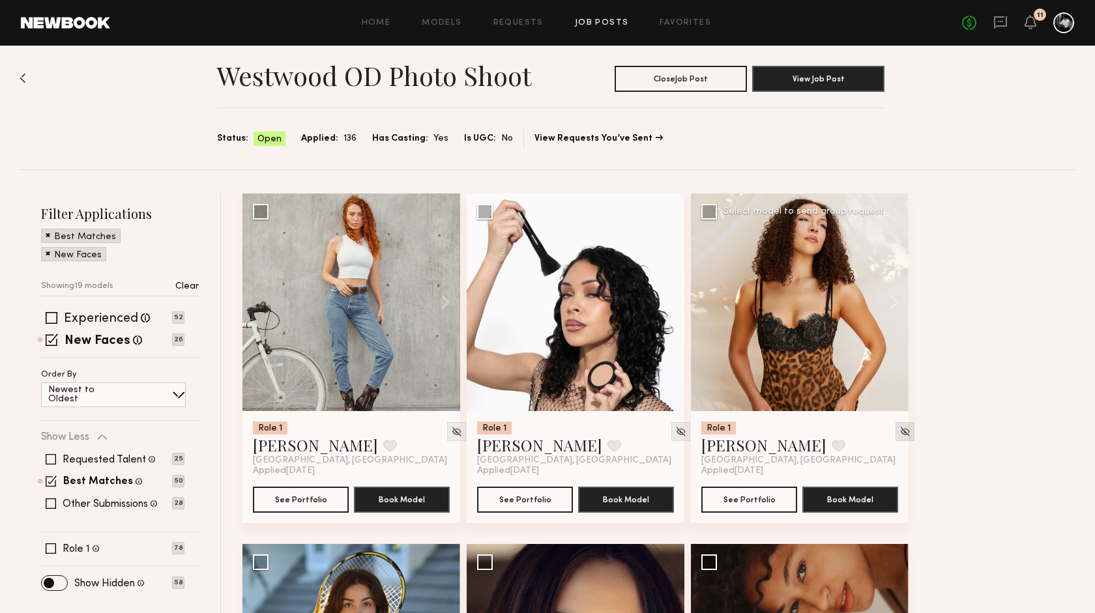
click at [900, 433] on img at bounding box center [905, 431] width 11 height 11
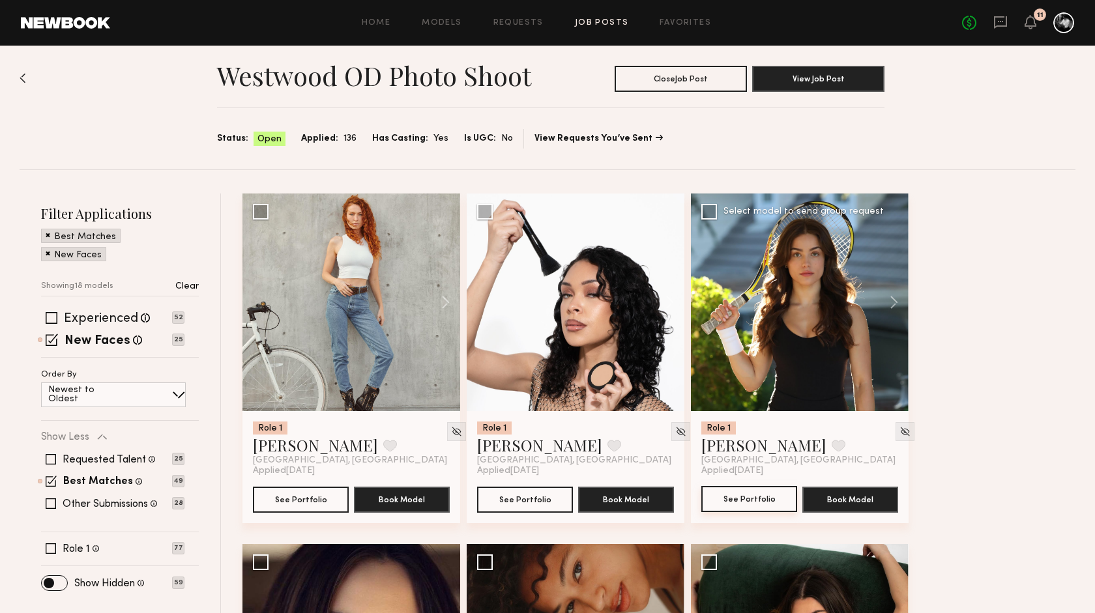
click at [754, 494] on button "See Portfolio" at bounding box center [749, 499] width 96 height 26
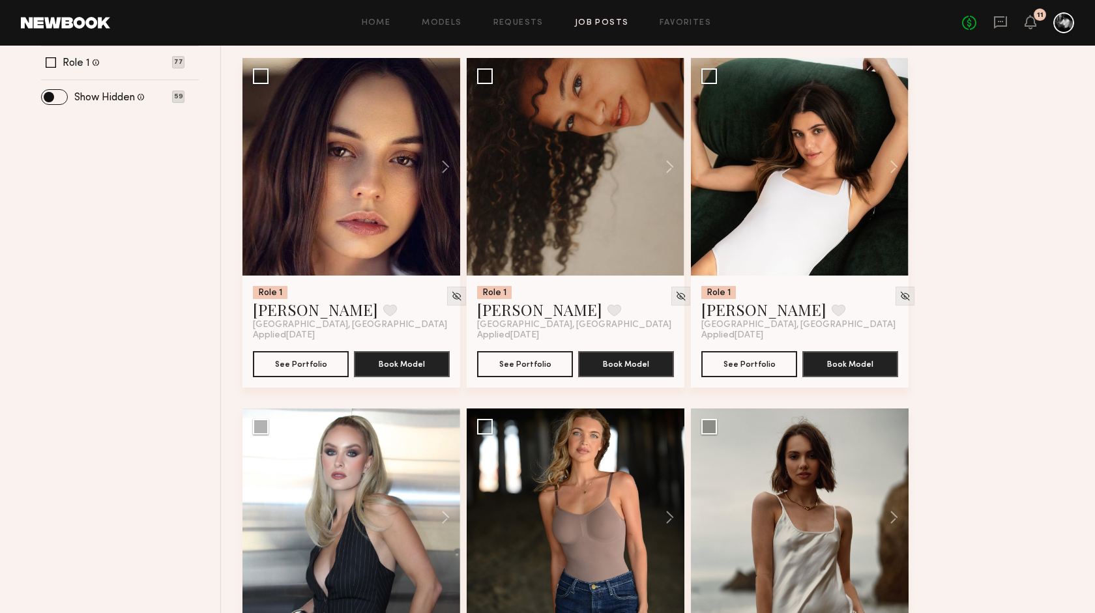
scroll to position [0, 0]
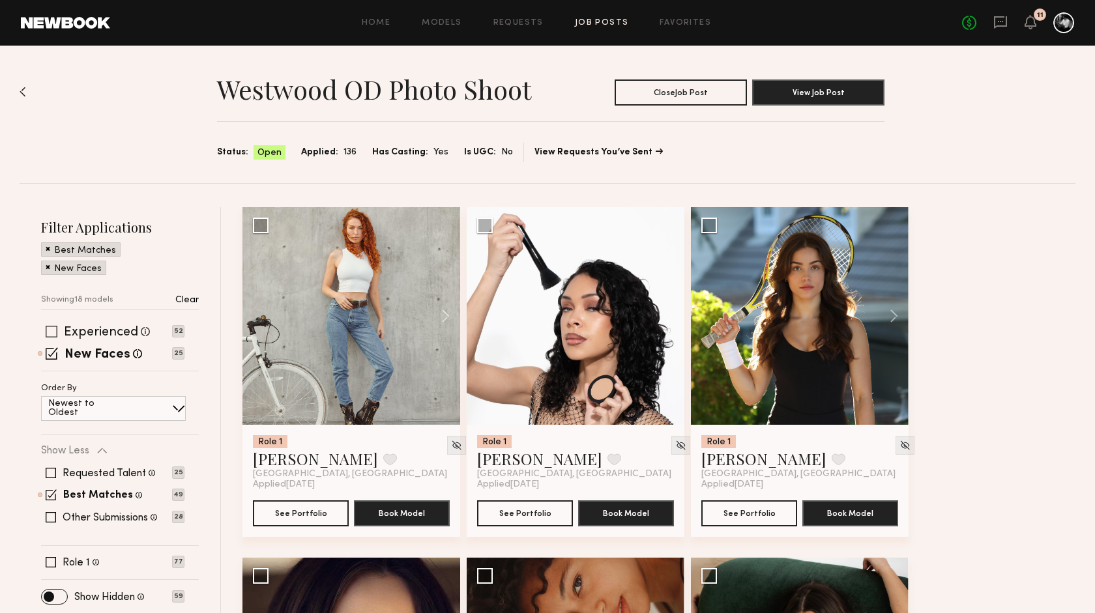
click at [52, 326] on span at bounding box center [52, 332] width 12 height 12
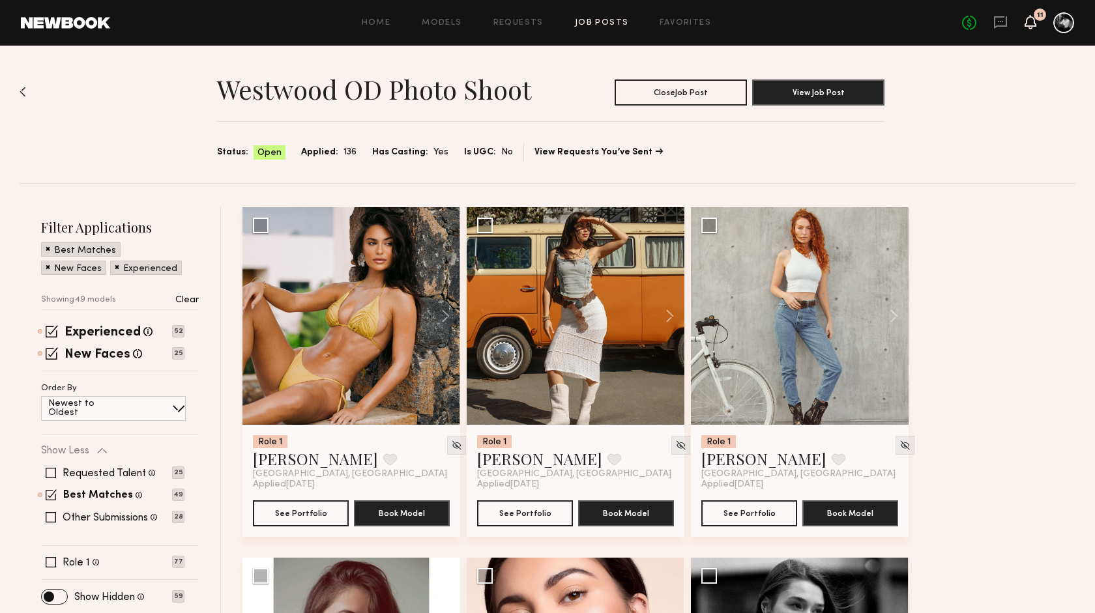
click at [1032, 18] on icon at bounding box center [1030, 21] width 10 height 9
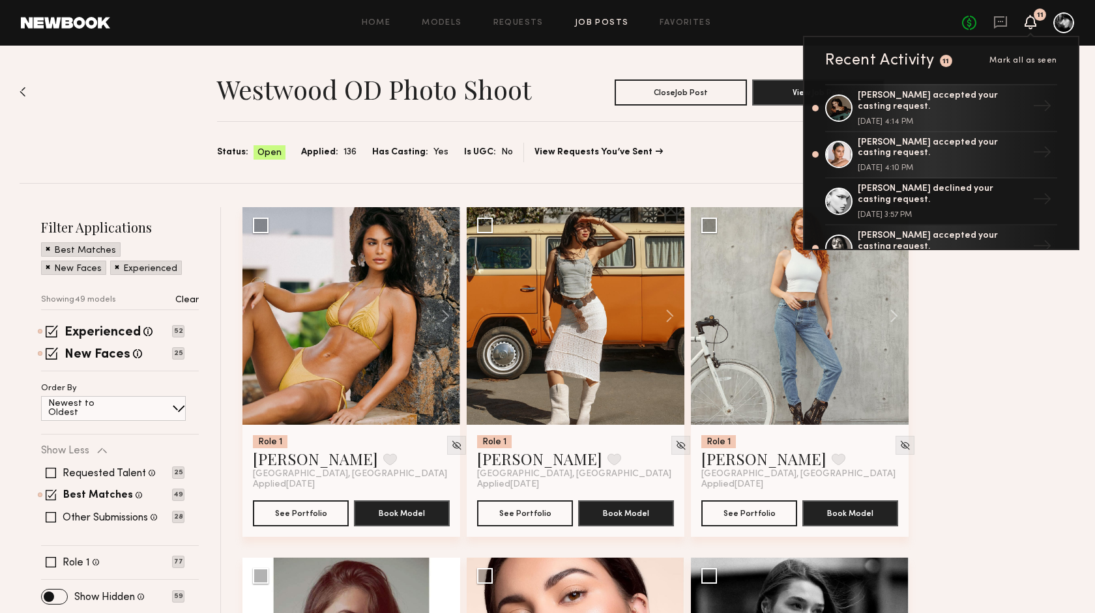
click at [1032, 18] on icon at bounding box center [1030, 21] width 10 height 9
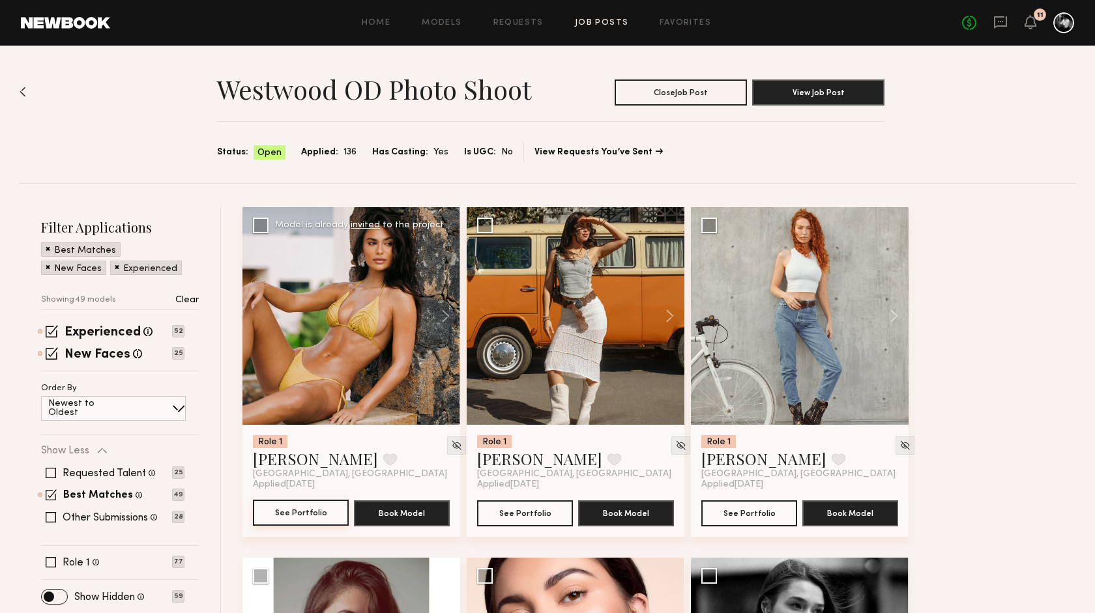
click at [325, 516] on button "See Portfolio" at bounding box center [301, 513] width 96 height 26
click at [535, 515] on button "See Portfolio" at bounding box center [525, 513] width 96 height 26
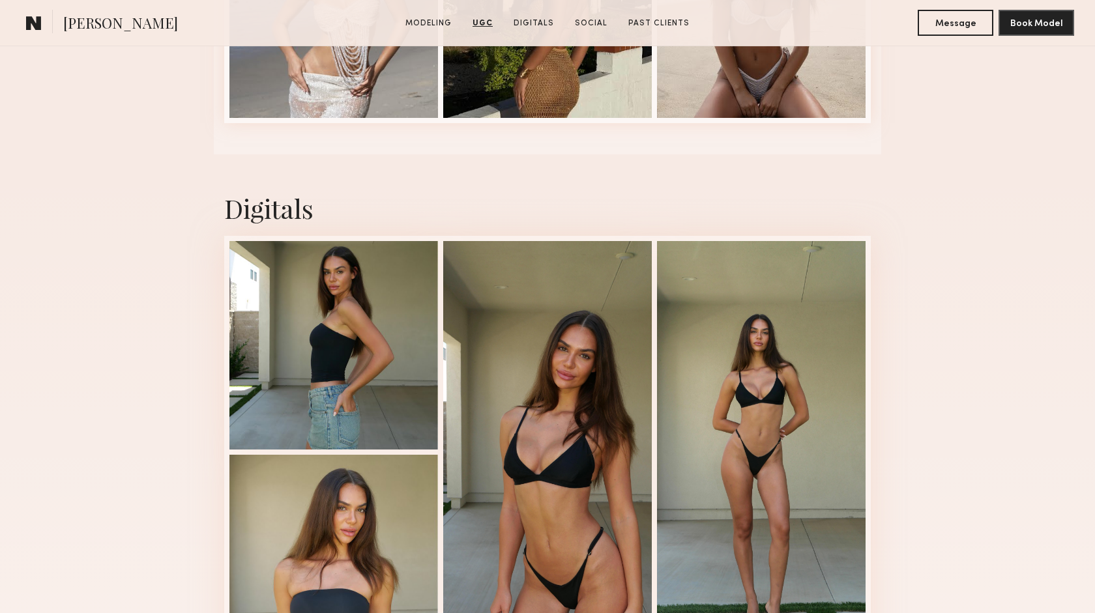
scroll to position [3252, 0]
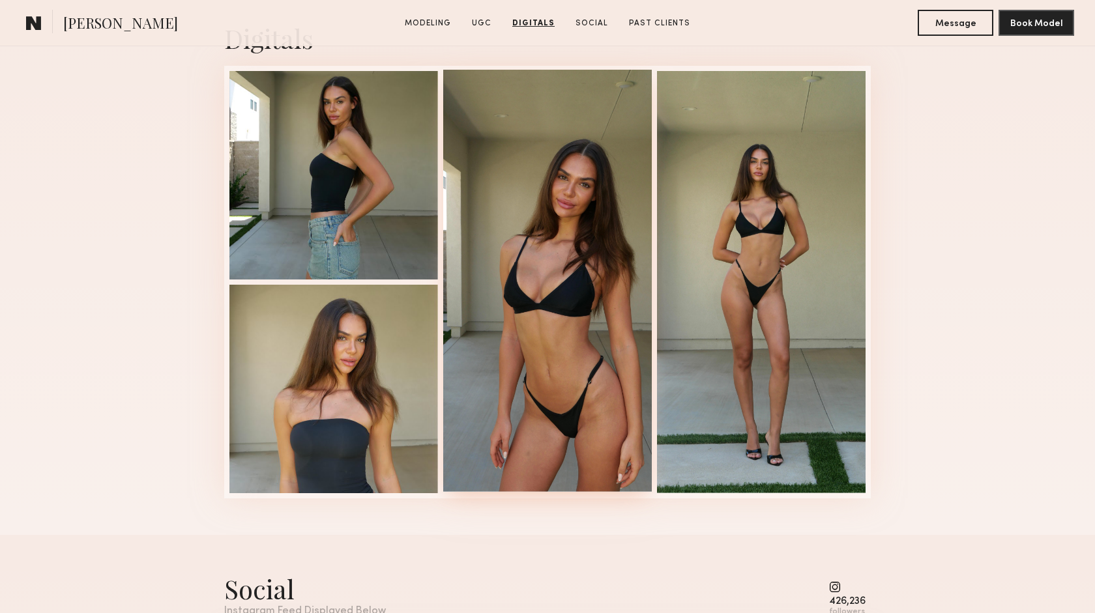
click at [573, 265] on div at bounding box center [547, 281] width 209 height 422
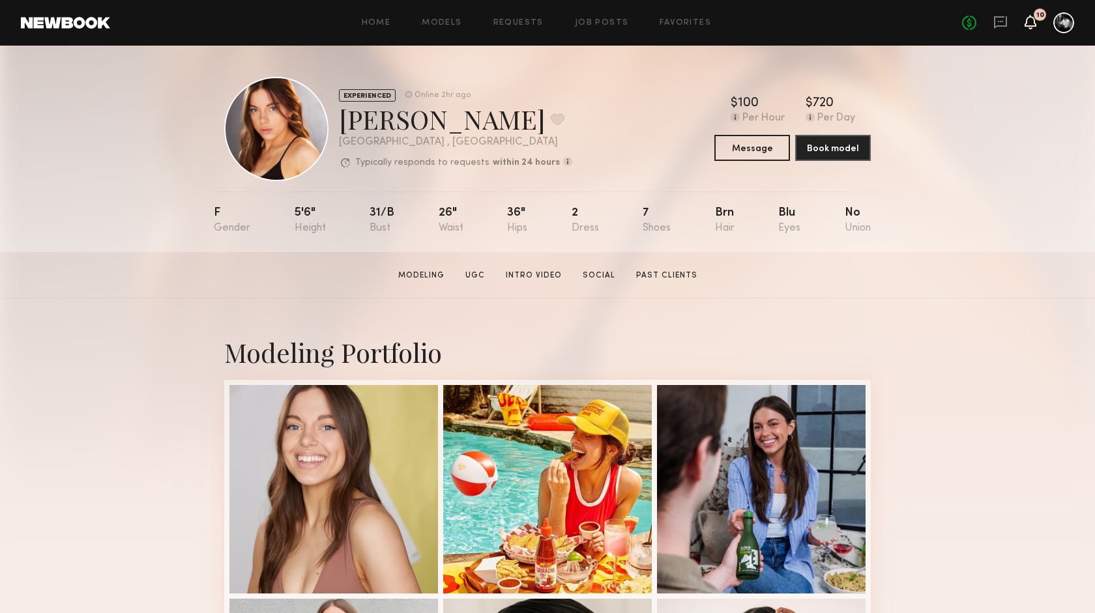
click at [1033, 25] on icon at bounding box center [1030, 21] width 10 height 9
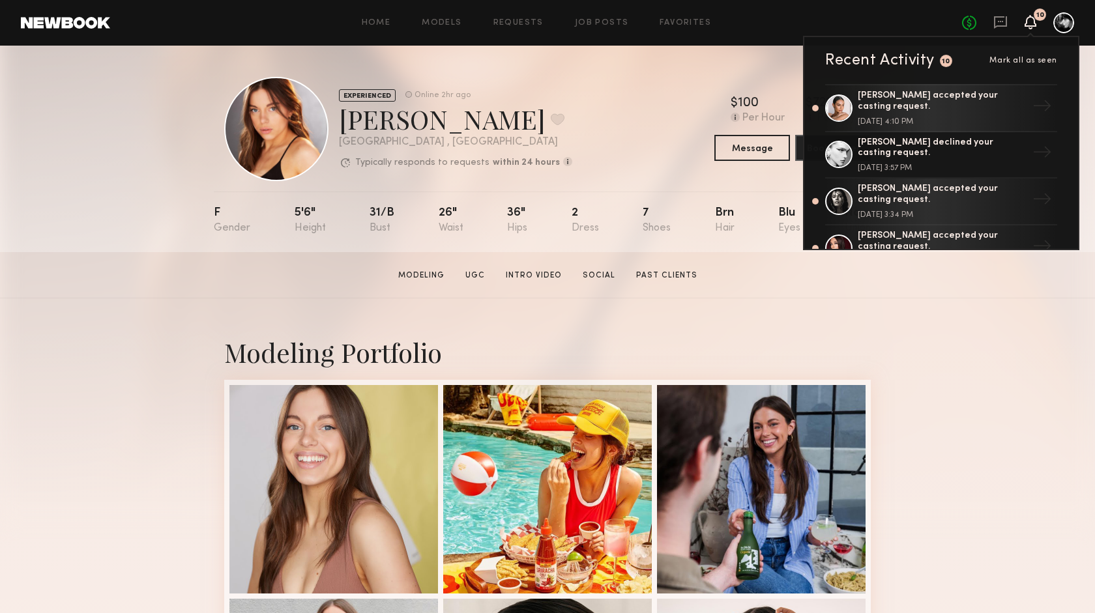
click at [1033, 25] on icon at bounding box center [1030, 21] width 10 height 9
click at [683, 78] on div "EXPERIENCED Online 2hr ago Haley D. Favorite Los Angeles , CA Typically respond…" at bounding box center [547, 129] width 647 height 104
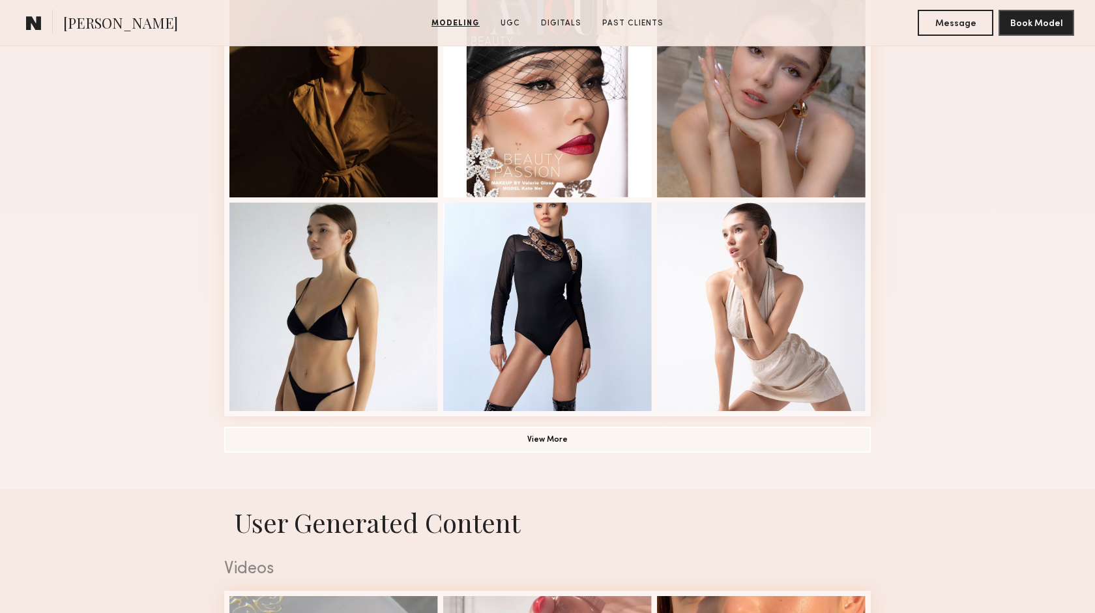
scroll to position [827, 0]
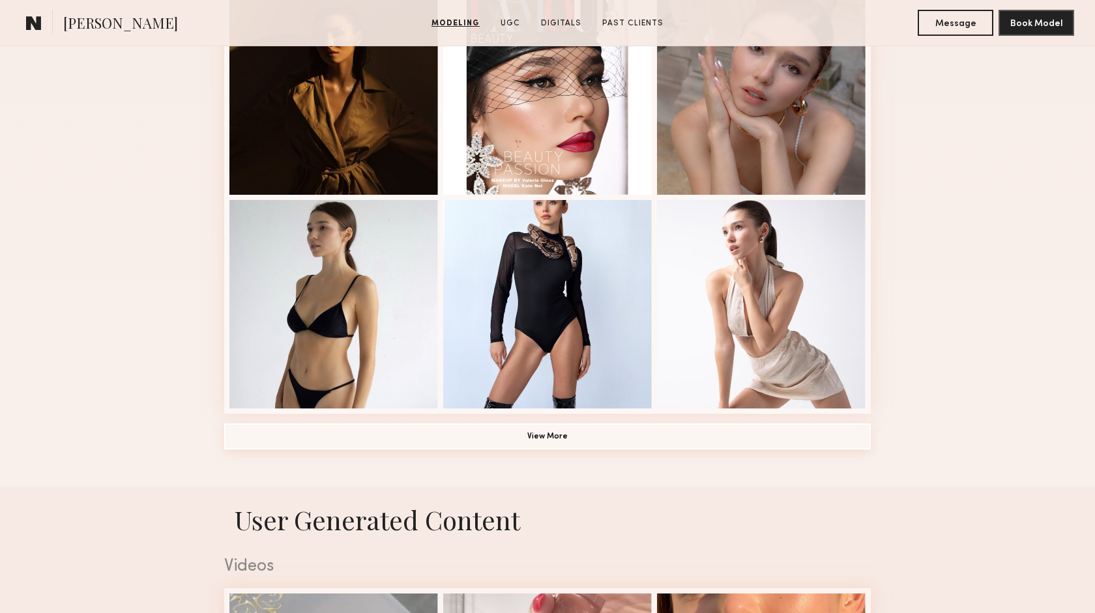
click at [552, 441] on button "View More" at bounding box center [547, 437] width 647 height 26
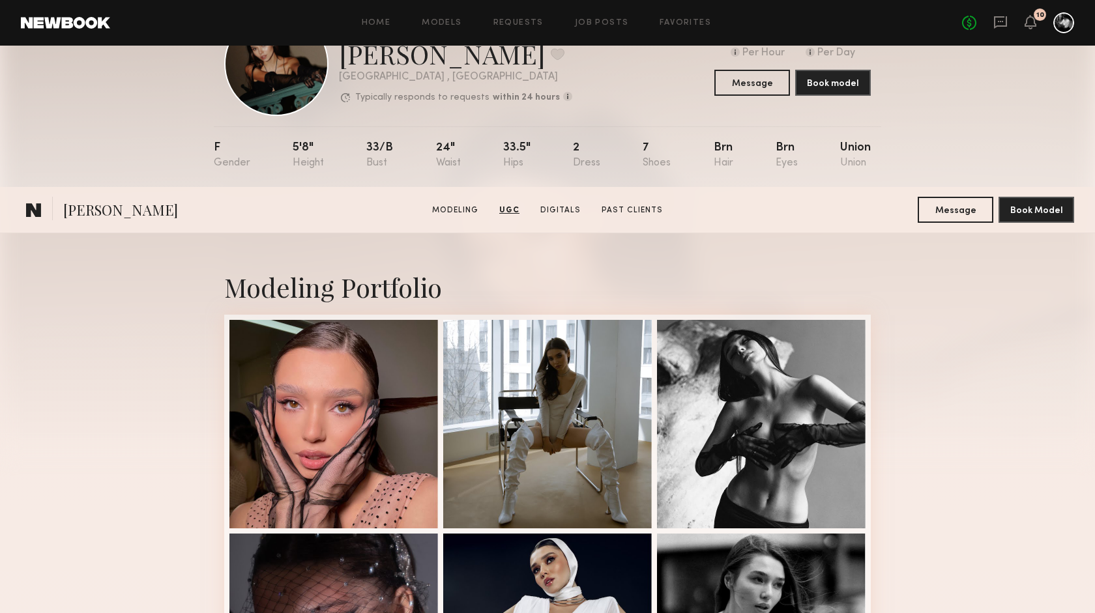
scroll to position [0, 0]
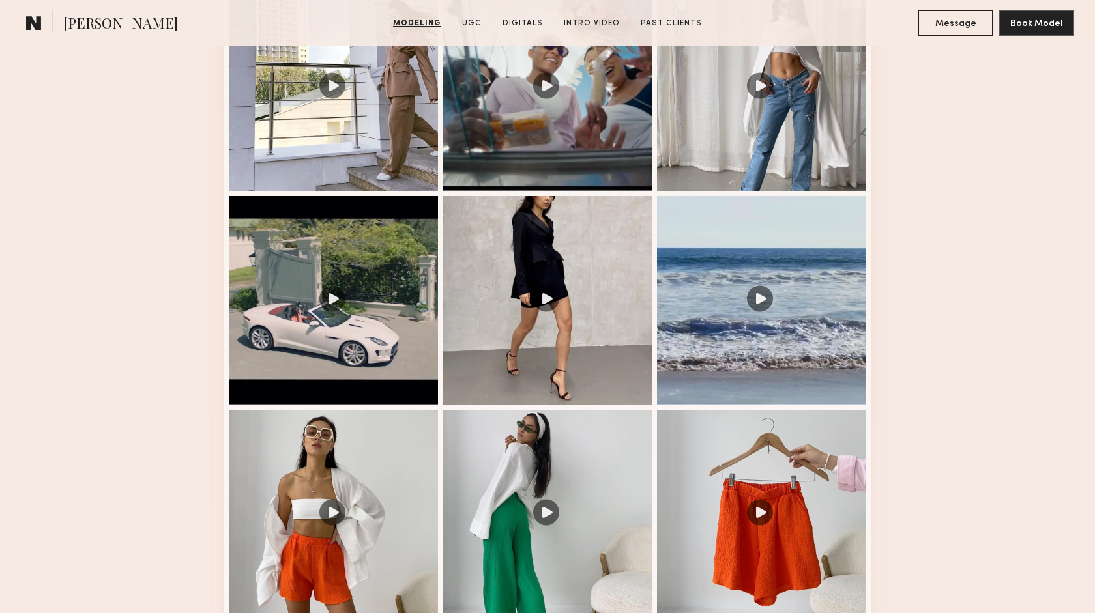
scroll to position [1653, 0]
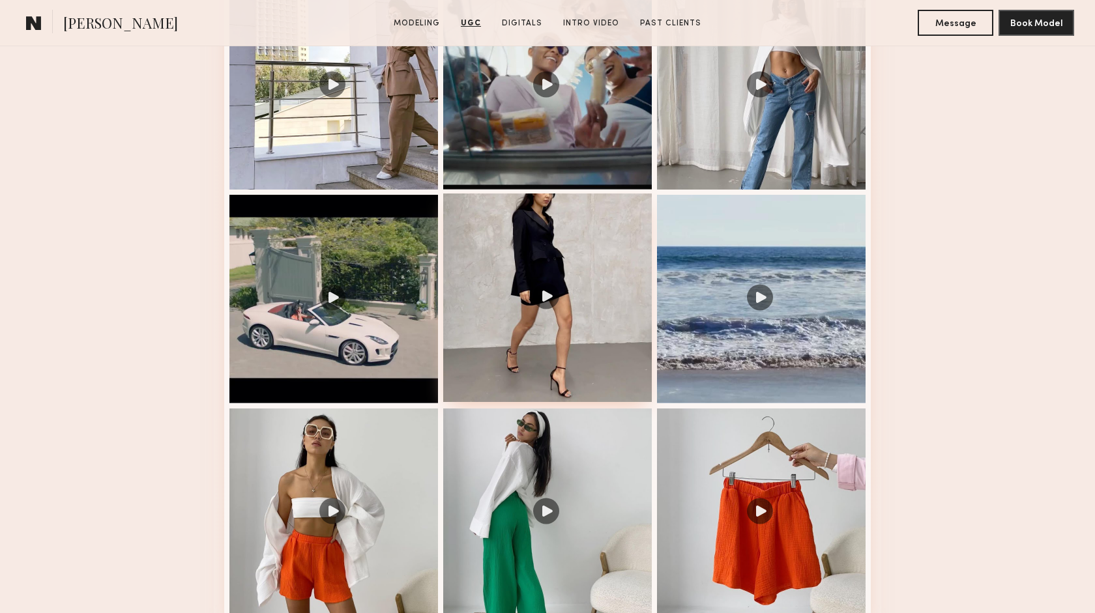
click at [543, 293] on div at bounding box center [547, 298] width 209 height 209
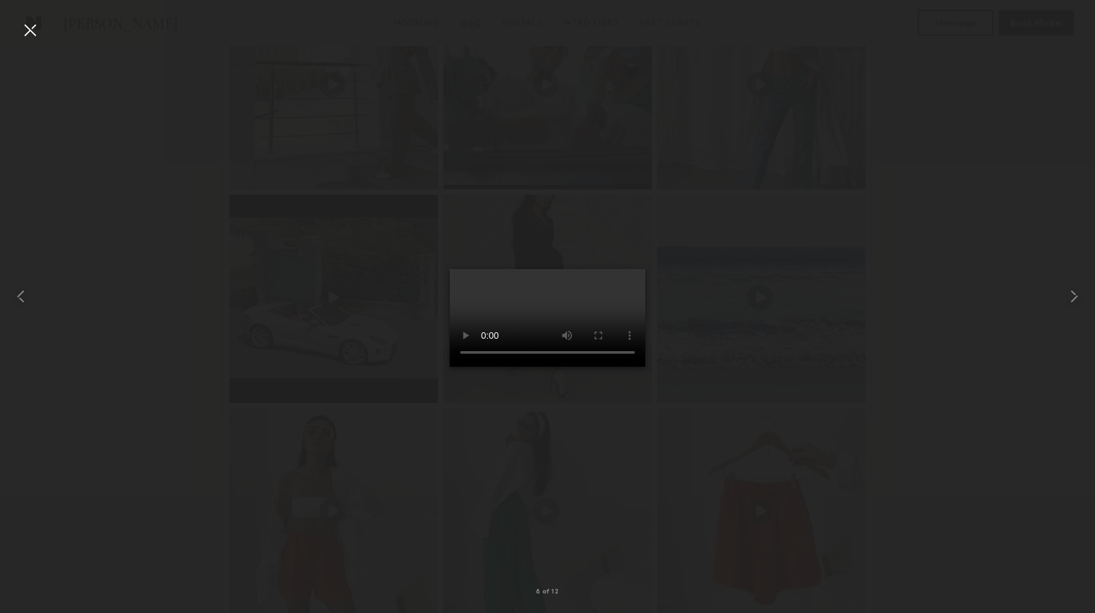
click at [29, 25] on div at bounding box center [30, 30] width 21 height 21
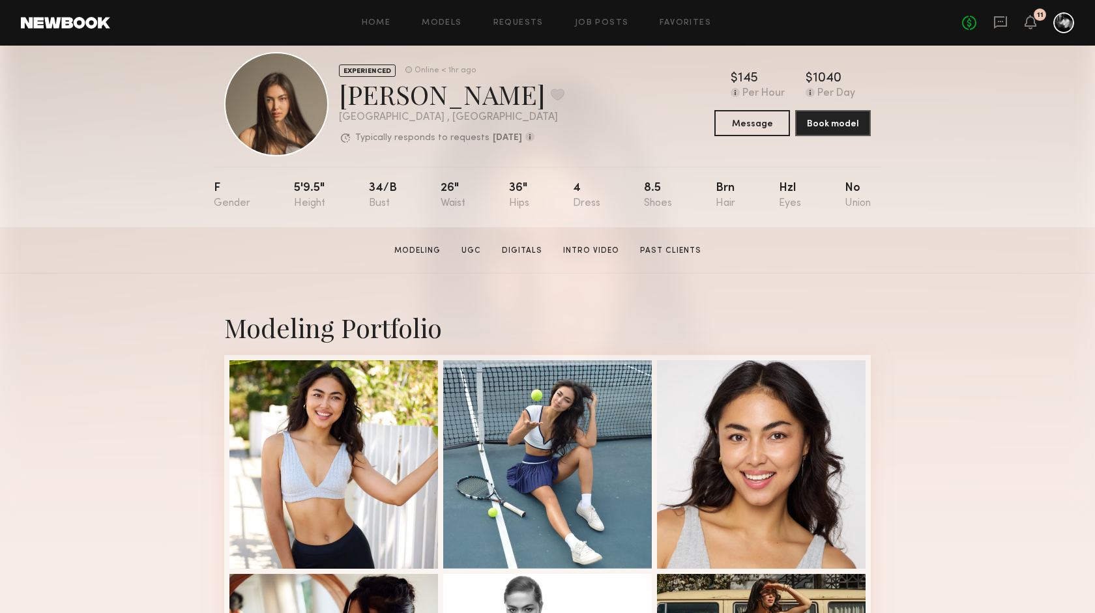
scroll to position [0, 0]
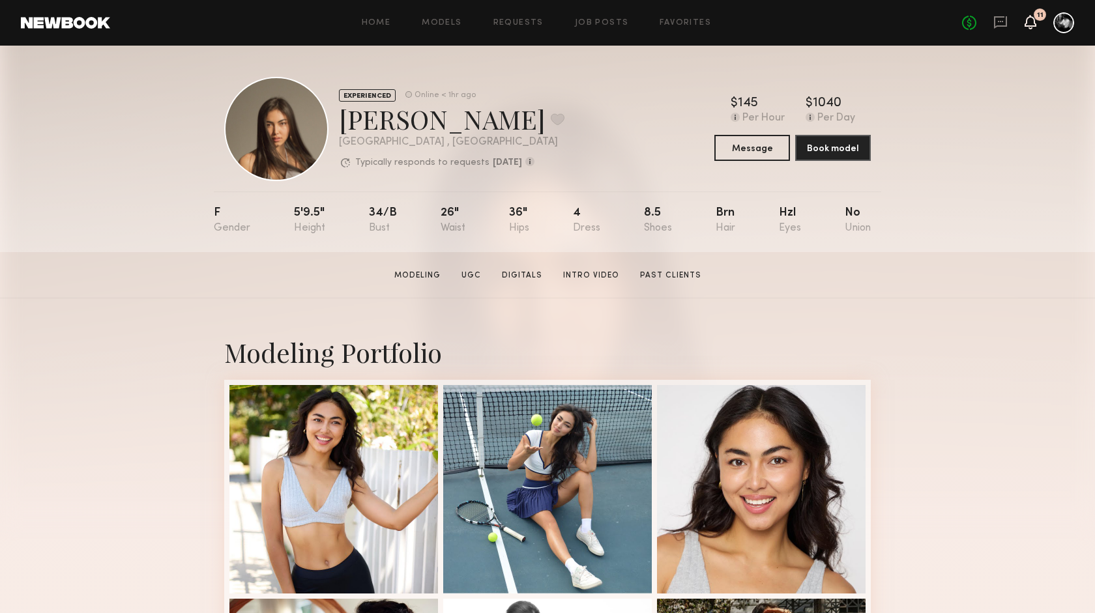
click at [1037, 20] on icon at bounding box center [1031, 22] width 12 height 14
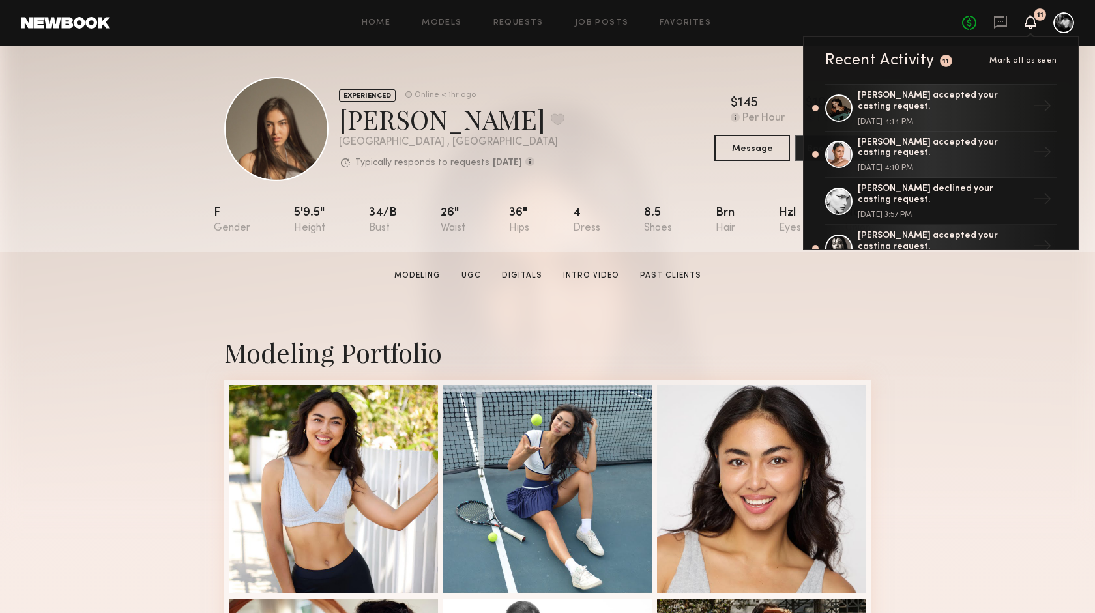
click at [1037, 20] on icon at bounding box center [1031, 22] width 12 height 14
click at [106, 180] on div "EXPERIENCED Online < 1hr ago Assiya M. Favorite Los Angeles , CA Typically resp…" at bounding box center [547, 149] width 1095 height 207
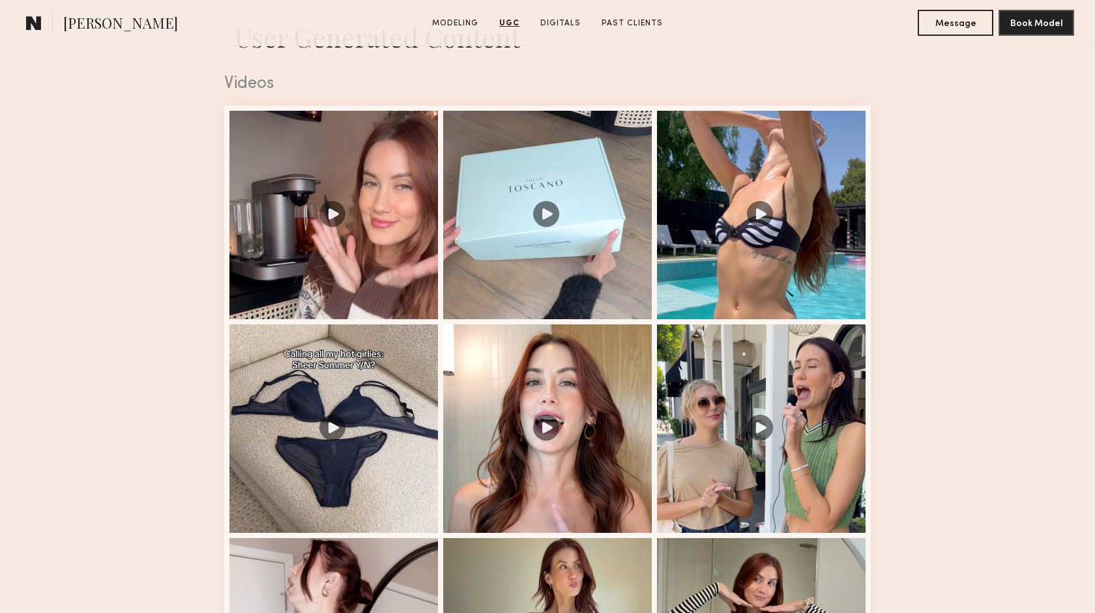
scroll to position [1312, 0]
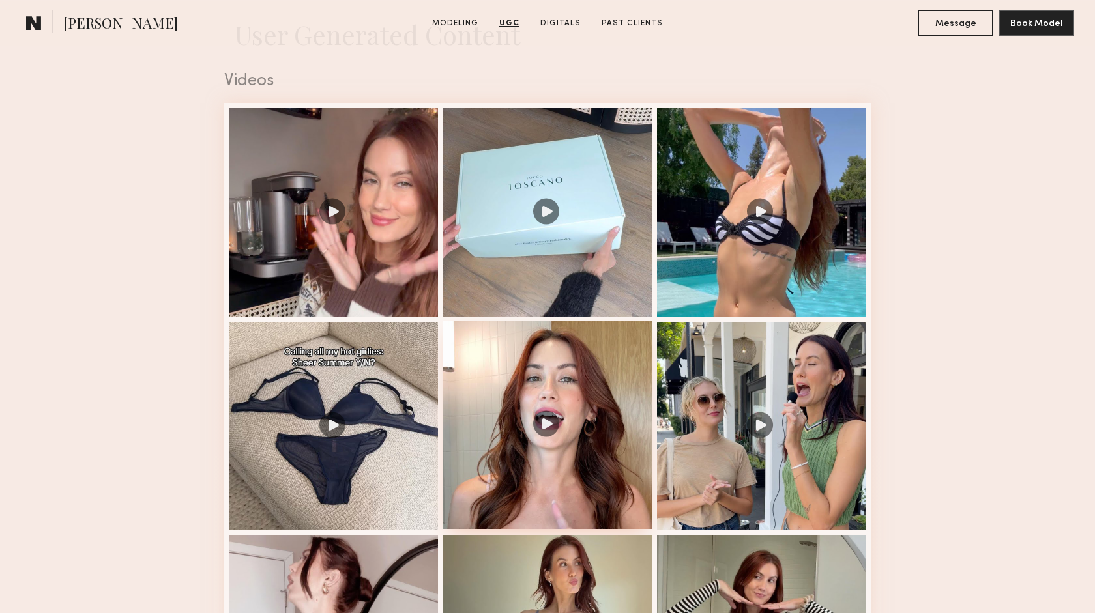
click at [546, 423] on div at bounding box center [547, 425] width 209 height 209
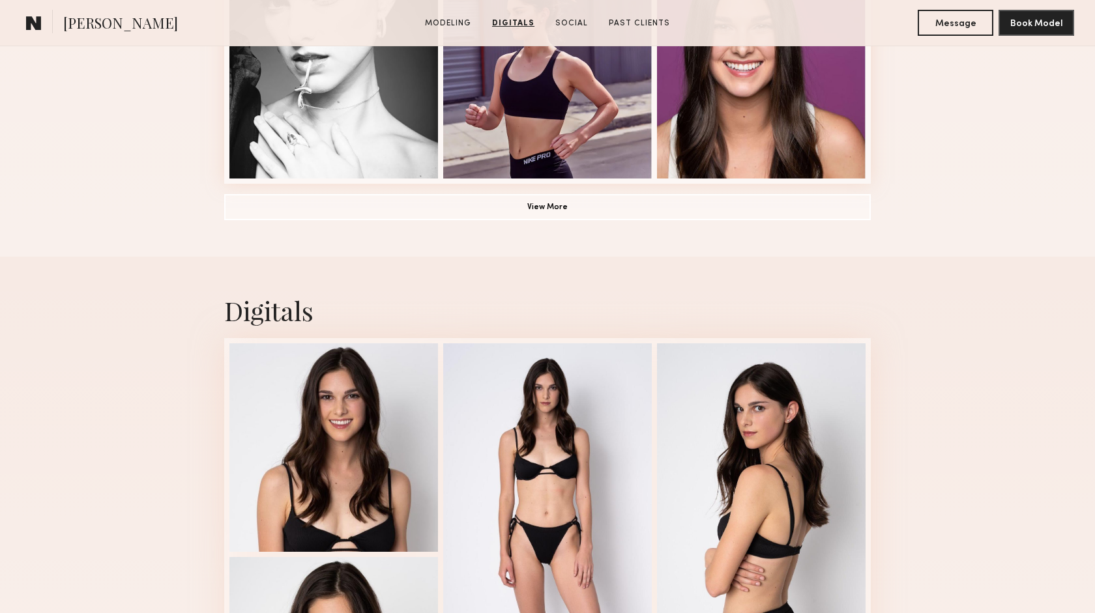
scroll to position [887, 0]
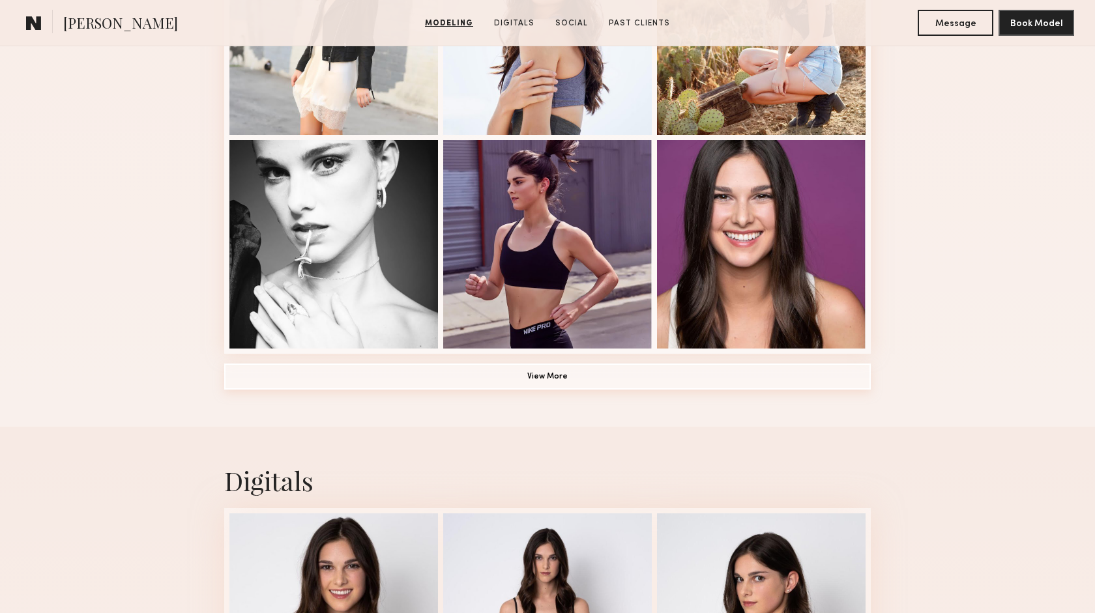
click at [561, 372] on button "View More" at bounding box center [547, 377] width 647 height 26
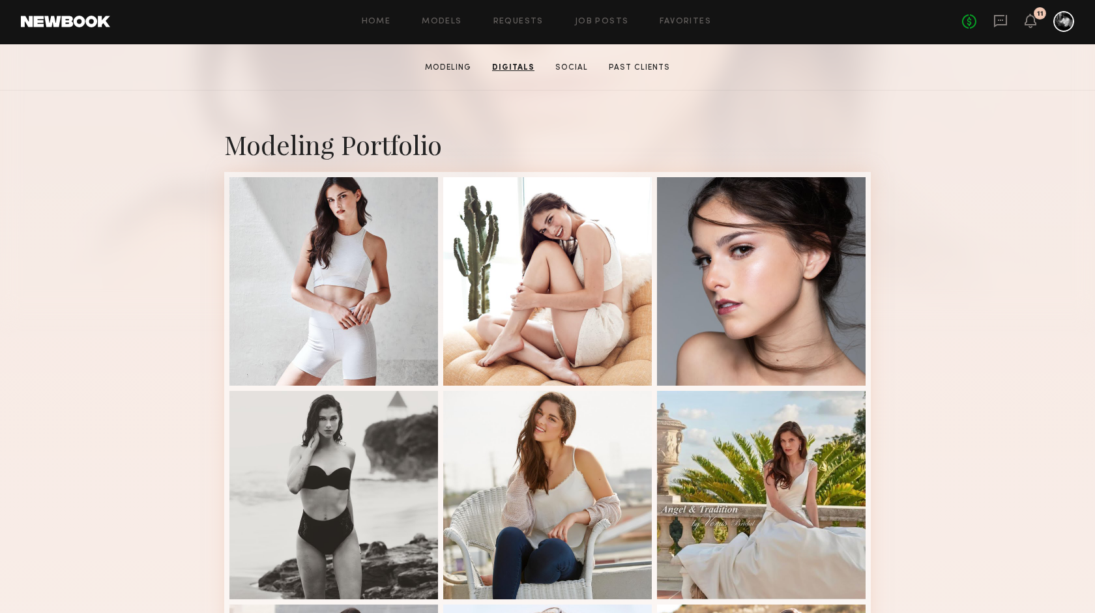
scroll to position [0, 0]
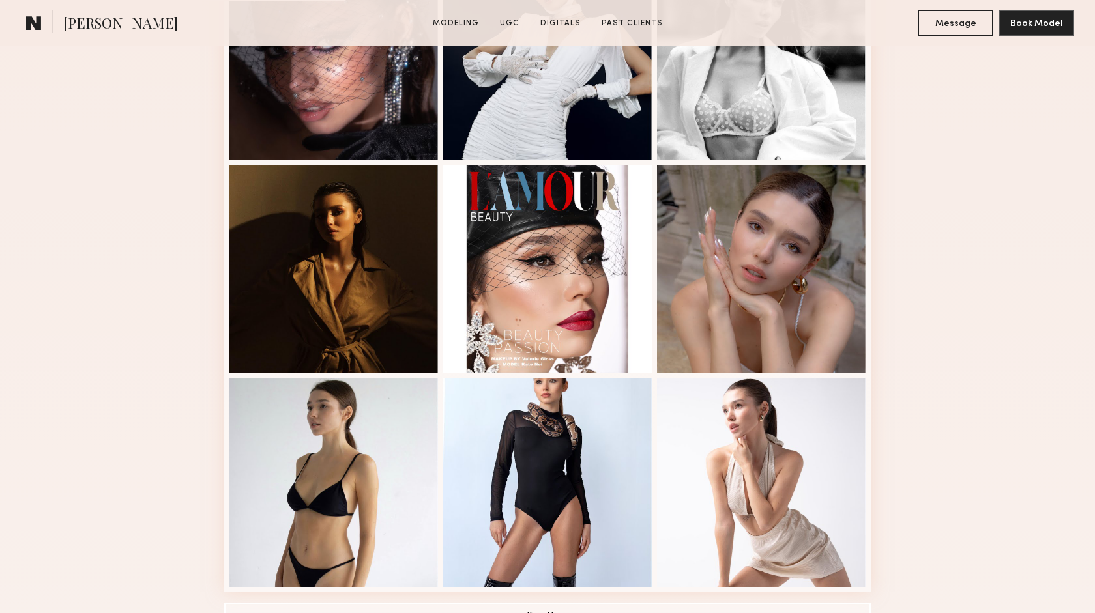
scroll to position [659, 0]
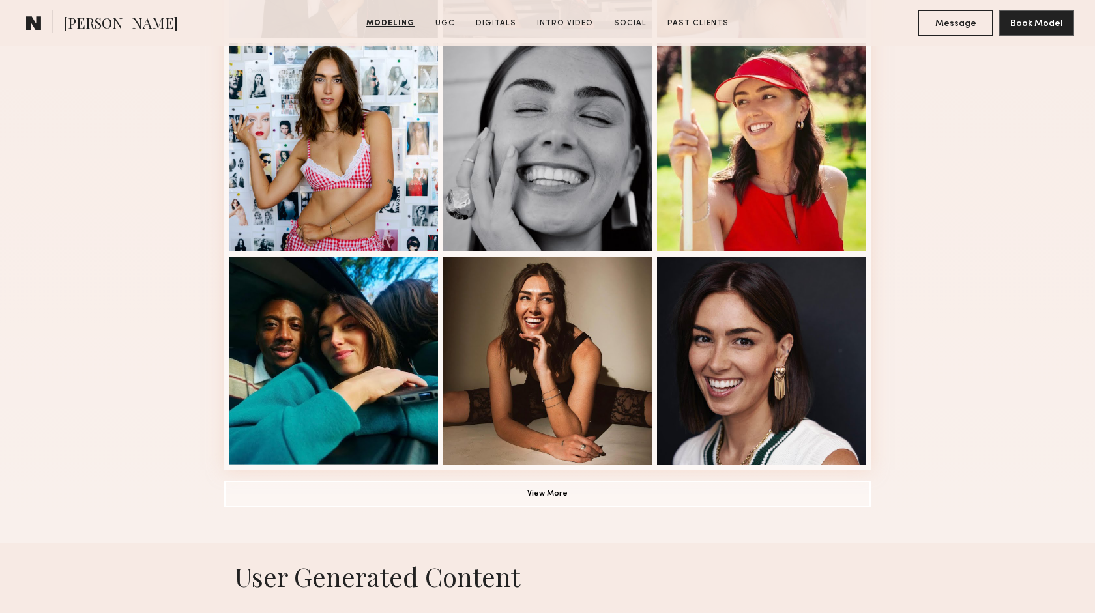
scroll to position [773, 0]
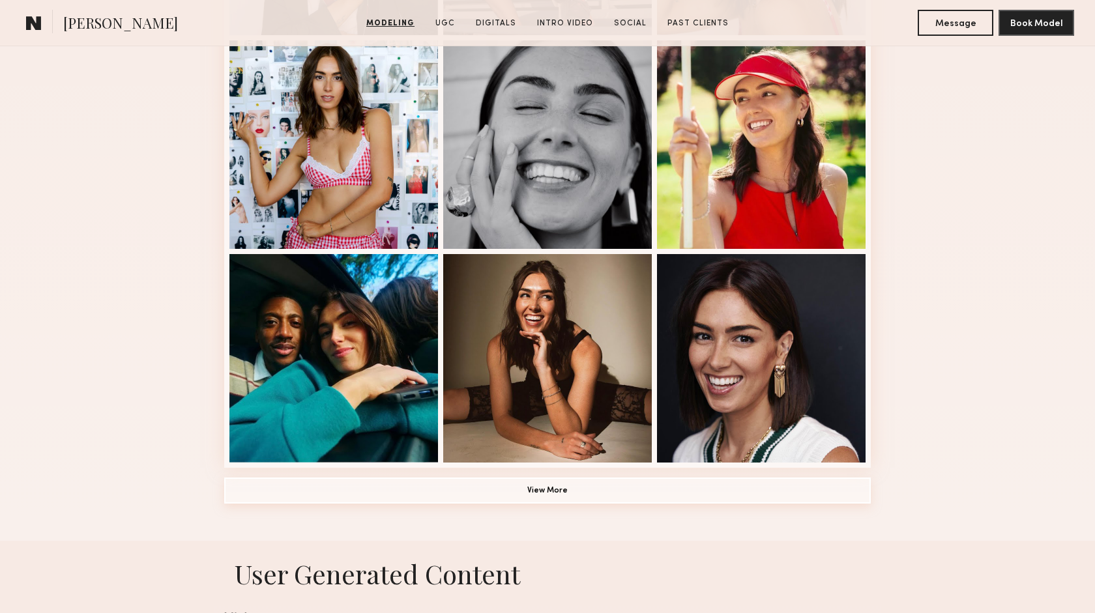
click at [540, 496] on button "View More" at bounding box center [547, 491] width 647 height 26
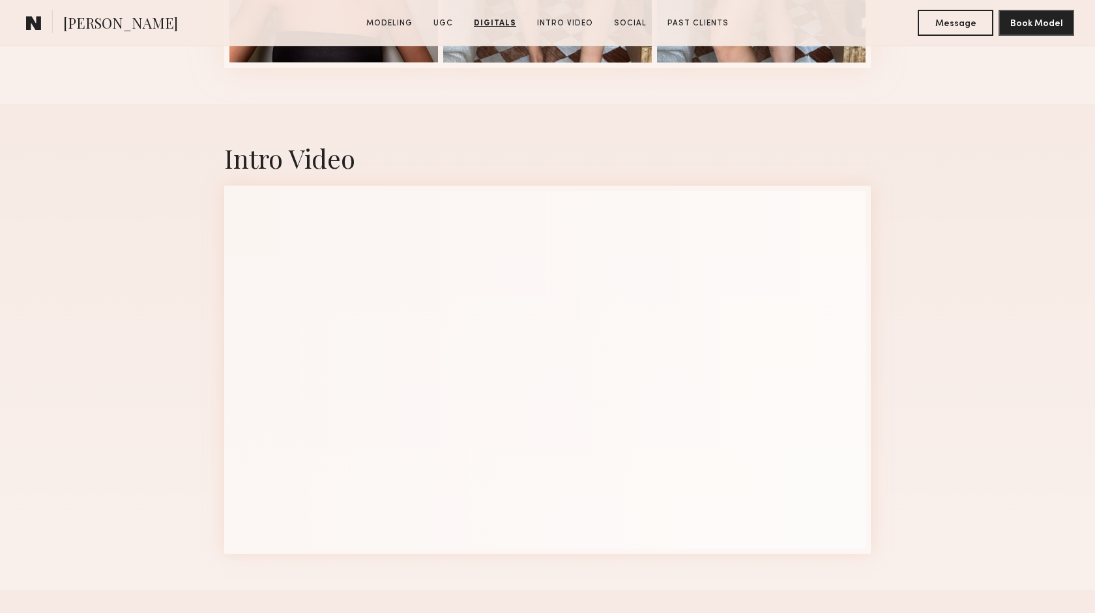
scroll to position [3699, 0]
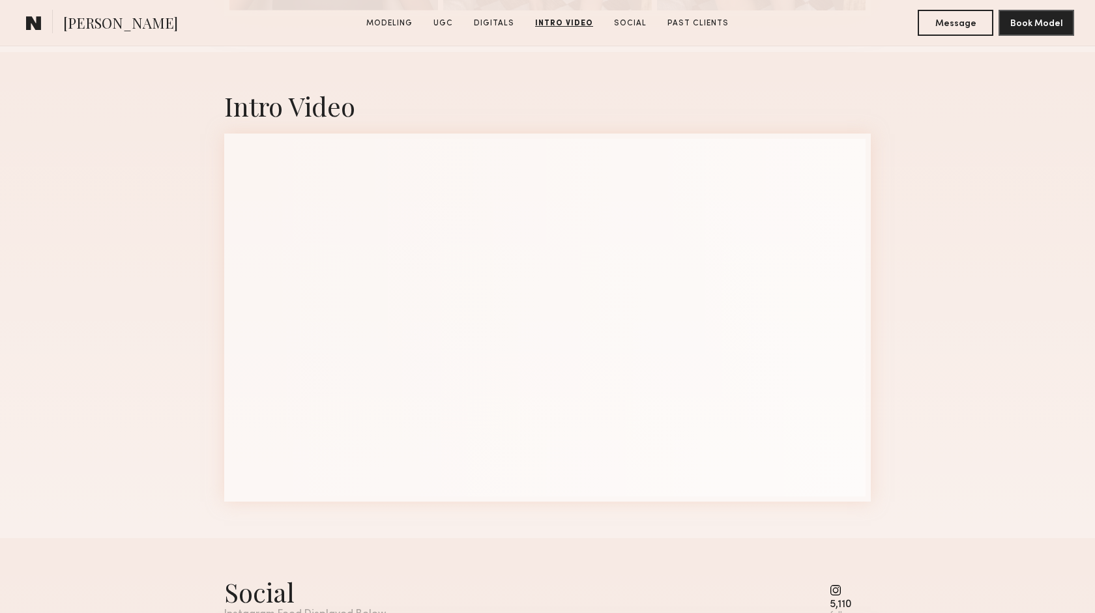
click at [595, 587] on div "Social Instagram Feed Displayed Below 5,110 followers" at bounding box center [547, 598] width 647 height 46
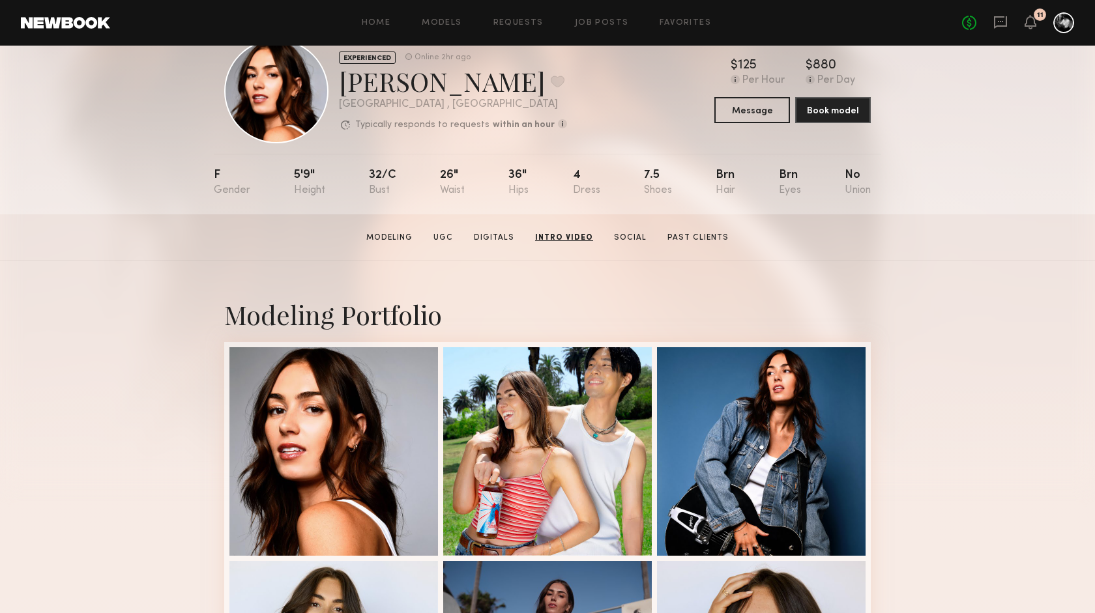
scroll to position [0, 0]
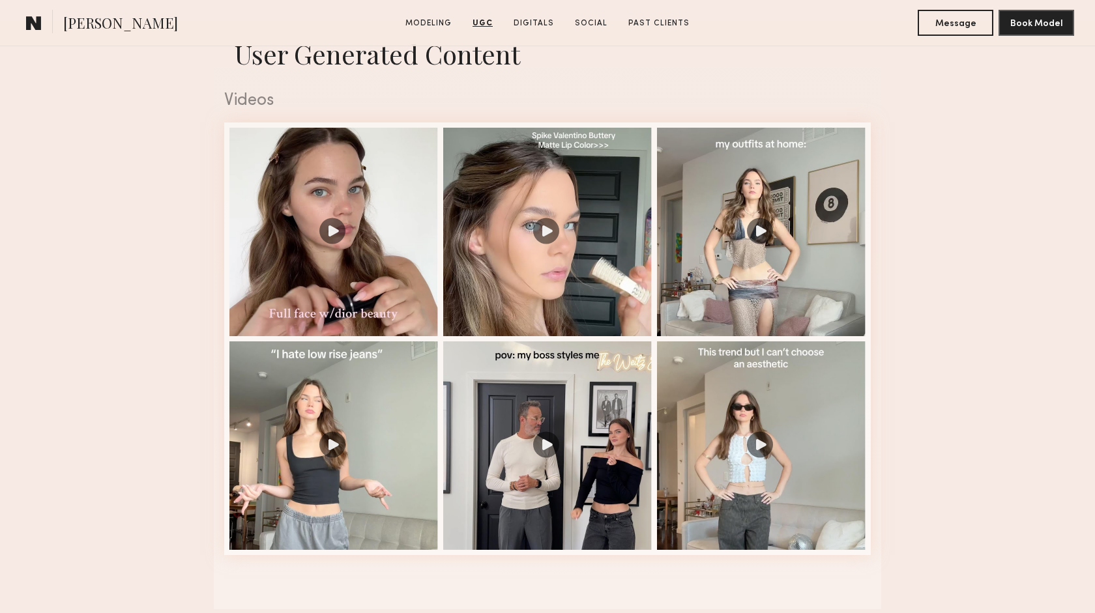
scroll to position [1295, 0]
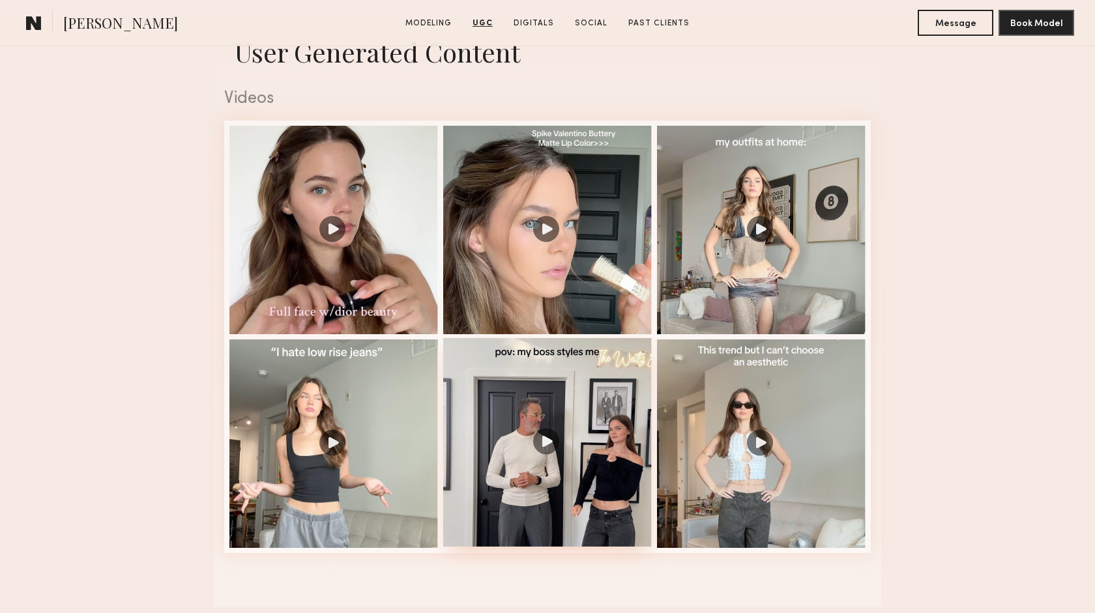
click at [544, 443] on div at bounding box center [547, 442] width 209 height 209
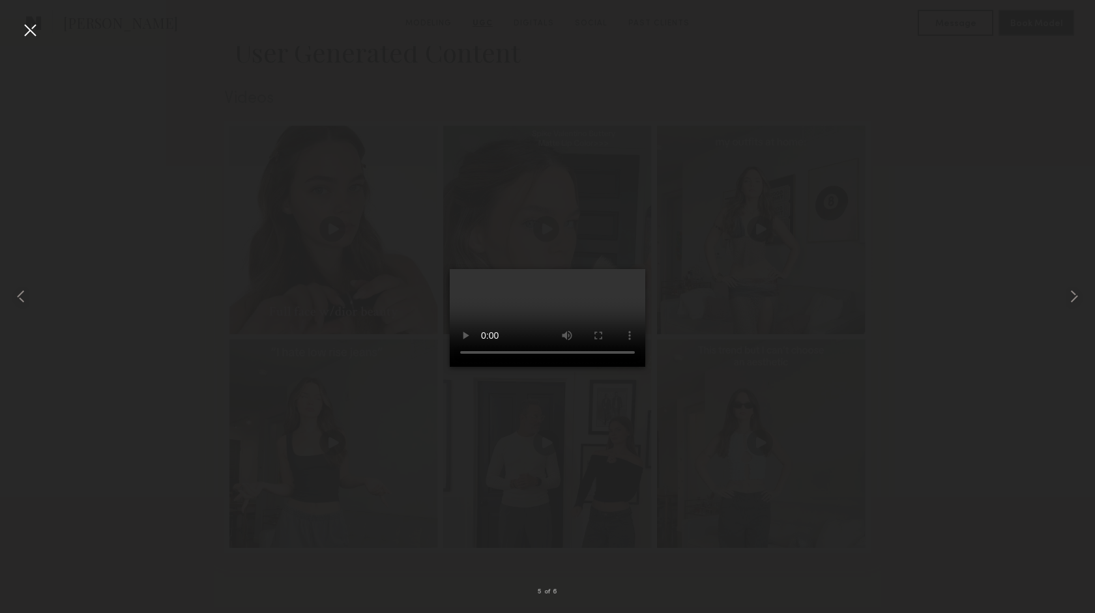
click at [27, 22] on div at bounding box center [30, 30] width 21 height 21
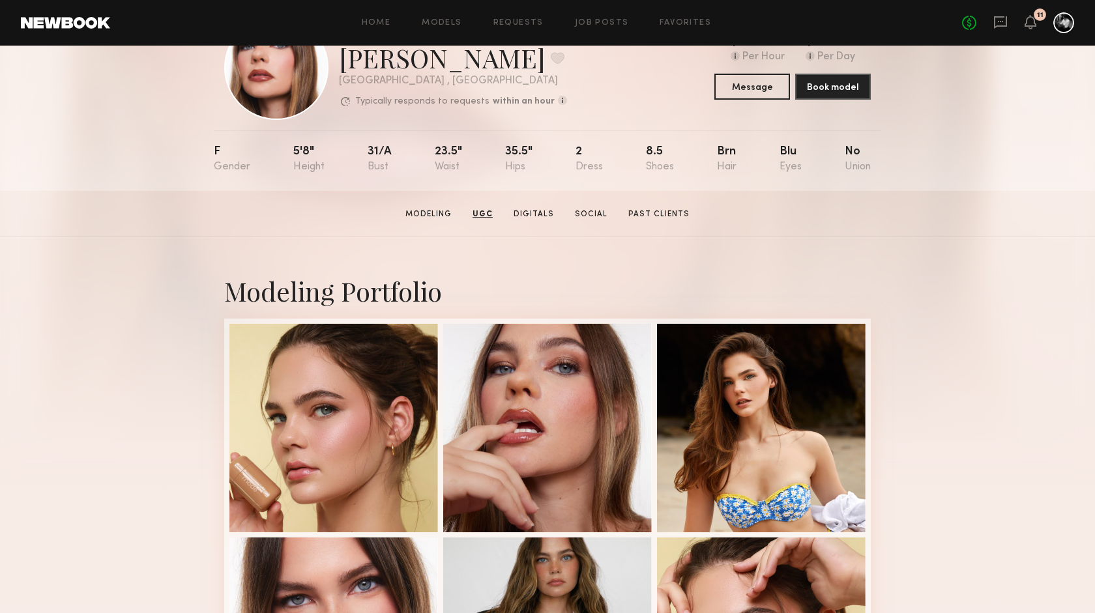
scroll to position [0, 0]
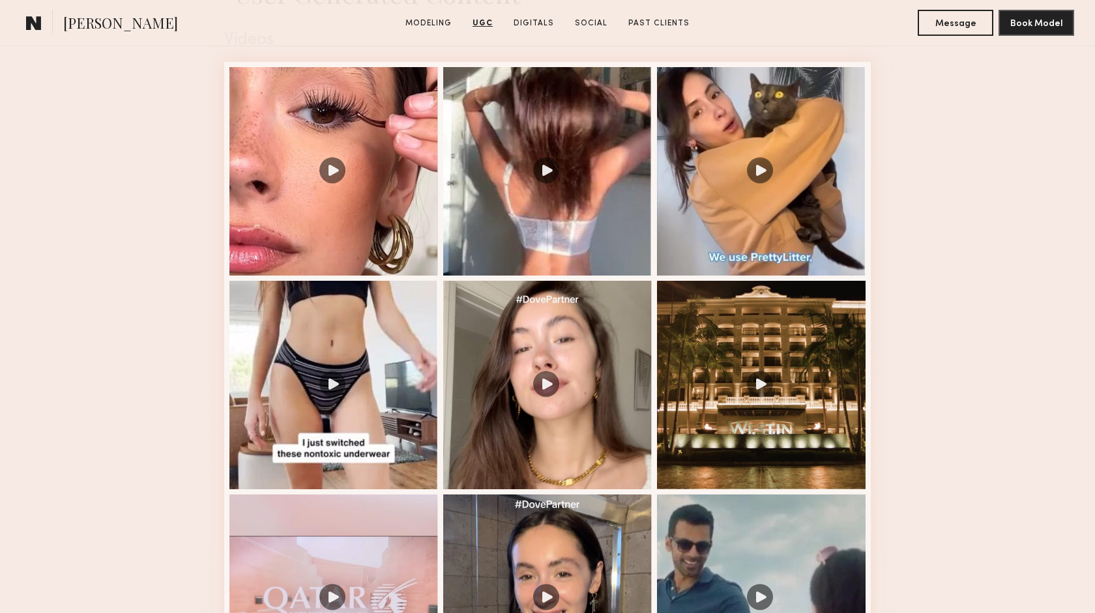
scroll to position [1354, 0]
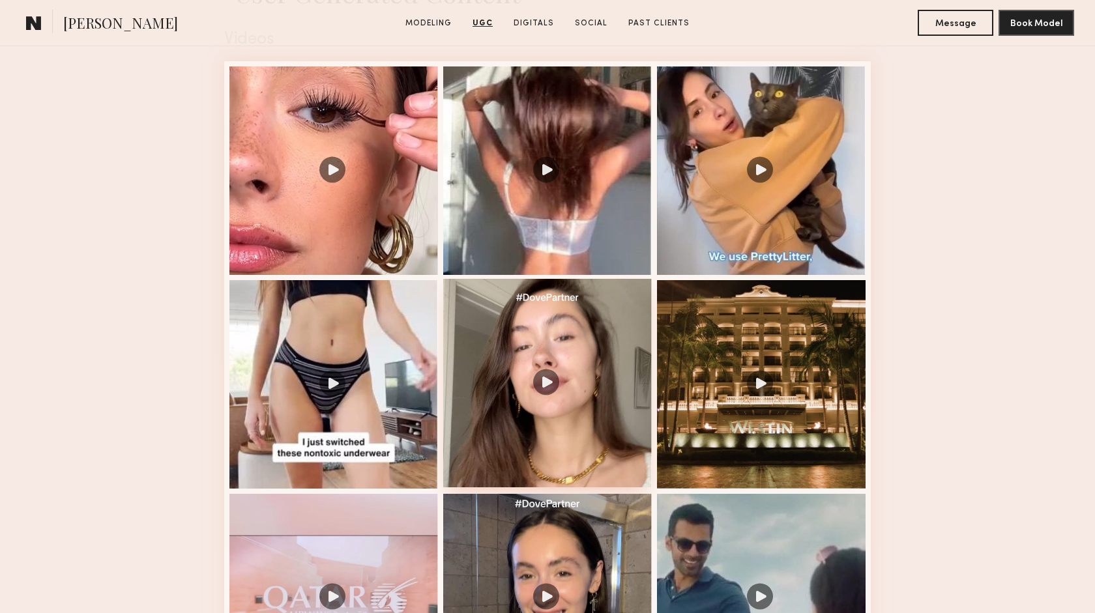
click at [544, 384] on div at bounding box center [547, 383] width 209 height 209
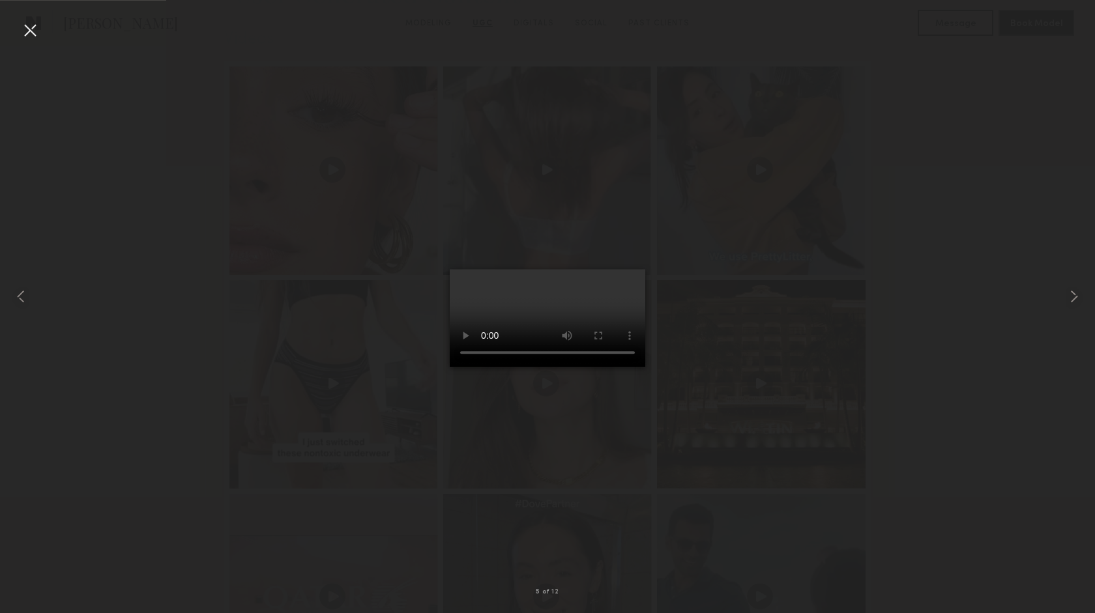
click at [29, 25] on div at bounding box center [30, 30] width 21 height 21
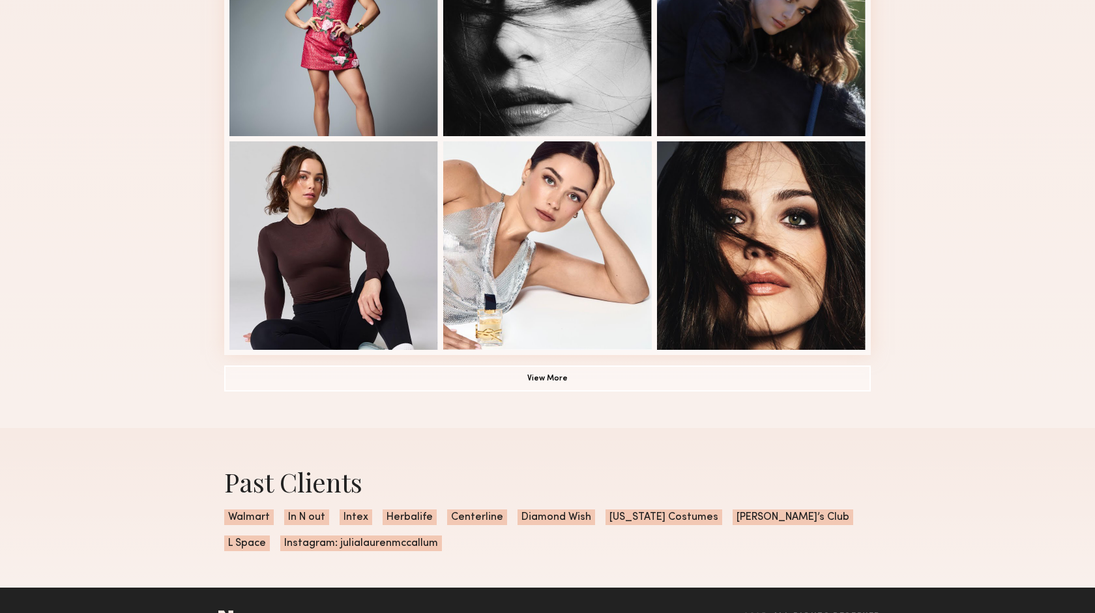
scroll to position [841, 0]
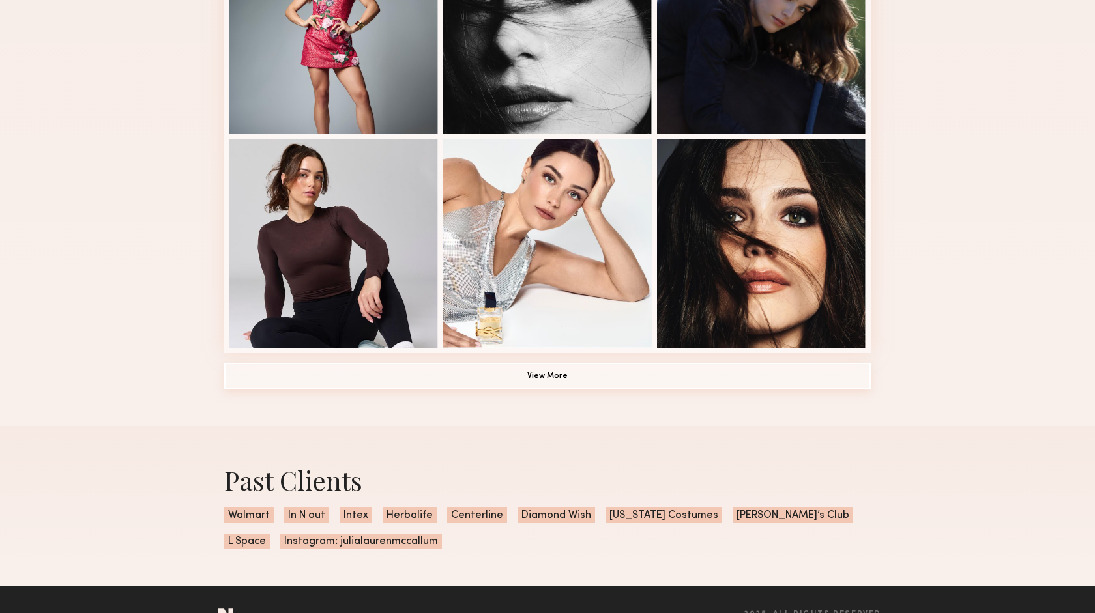
click at [548, 374] on button "View More" at bounding box center [547, 376] width 647 height 26
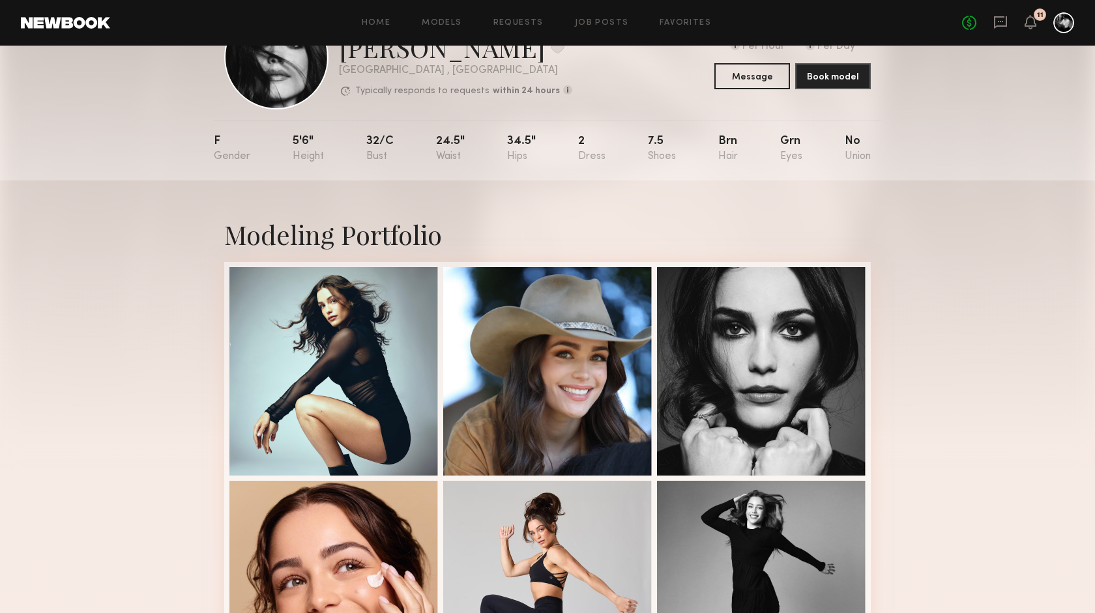
scroll to position [0, 0]
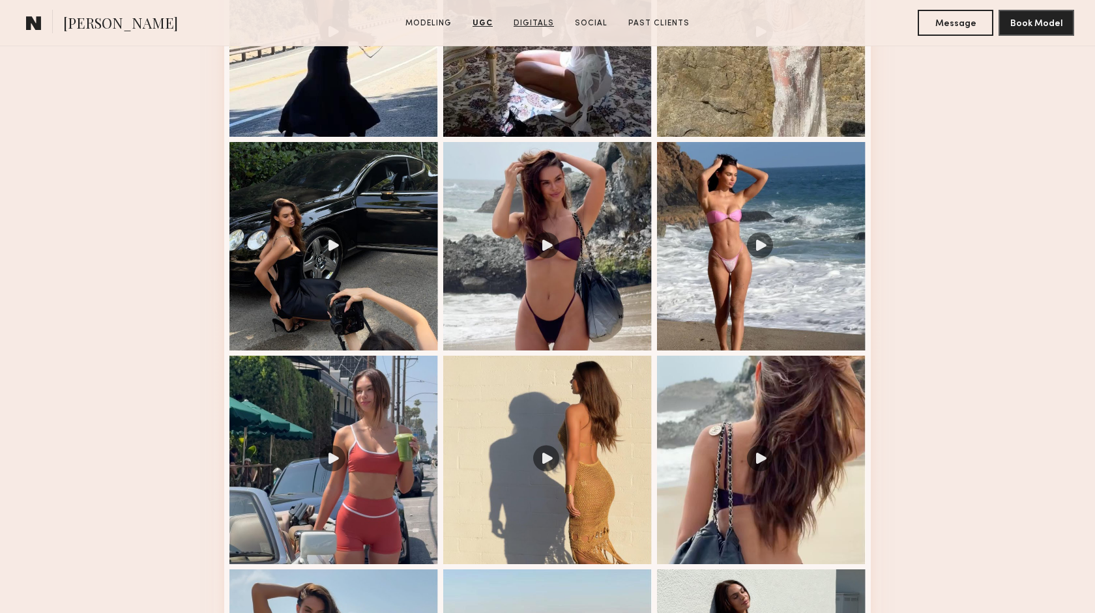
scroll to position [1493, 0]
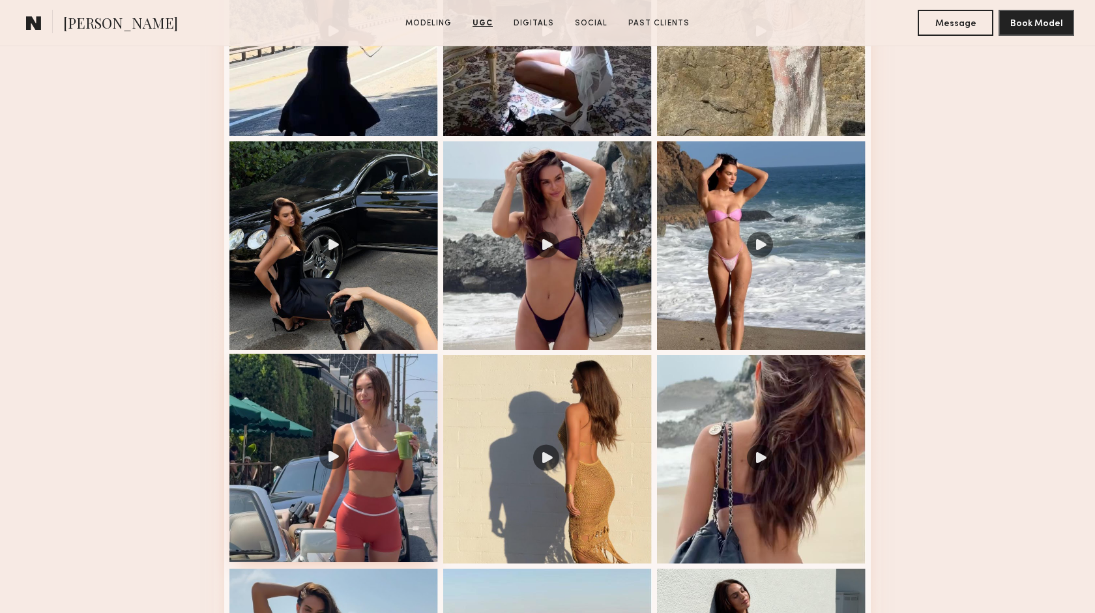
click at [334, 461] on div at bounding box center [333, 458] width 209 height 209
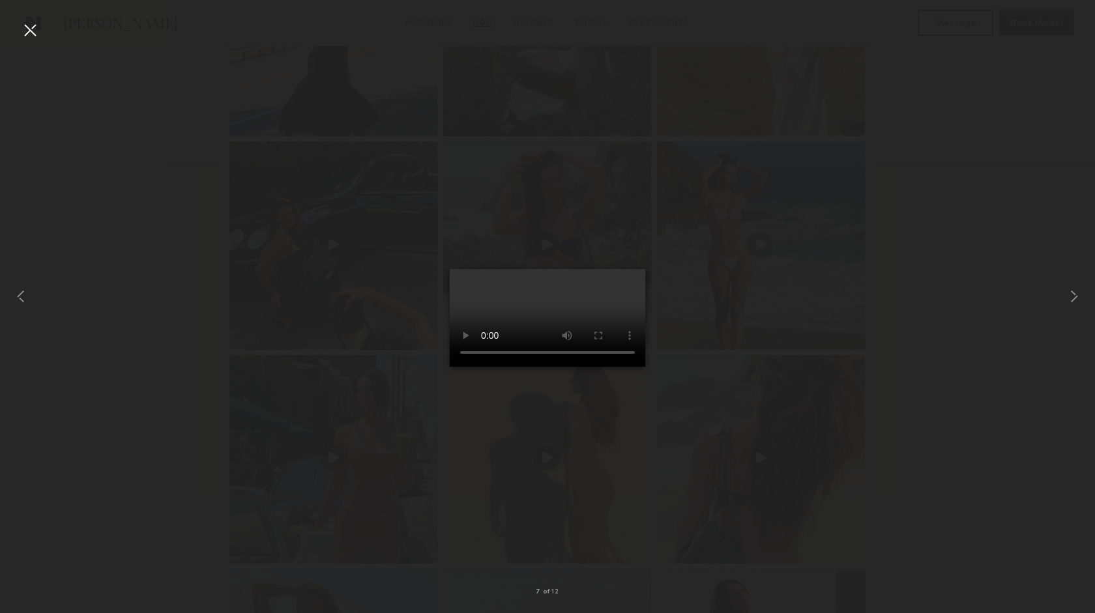
click at [27, 20] on div at bounding box center [30, 30] width 21 height 21
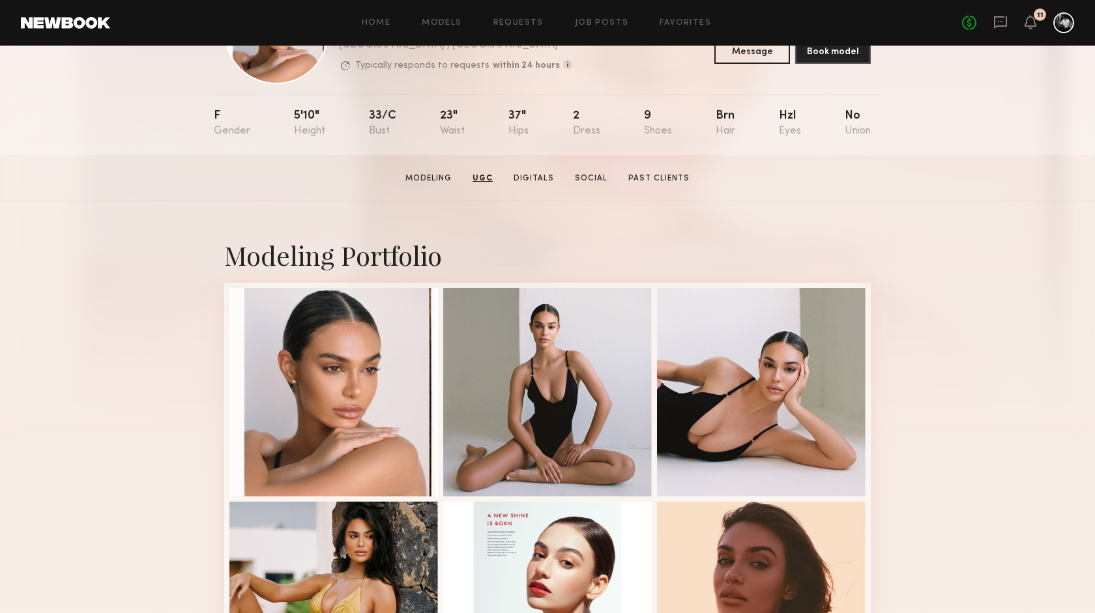
scroll to position [0, 0]
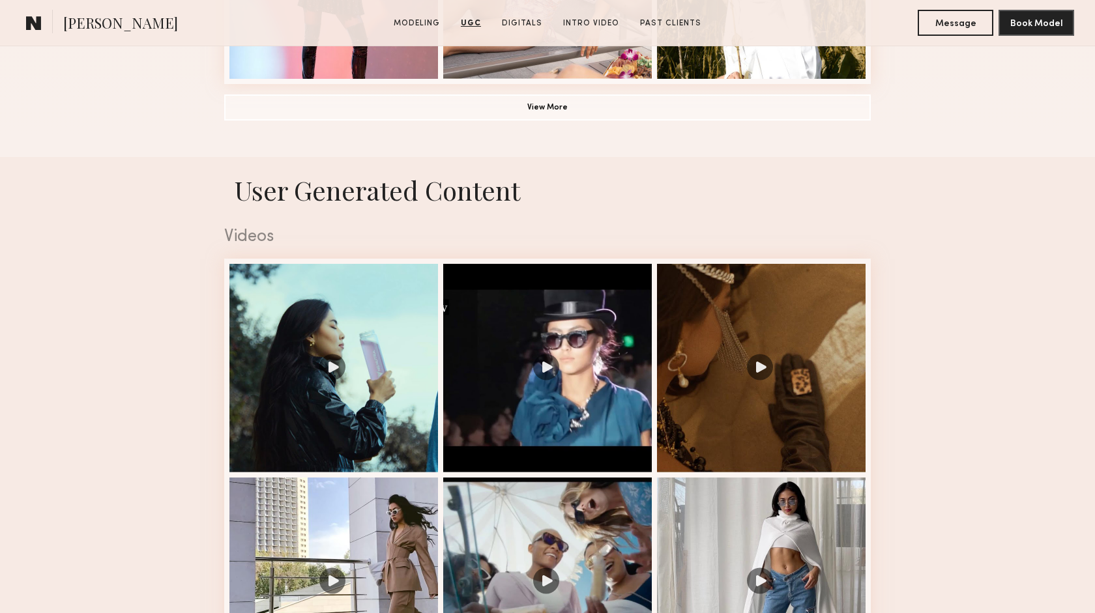
scroll to position [1082, 0]
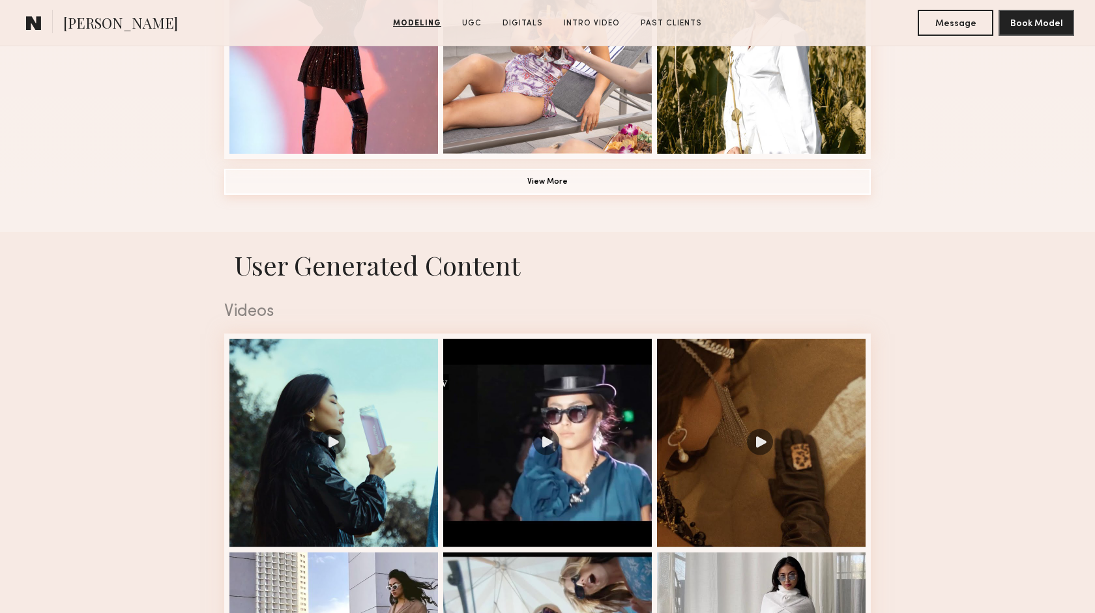
click at [538, 193] on button "View More" at bounding box center [547, 182] width 647 height 26
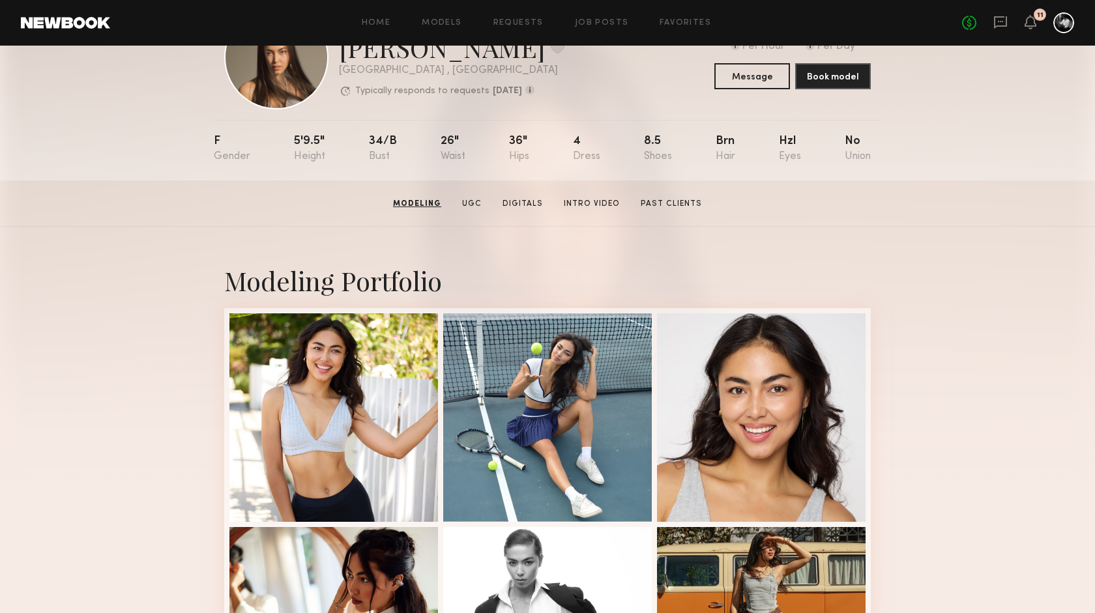
scroll to position [0, 0]
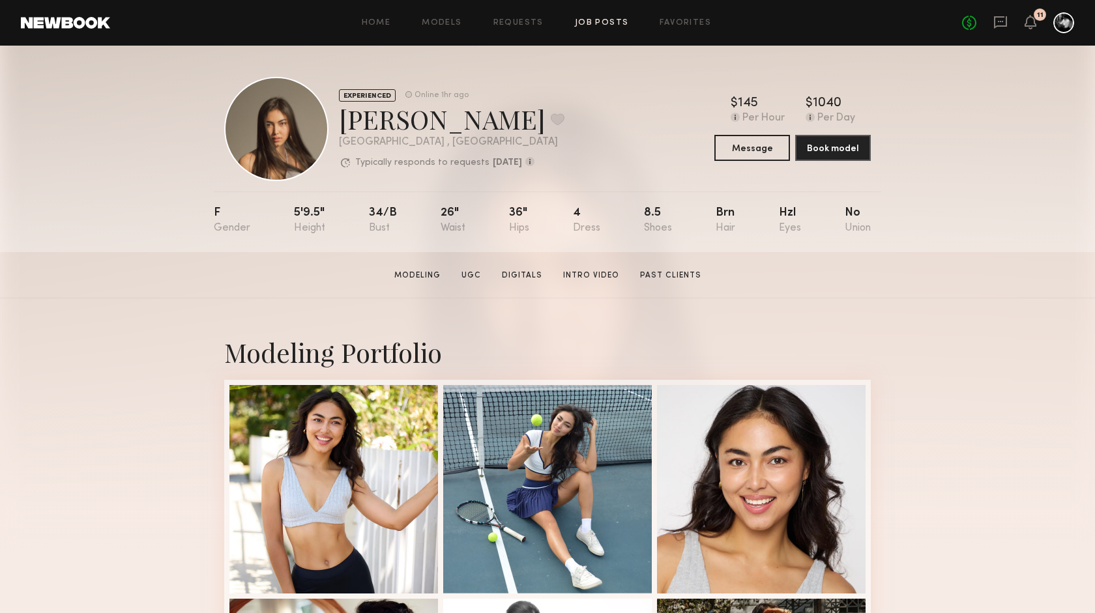
click at [596, 24] on link "Job Posts" at bounding box center [602, 23] width 54 height 8
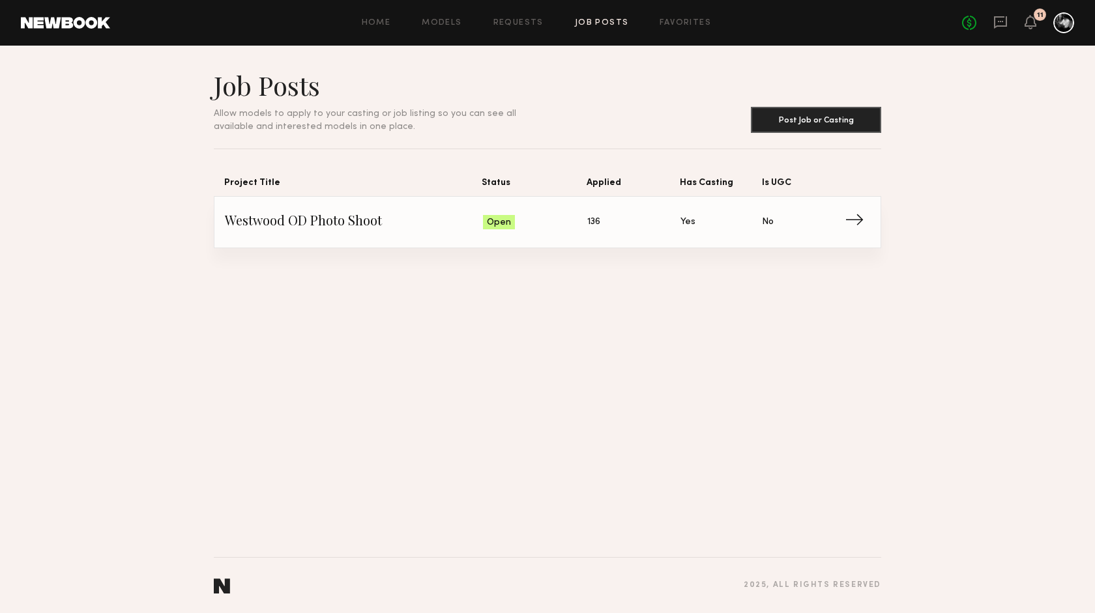
click at [707, 218] on span "Has Casting: Yes" at bounding box center [721, 223] width 81 height 20
click at [509, 224] on span "Open" at bounding box center [499, 222] width 24 height 13
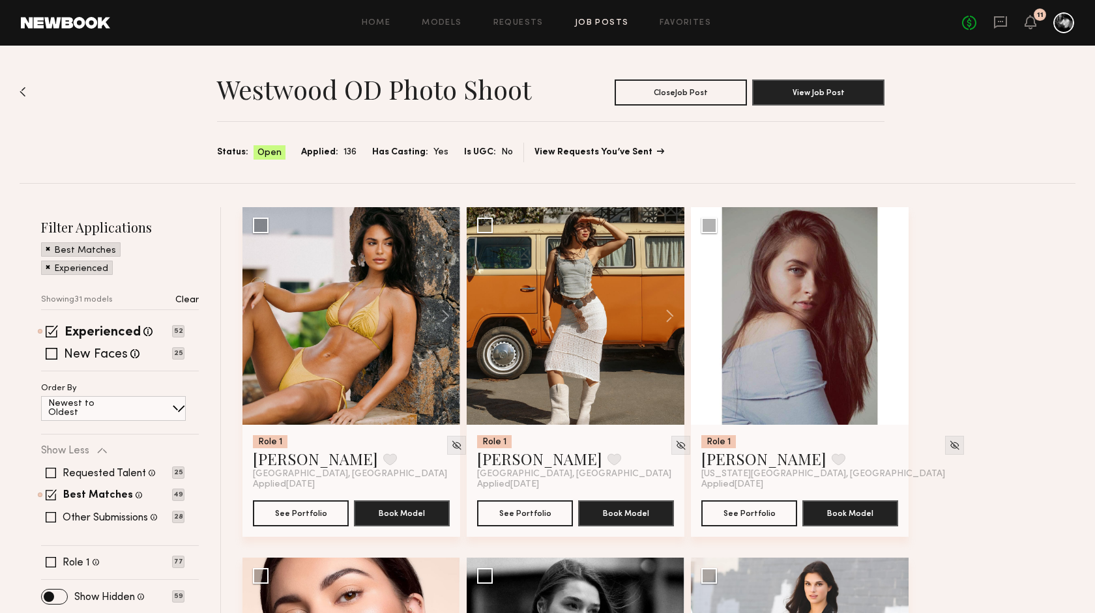
click at [567, 151] on link "View Requests You’ve Sent" at bounding box center [599, 152] width 128 height 9
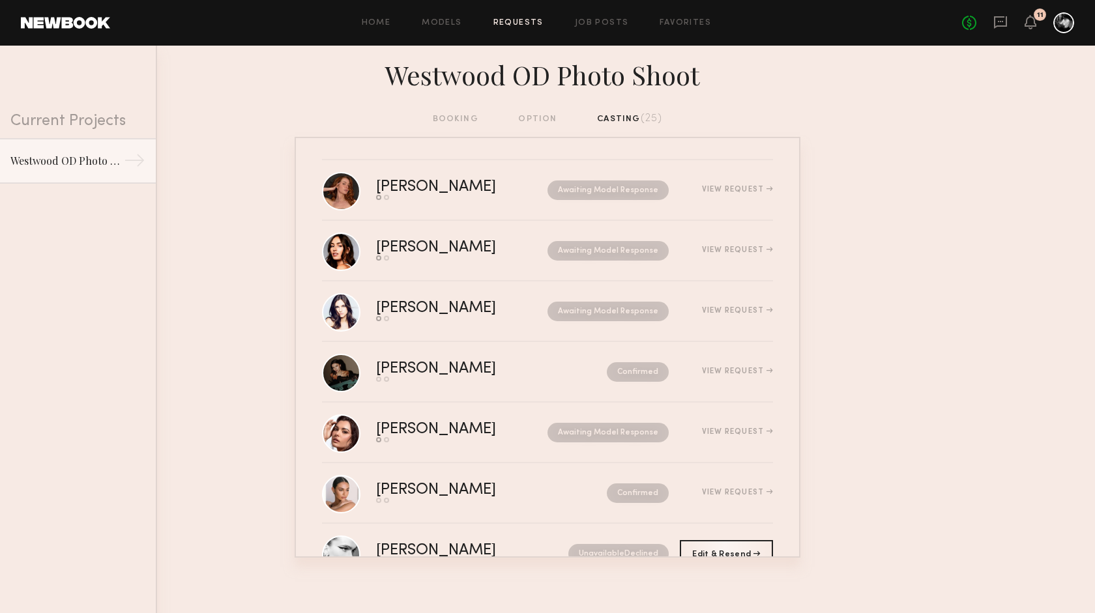
click at [1065, 18] on div at bounding box center [1063, 22] width 21 height 21
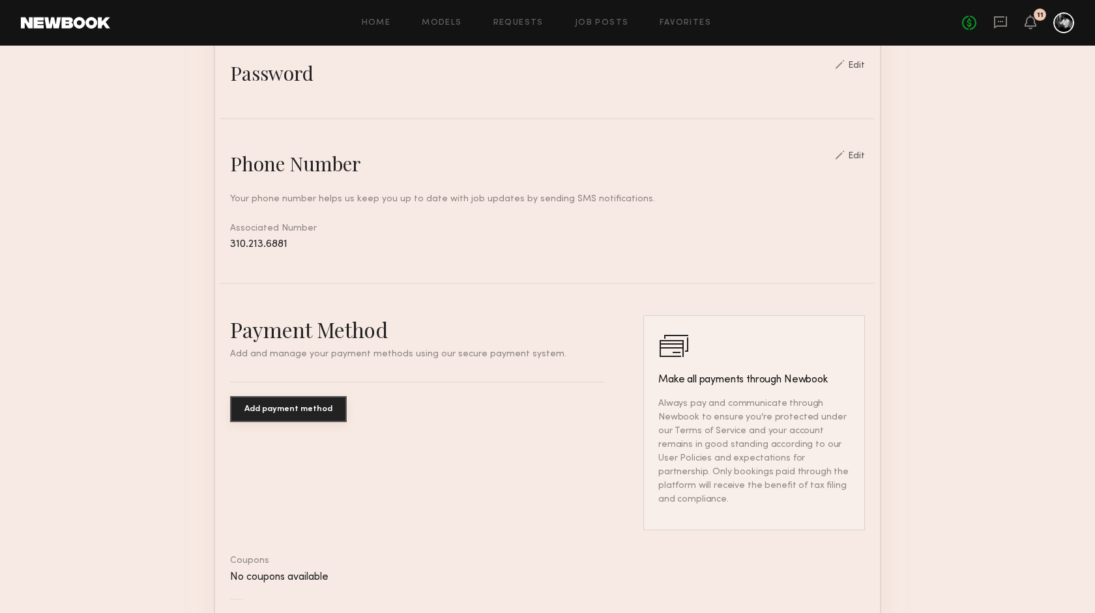
scroll to position [612, 0]
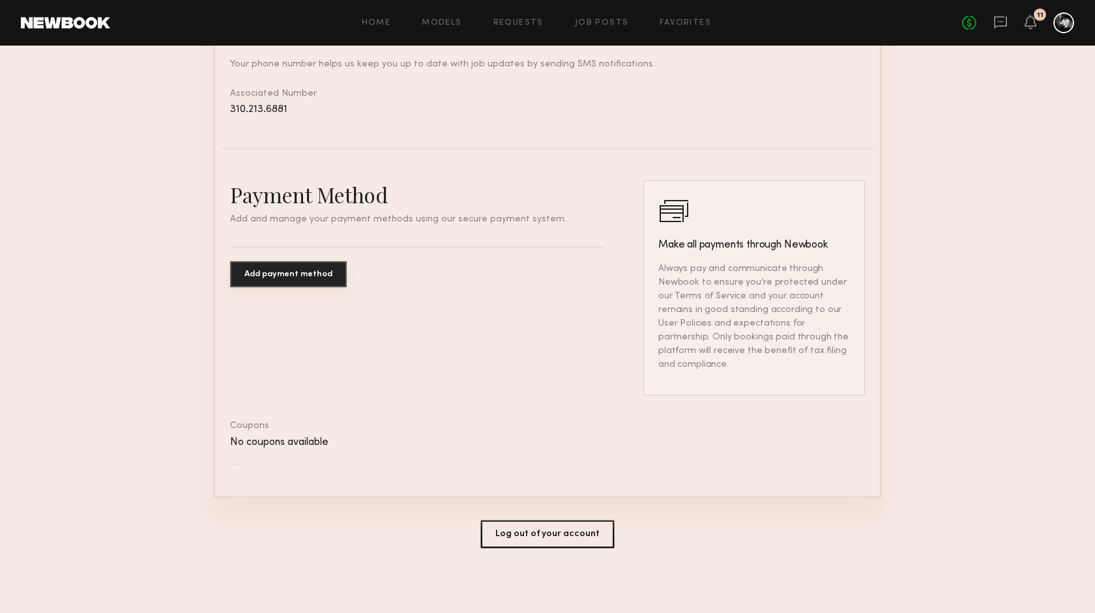
click at [556, 539] on button "Log out of your account" at bounding box center [547, 534] width 133 height 27
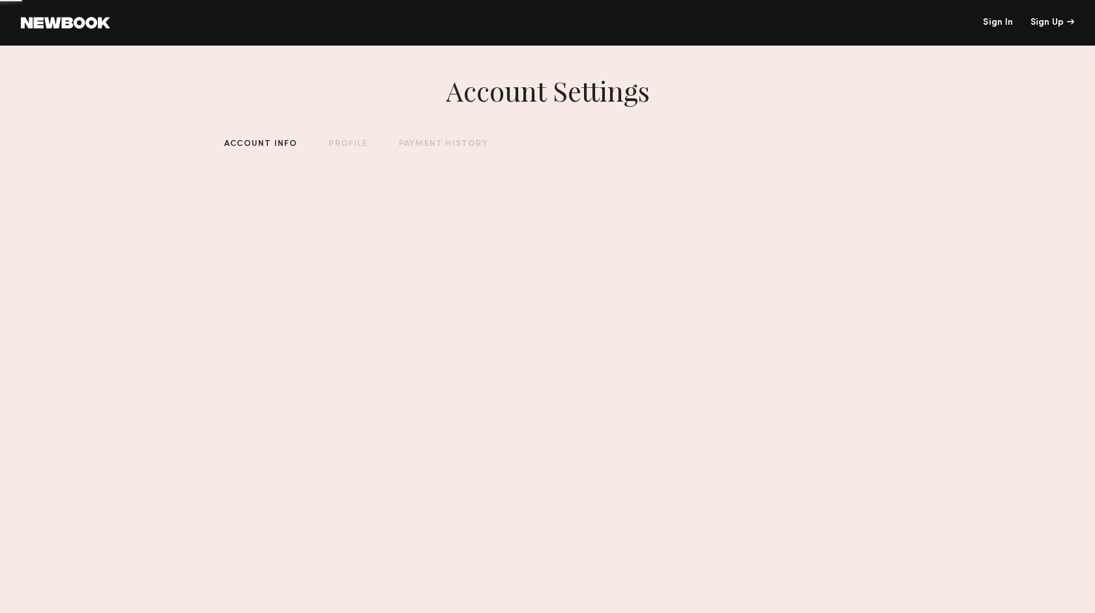
scroll to position [0, 0]
